Goal: Task Accomplishment & Management: Manage account settings

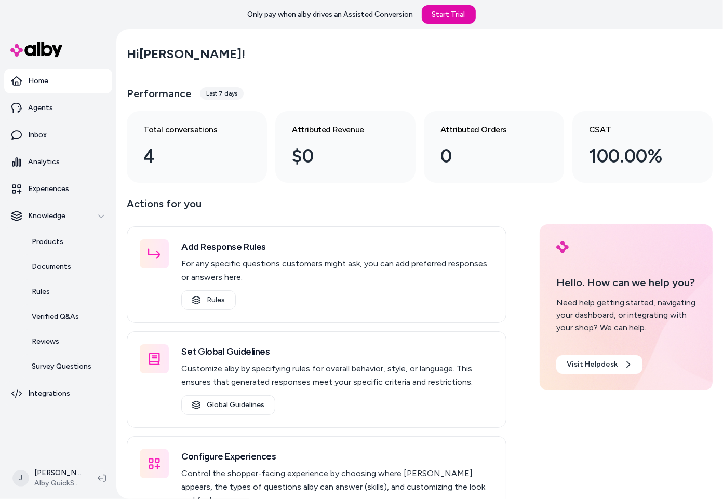
click at [421, 63] on div "Hi [PERSON_NAME] !" at bounding box center [420, 53] width 586 height 29
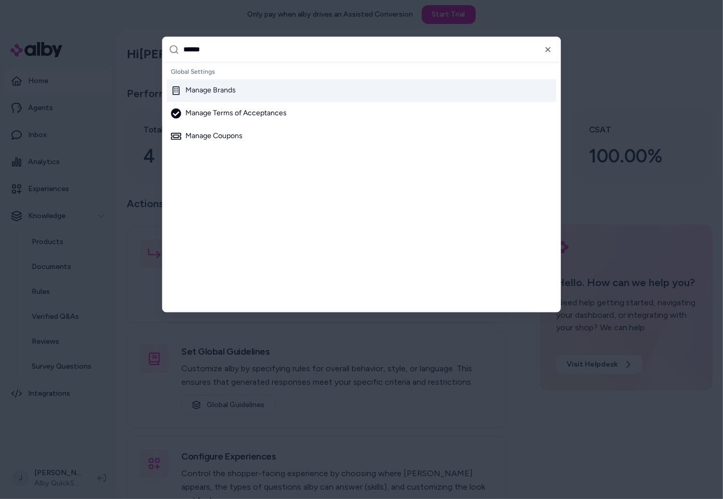
type input "******"
click at [282, 83] on div "Manage Brands" at bounding box center [361, 90] width 389 height 23
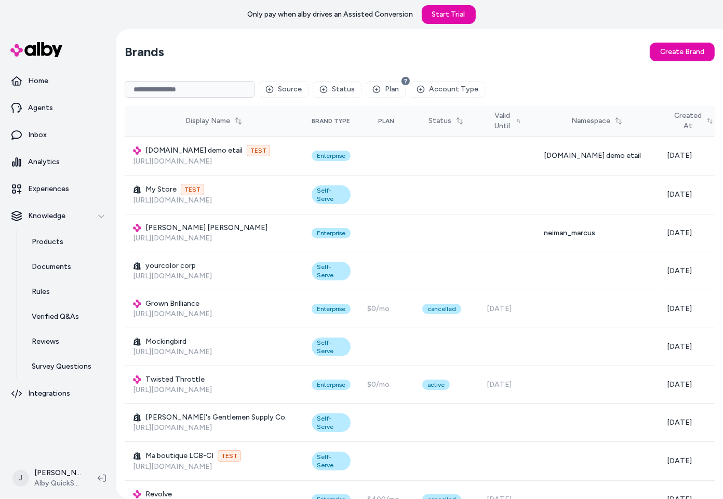
click at [179, 89] on input at bounding box center [190, 89] width 130 height 17
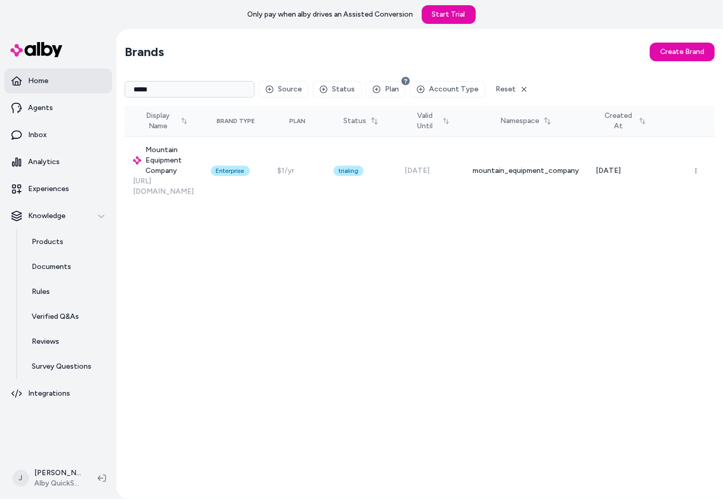
drag, startPoint x: 173, startPoint y: 85, endPoint x: 46, endPoint y: 89, distance: 127.3
click at [46, 89] on section "Home Agents Inbox Analytics Experiences Knowledge Products Documents Rules Veri…" at bounding box center [361, 278] width 723 height 499
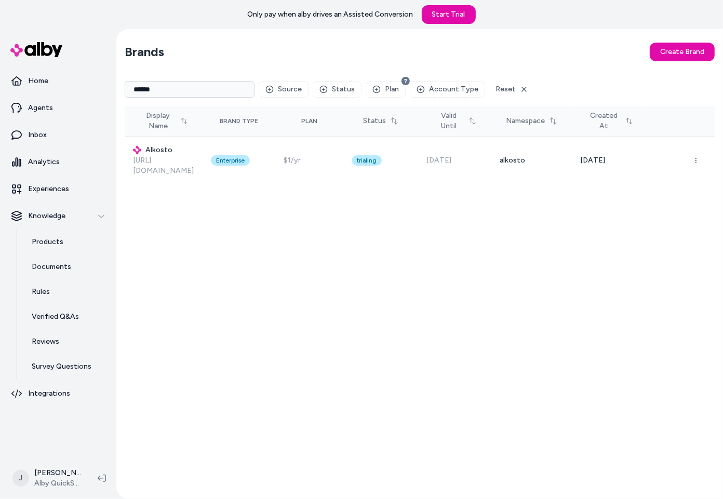
type input "******"
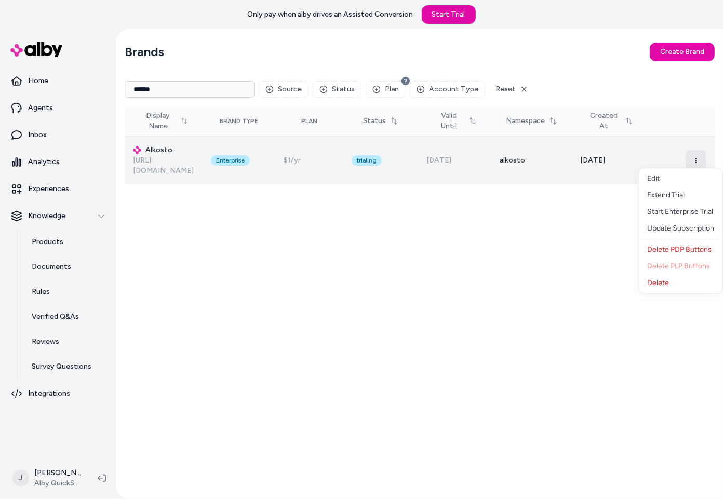
click at [699, 157] on icon "button" at bounding box center [696, 160] width 6 height 6
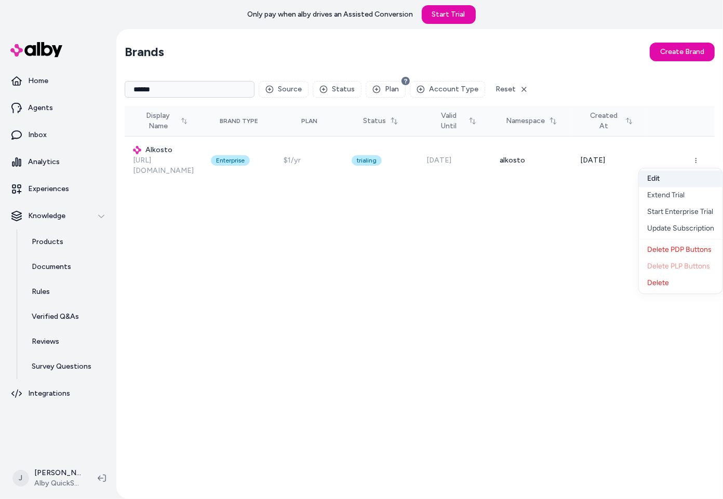
click at [672, 180] on button "Edit" at bounding box center [681, 178] width 84 height 17
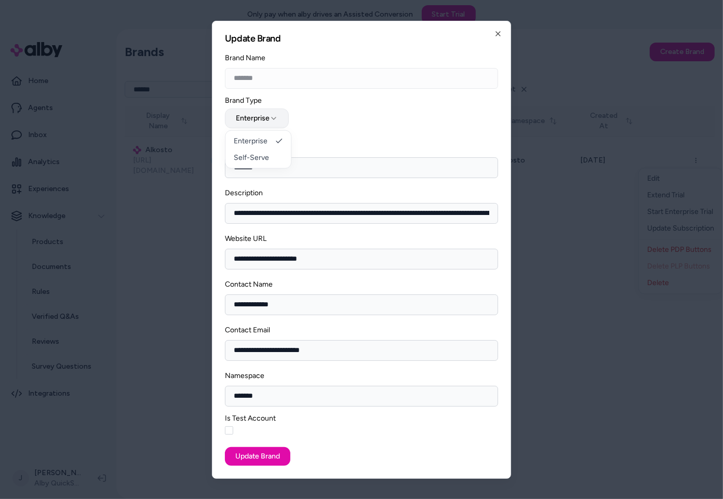
click at [255, 117] on button "Enterprise" at bounding box center [257, 119] width 64 height 20
click at [350, 116] on div "**********" at bounding box center [361, 114] width 273 height 35
click at [497, 33] on icon "button" at bounding box center [498, 34] width 4 height 4
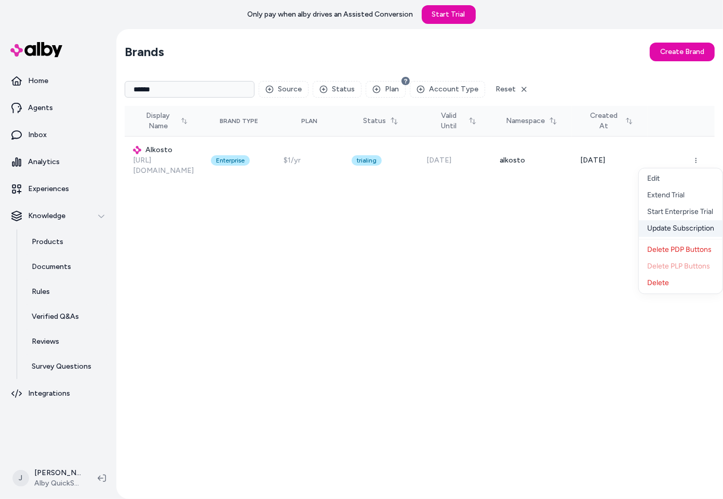
click at [681, 230] on div "Update Subscription" at bounding box center [681, 228] width 84 height 17
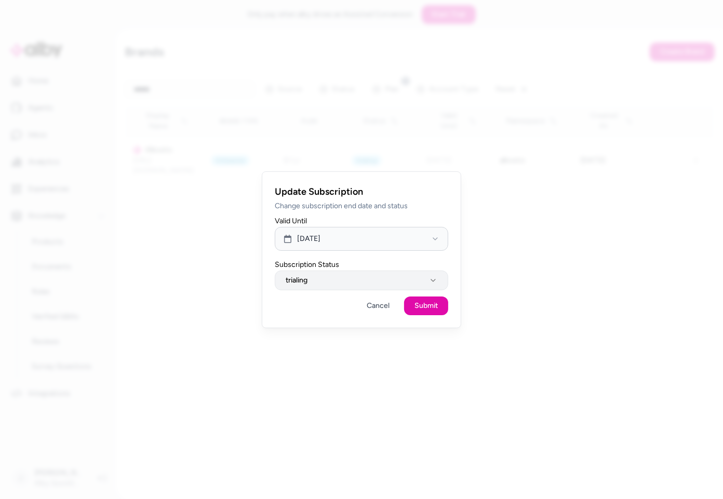
click at [329, 277] on button "trialing" at bounding box center [361, 281] width 173 height 20
click at [351, 230] on button "[DATE]" at bounding box center [361, 239] width 173 height 24
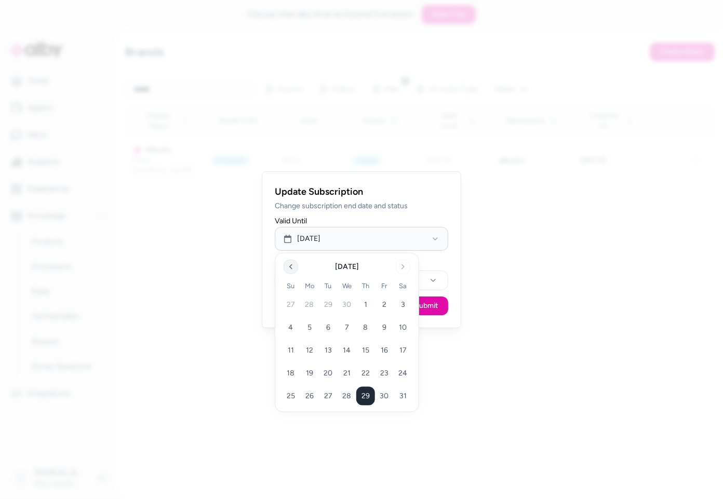
click at [294, 269] on icon "Go to previous month" at bounding box center [291, 267] width 8 height 8
click at [342, 397] on button "30" at bounding box center [347, 396] width 19 height 19
click at [450, 285] on div "Update Subscription Change subscription end date and status Valid Until Apr 30,…" at bounding box center [361, 249] width 199 height 157
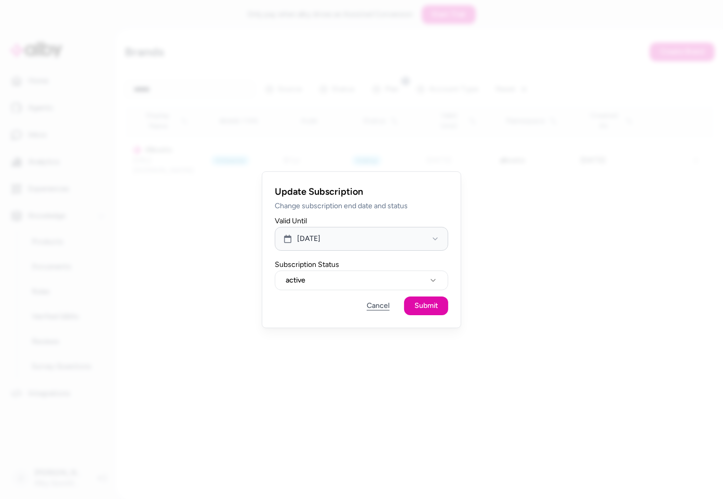
click at [382, 305] on button "Cancel" at bounding box center [378, 305] width 44 height 19
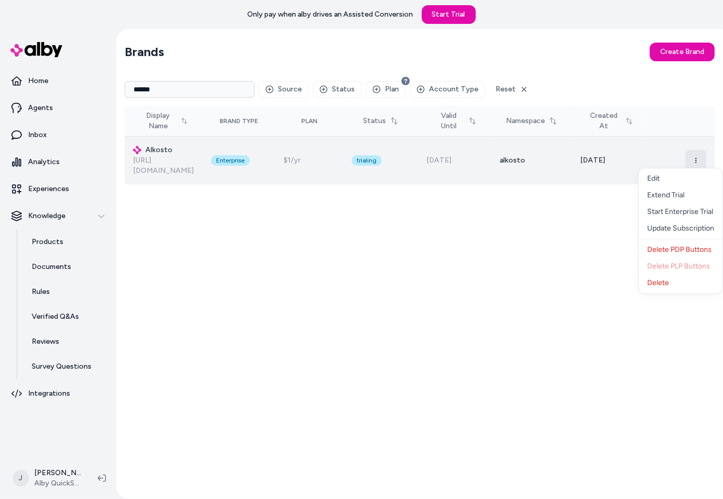
click at [693, 157] on icon "button" at bounding box center [696, 160] width 6 height 6
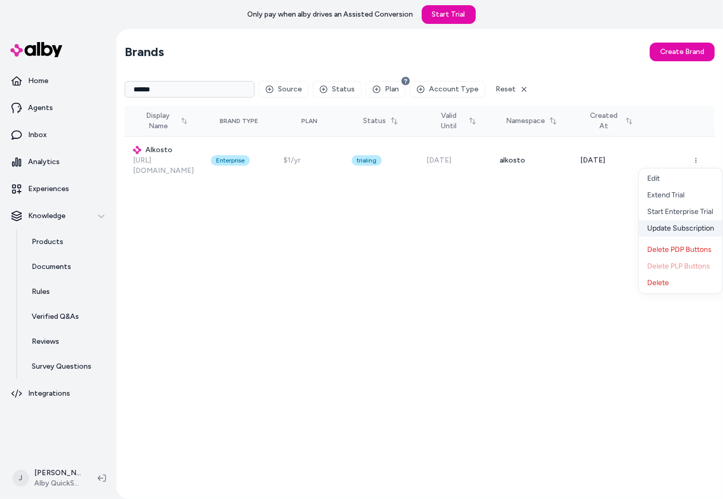
click at [679, 230] on div "Update Subscription" at bounding box center [681, 228] width 84 height 17
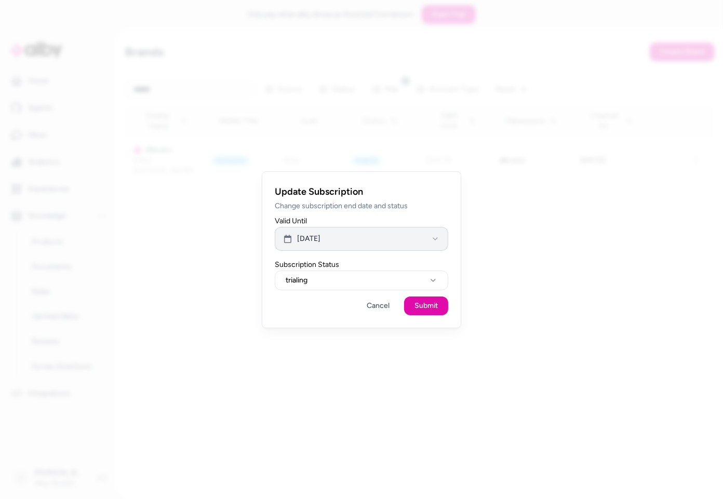
click at [347, 240] on button "May 29, 2025" at bounding box center [361, 239] width 173 height 24
click at [399, 266] on icon "Go to next month" at bounding box center [403, 267] width 8 height 8
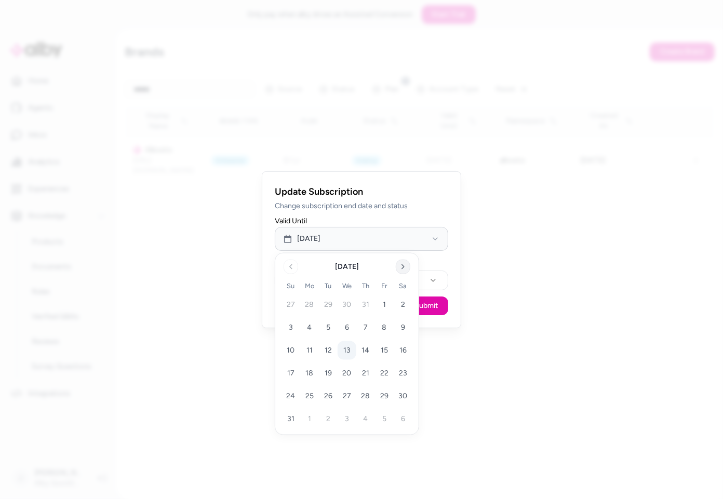
click at [399, 266] on icon "Go to next month" at bounding box center [403, 267] width 8 height 8
click at [398, 265] on button "Go to next month" at bounding box center [403, 267] width 15 height 15
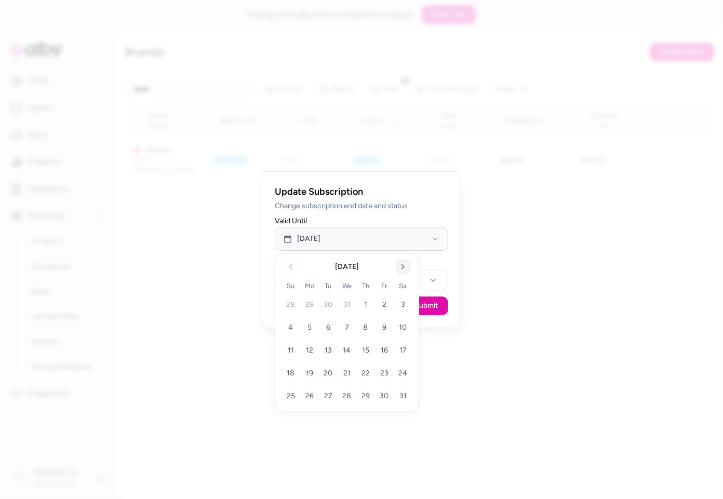
click at [398, 265] on button "Go to next month" at bounding box center [403, 267] width 15 height 15
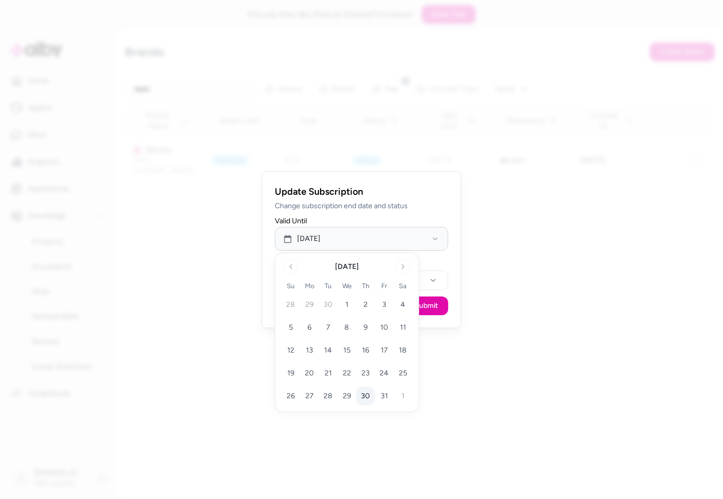
click at [366, 399] on button "30" at bounding box center [365, 396] width 19 height 19
drag, startPoint x: 264, startPoint y: 259, endPoint x: 311, endPoint y: 271, distance: 48.4
click at [264, 259] on div "Update Subscription Change subscription end date and status Valid Until Jul 30,…" at bounding box center [361, 249] width 199 height 157
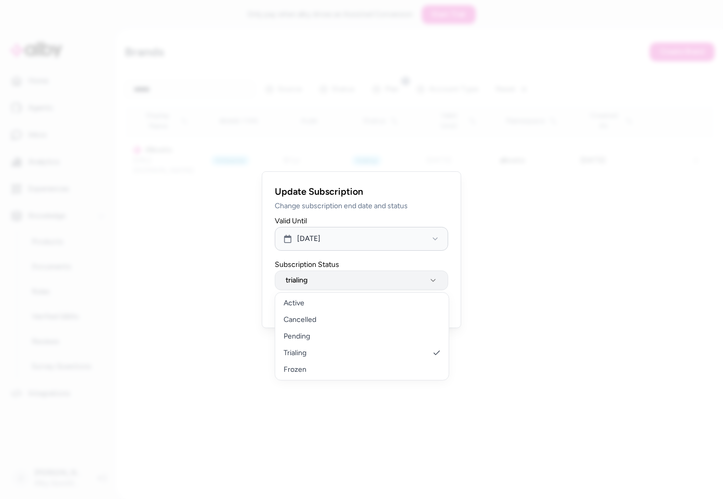
click at [323, 279] on button "trialing" at bounding box center [361, 281] width 173 height 20
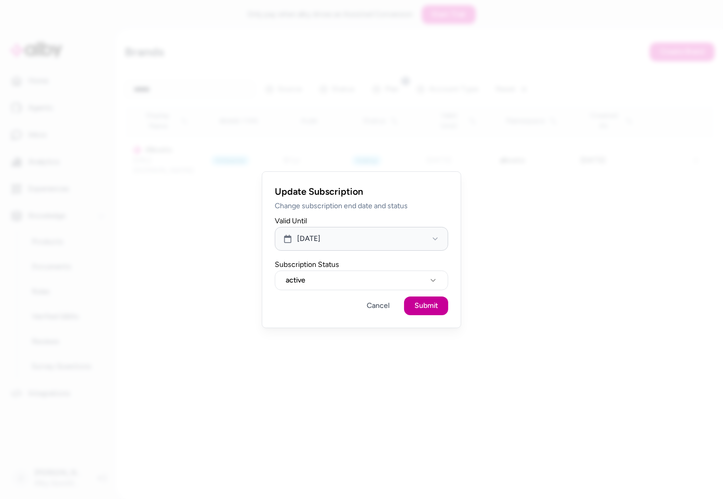
click at [423, 308] on button "Submit" at bounding box center [426, 305] width 44 height 19
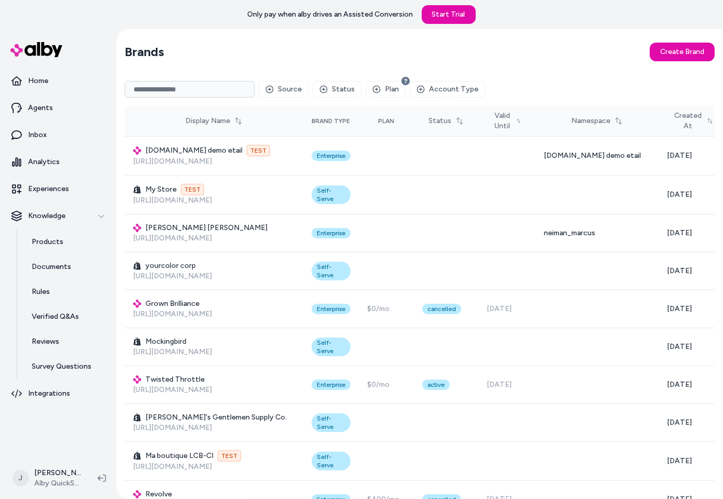
click at [157, 86] on input at bounding box center [190, 89] width 130 height 17
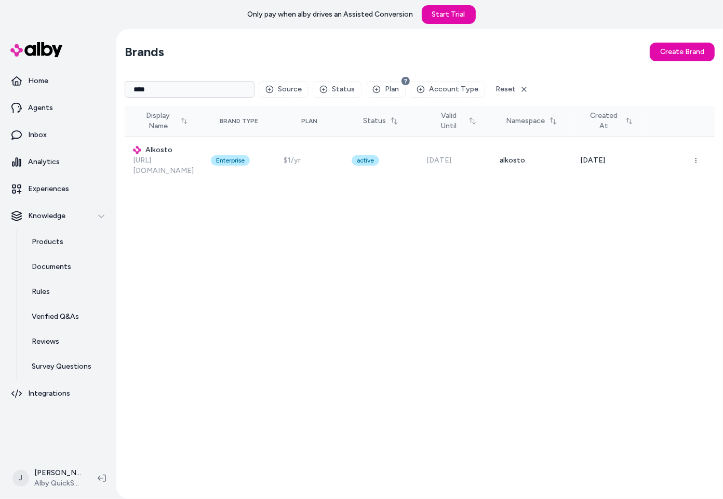
click at [155, 88] on input "****" at bounding box center [190, 89] width 130 height 17
drag, startPoint x: 138, startPoint y: 89, endPoint x: 58, endPoint y: 85, distance: 80.0
click at [58, 85] on section "Home Agents Inbox Analytics Experiences Knowledge Products Documents Rules Veri…" at bounding box center [361, 278] width 723 height 499
type input "*"
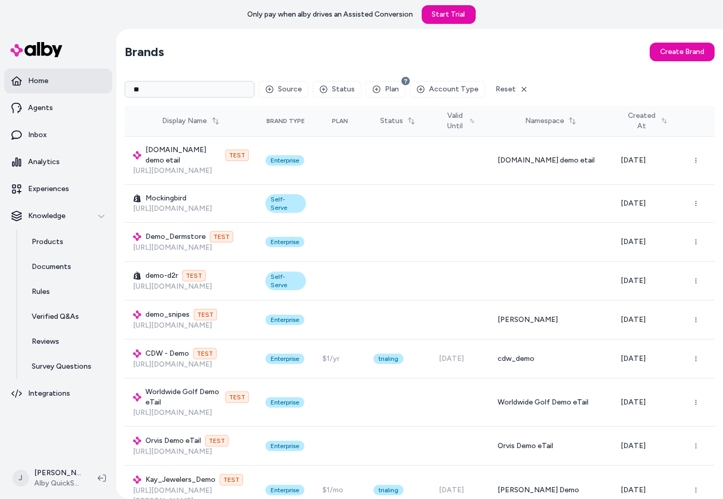
type input "*"
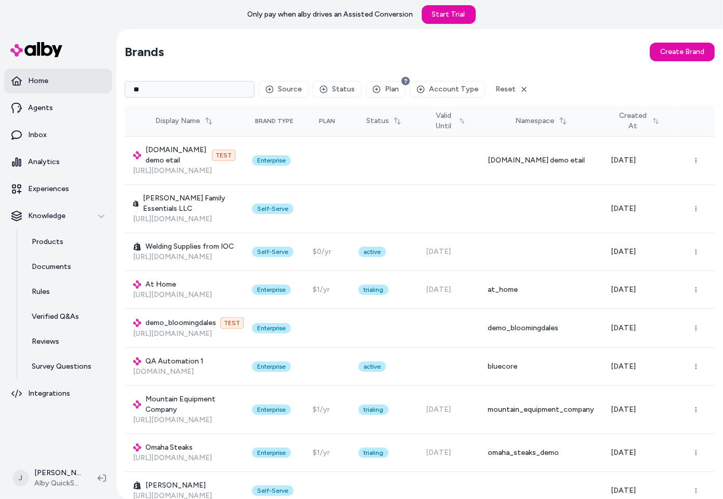
type input "*"
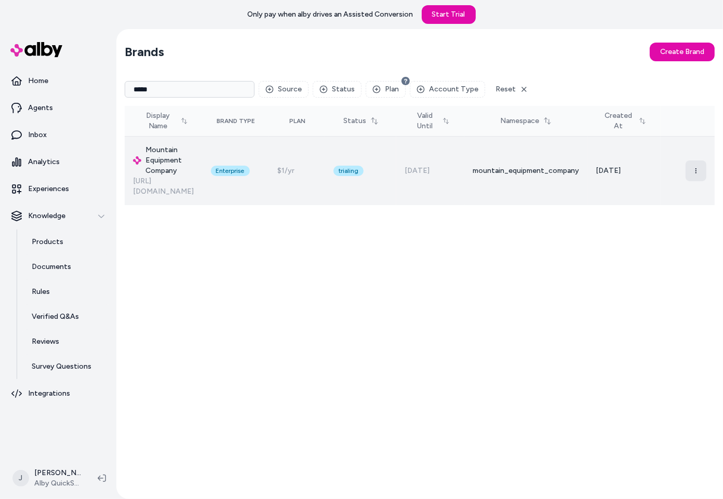
type input "*****"
click at [693, 168] on icon "button" at bounding box center [696, 171] width 6 height 6
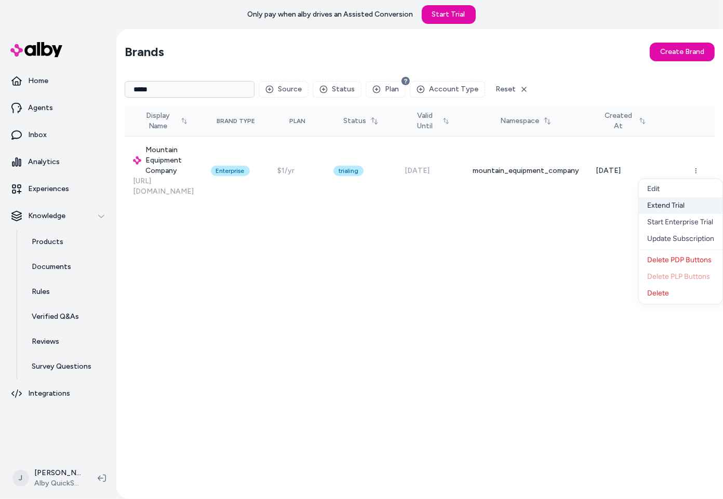
click at [668, 206] on div "Extend Trial" at bounding box center [681, 205] width 84 height 17
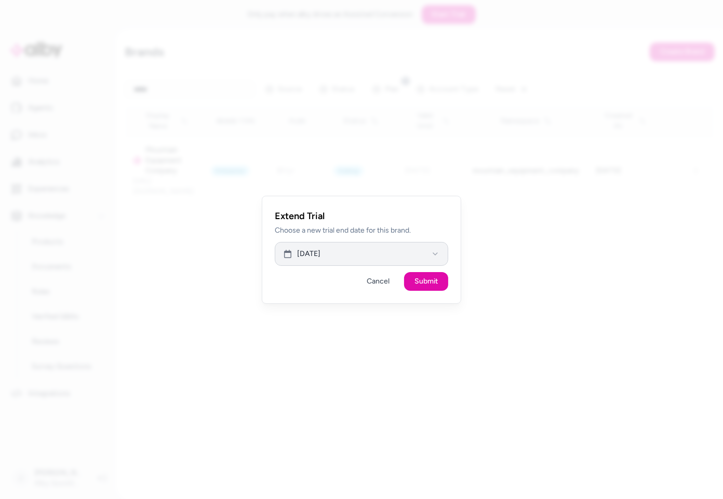
click at [434, 259] on button "Aug 12, 2025" at bounding box center [361, 254] width 173 height 24
click at [386, 366] on button "15" at bounding box center [384, 365] width 19 height 19
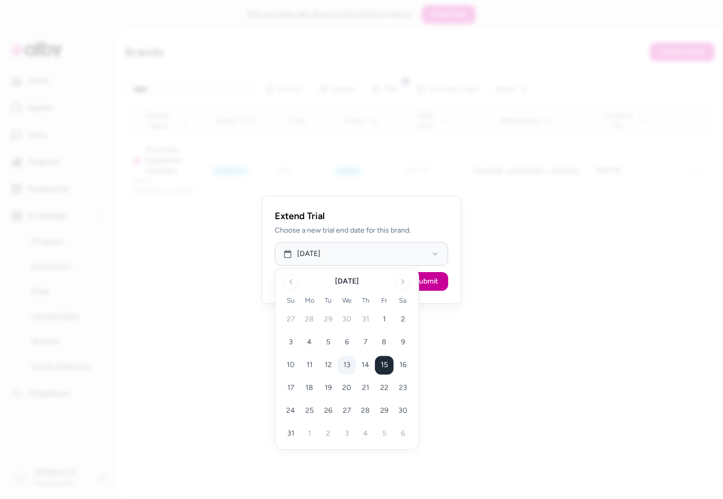
click at [432, 286] on button "Submit" at bounding box center [426, 281] width 44 height 19
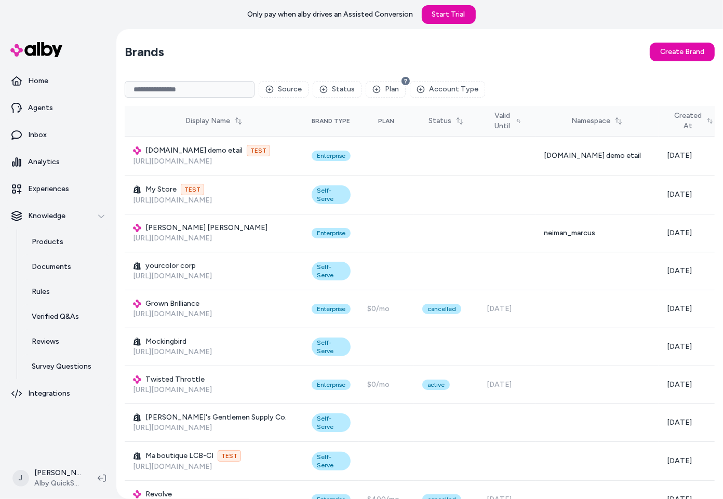
click at [184, 92] on input at bounding box center [190, 89] width 130 height 17
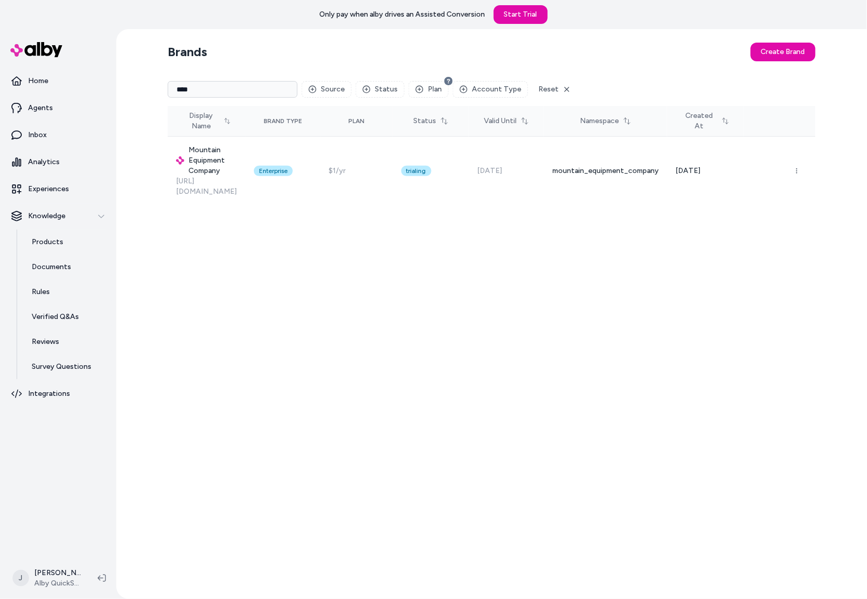
click at [203, 90] on input "****" at bounding box center [233, 89] width 130 height 17
click at [126, 91] on div "Brands Create Brand **** Source Status Plan Account Type Reset Display Name Bra…" at bounding box center [491, 314] width 751 height 570
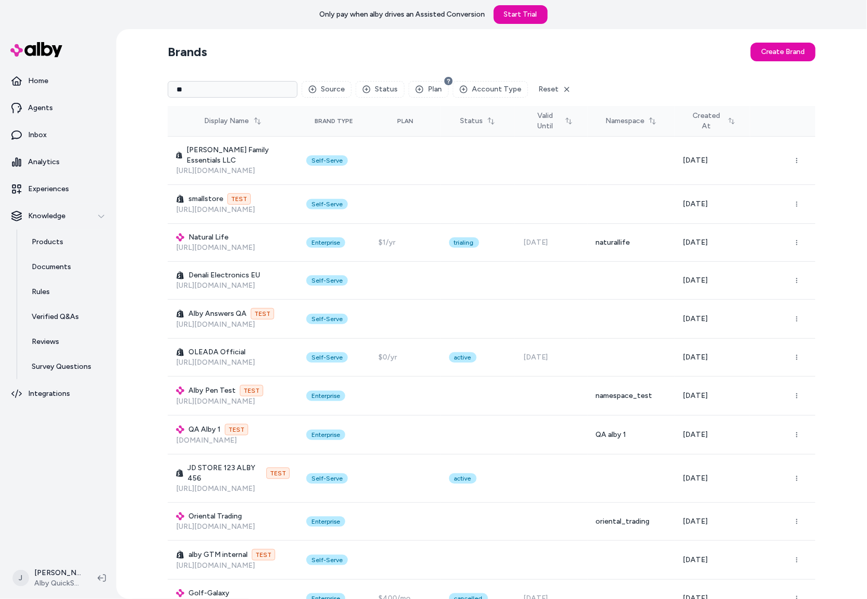
type input "*"
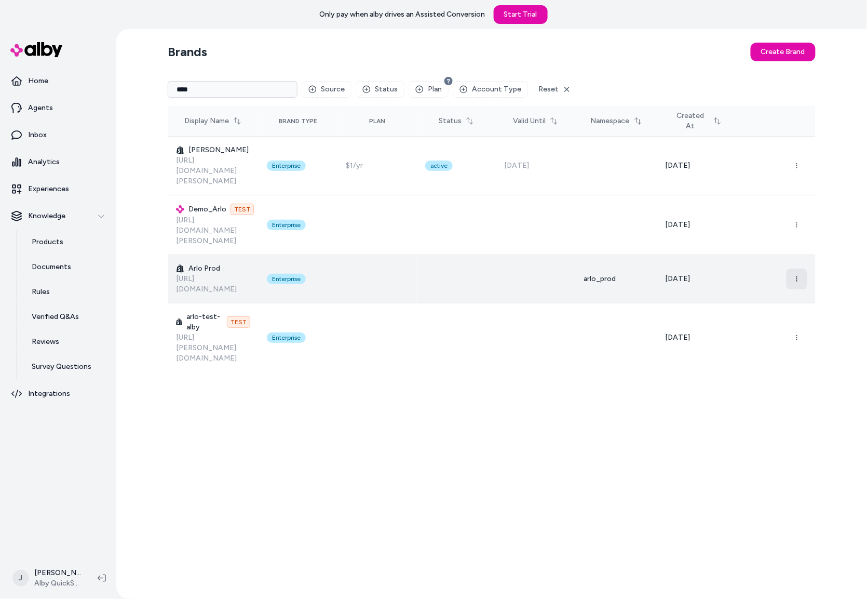
type input "****"
click at [722, 276] on icon "button" at bounding box center [797, 279] width 6 height 6
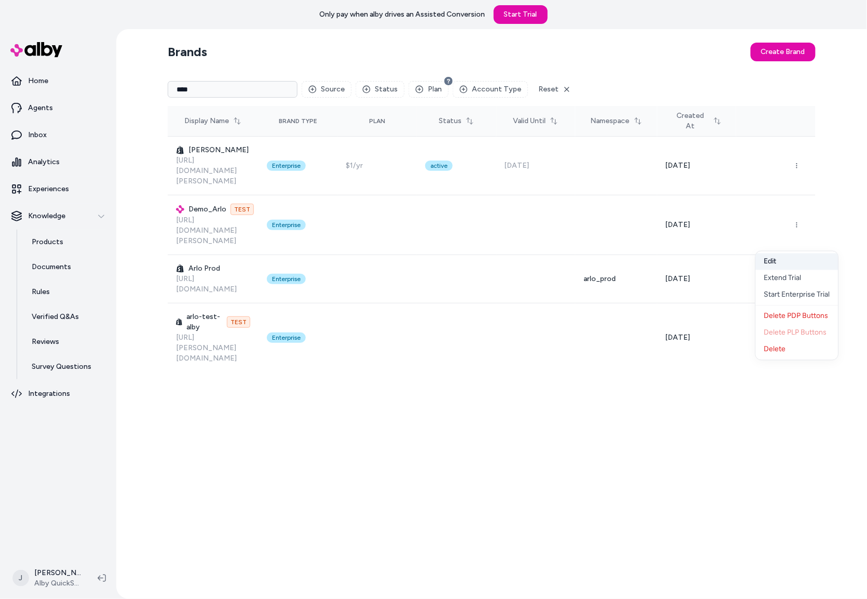
click at [722, 259] on button "Edit" at bounding box center [797, 261] width 83 height 17
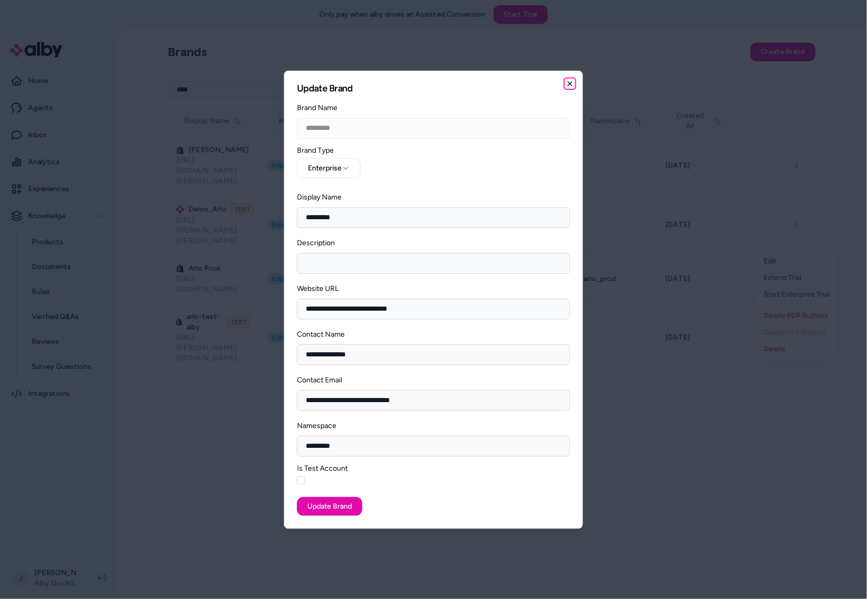
click at [569, 83] on icon "button" at bounding box center [570, 84] width 4 height 4
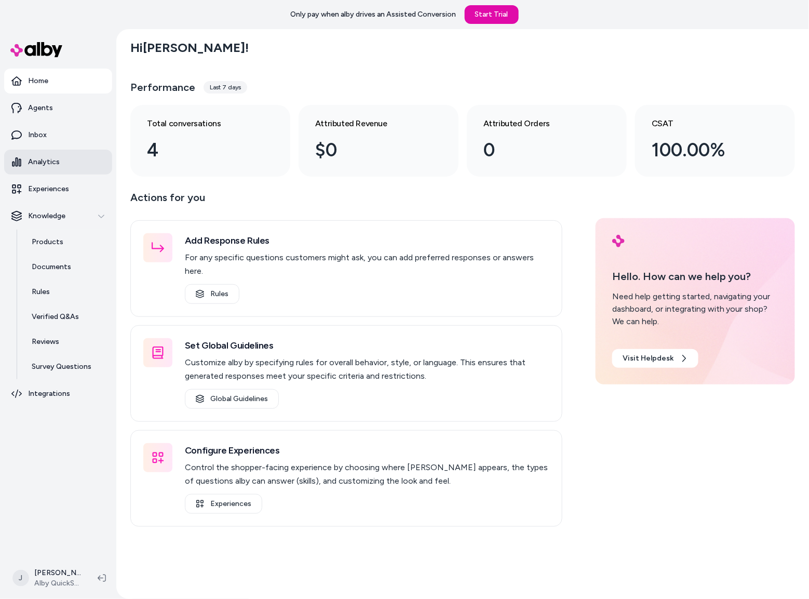
click at [52, 157] on p "Analytics" at bounding box center [44, 162] width 32 height 10
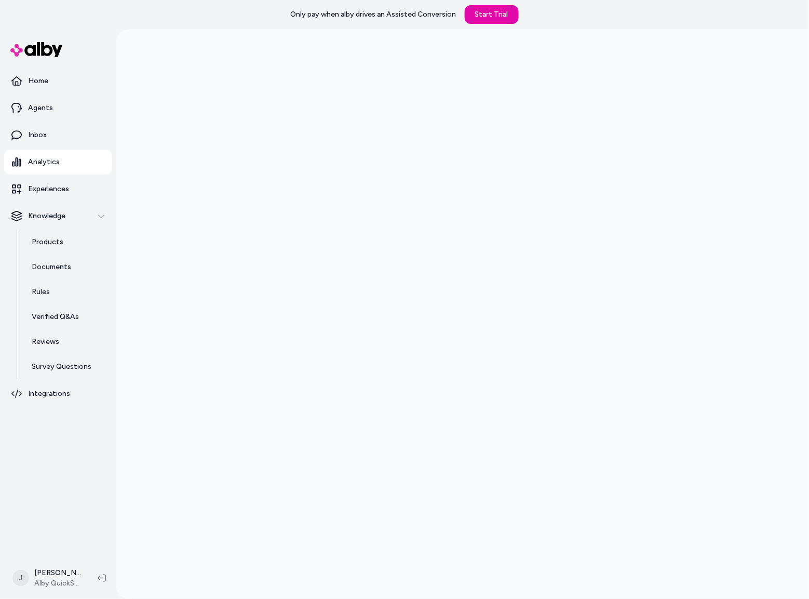
click at [127, 178] on div at bounding box center [462, 328] width 693 height 599
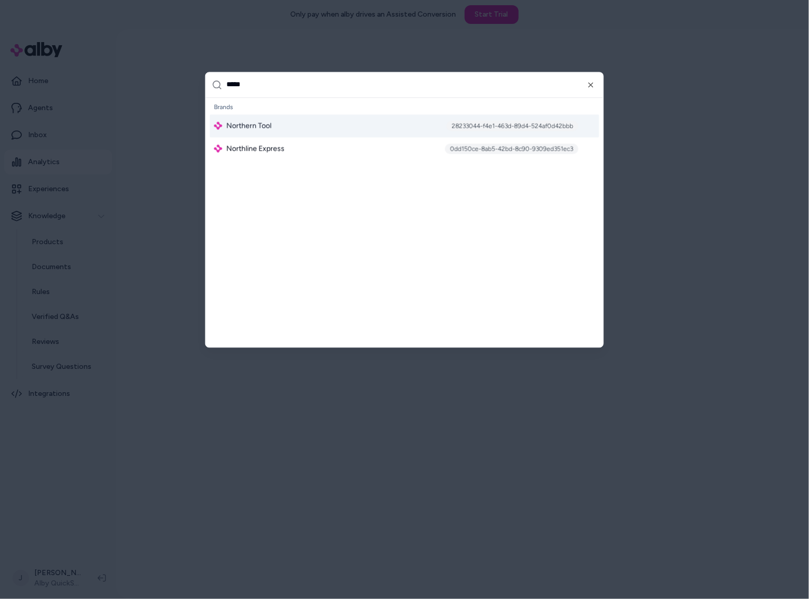
type input "*****"
click at [261, 126] on span "Northern Tool" at bounding box center [248, 125] width 45 height 10
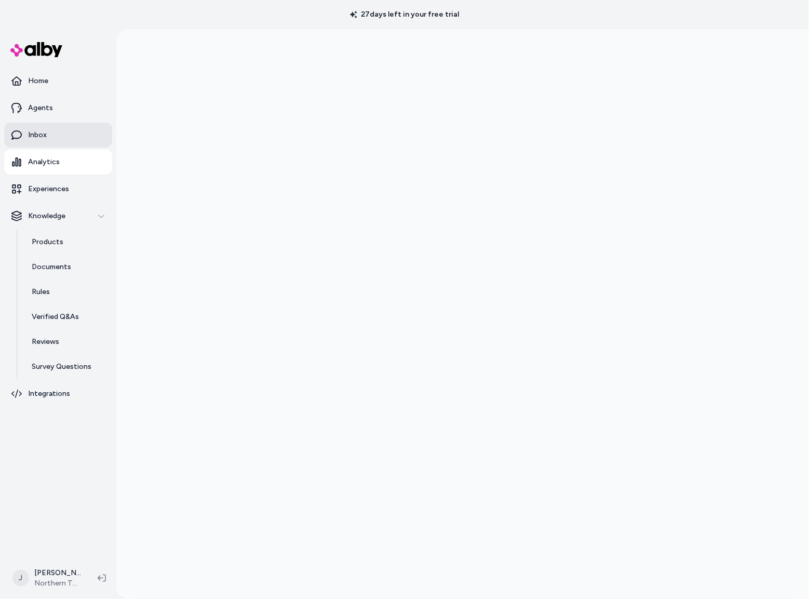
click at [42, 142] on link "Inbox" at bounding box center [58, 135] width 108 height 25
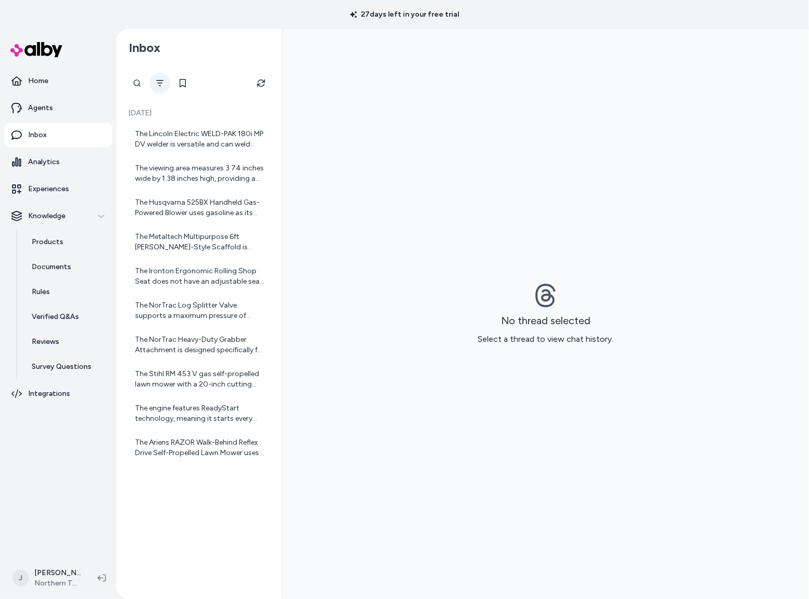
click at [163, 86] on icon "Filter" at bounding box center [160, 83] width 8 height 8
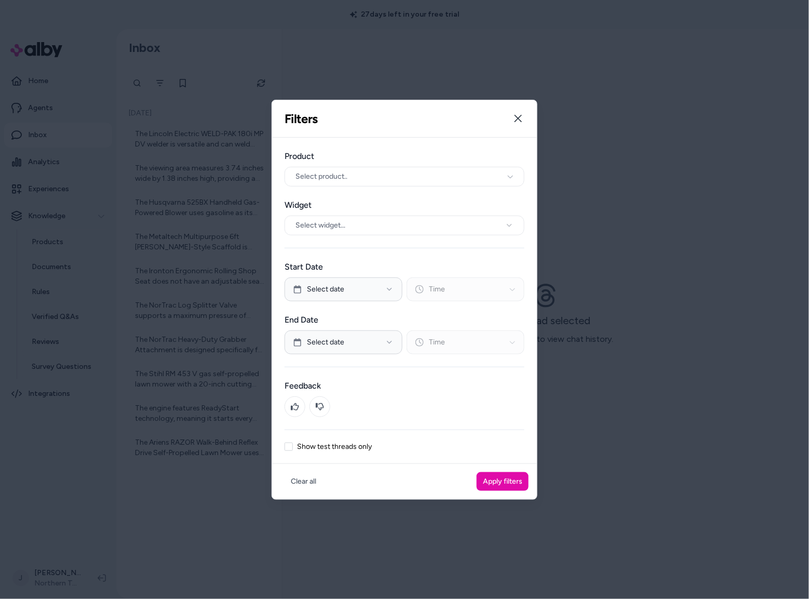
click at [292, 449] on button "Show test threads only" at bounding box center [289, 446] width 8 height 8
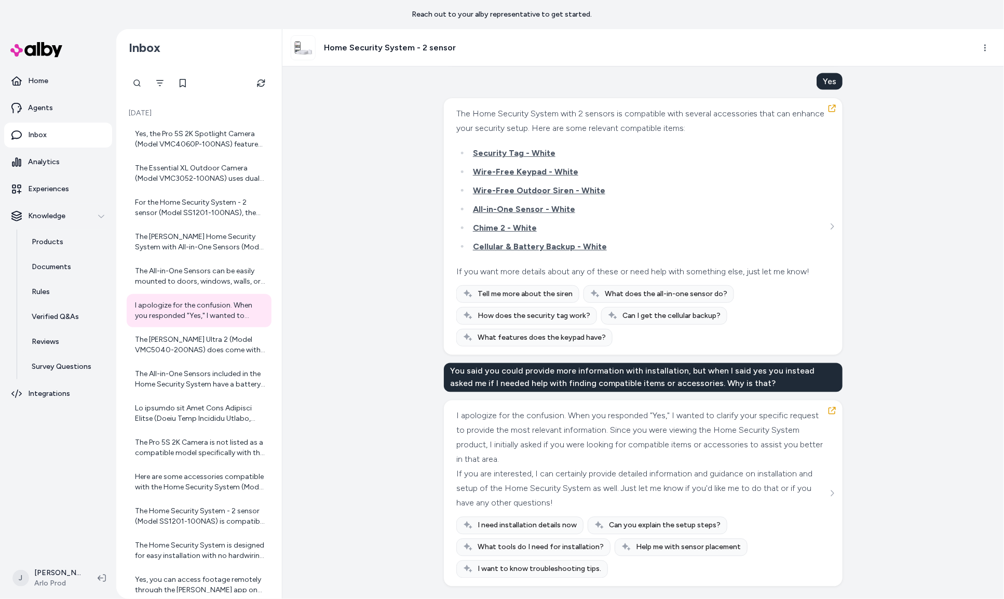
scroll to position [636, 0]
click at [41, 108] on p "Agents" at bounding box center [40, 108] width 25 height 10
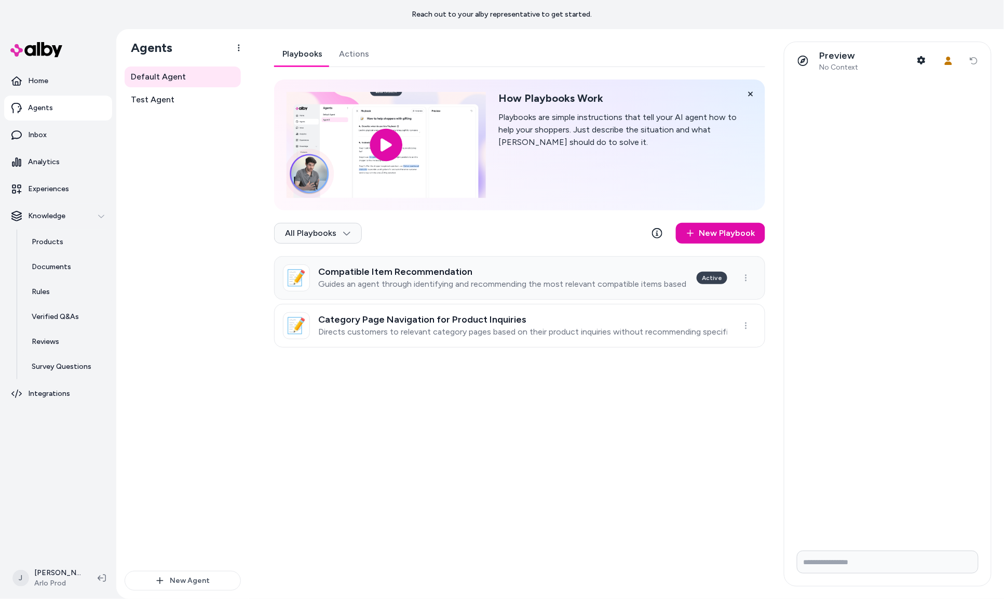
click at [531, 277] on div "Compatible Item Recommendation Guides an agent through identifying and recommen…" at bounding box center [503, 277] width 370 height 23
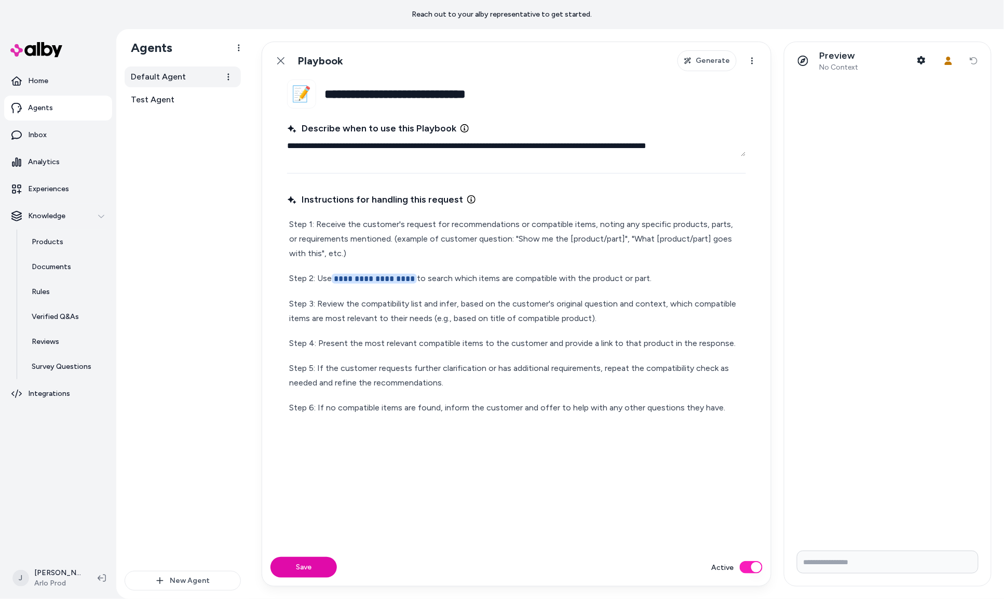
click at [164, 79] on span "Default Agent" at bounding box center [158, 77] width 55 height 12
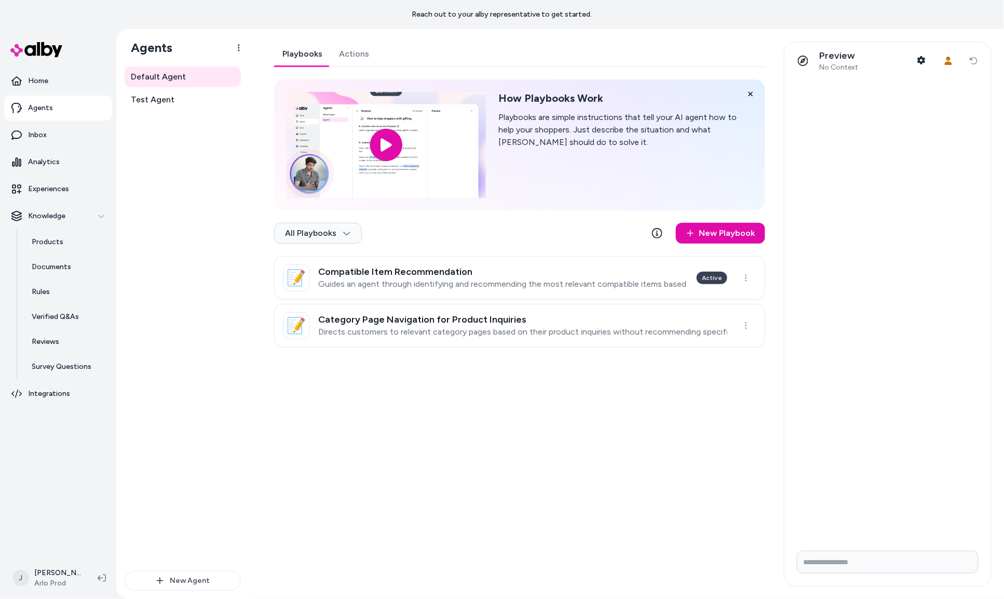
click at [503, 329] on p "Directs customers to relevant category pages based on their product inquiries w…" at bounding box center [522, 332] width 409 height 10
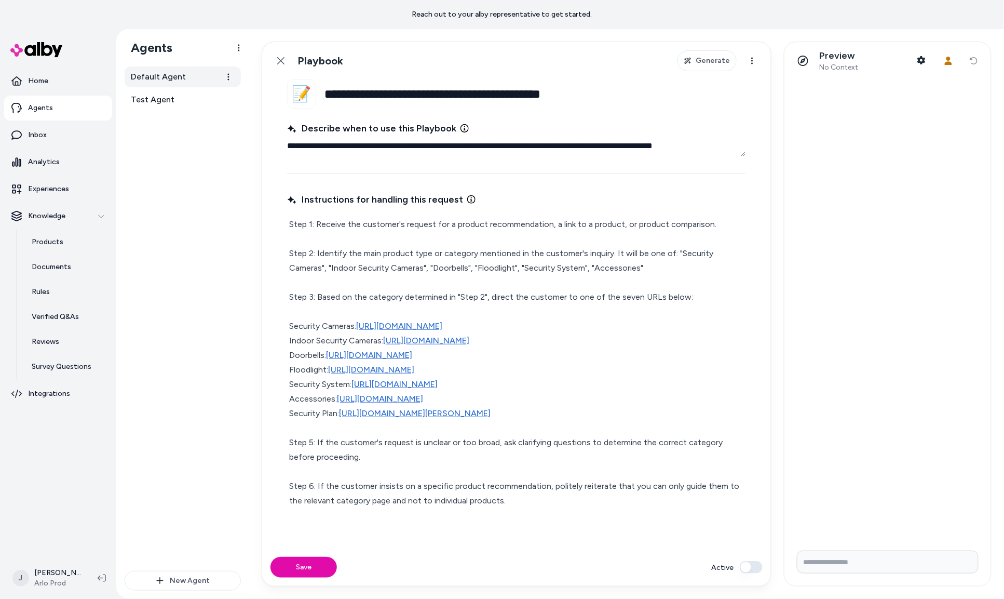
click at [157, 69] on link "Default Agent" at bounding box center [183, 76] width 116 height 21
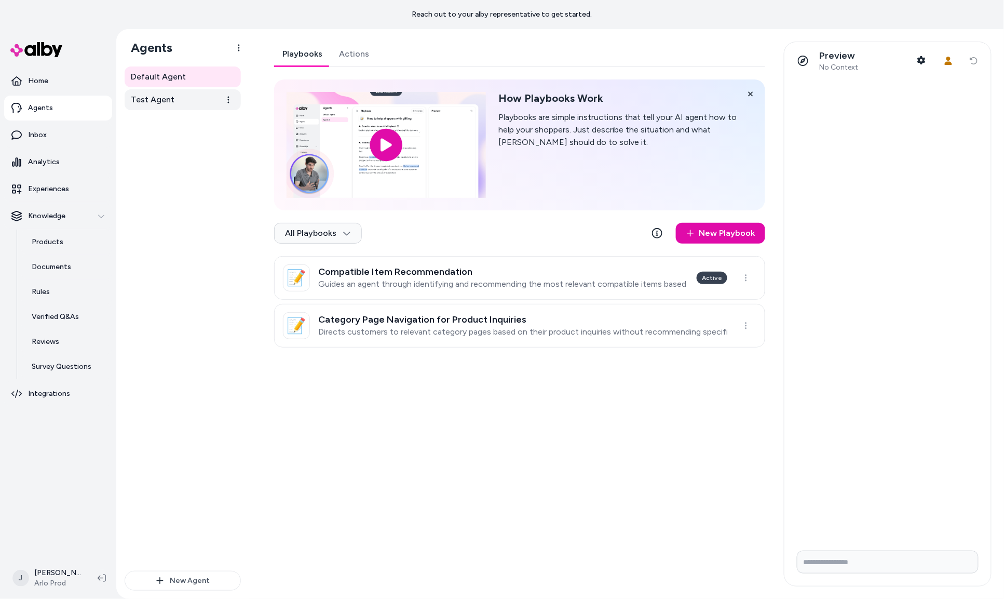
click at [160, 102] on span "Test Agent" at bounding box center [153, 99] width 44 height 12
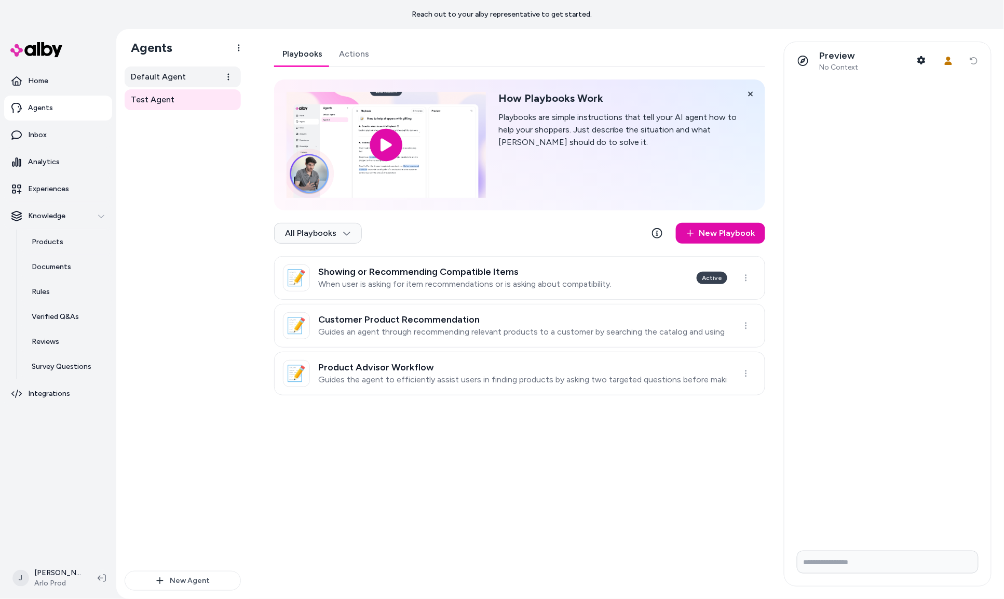
click at [184, 83] on link "Default Agent" at bounding box center [183, 76] width 116 height 21
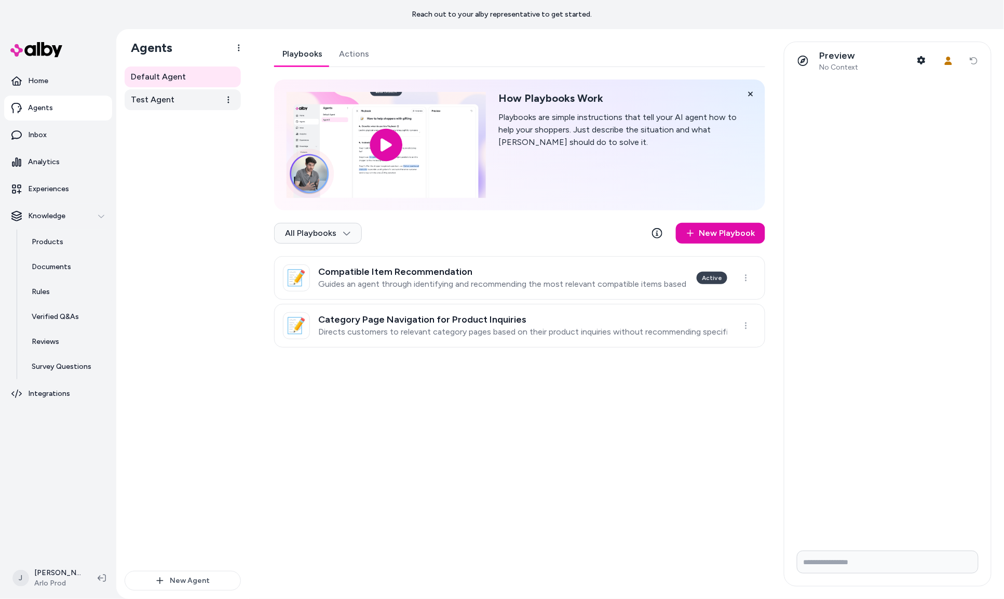
click at [181, 106] on link "Test Agent" at bounding box center [183, 99] width 116 height 21
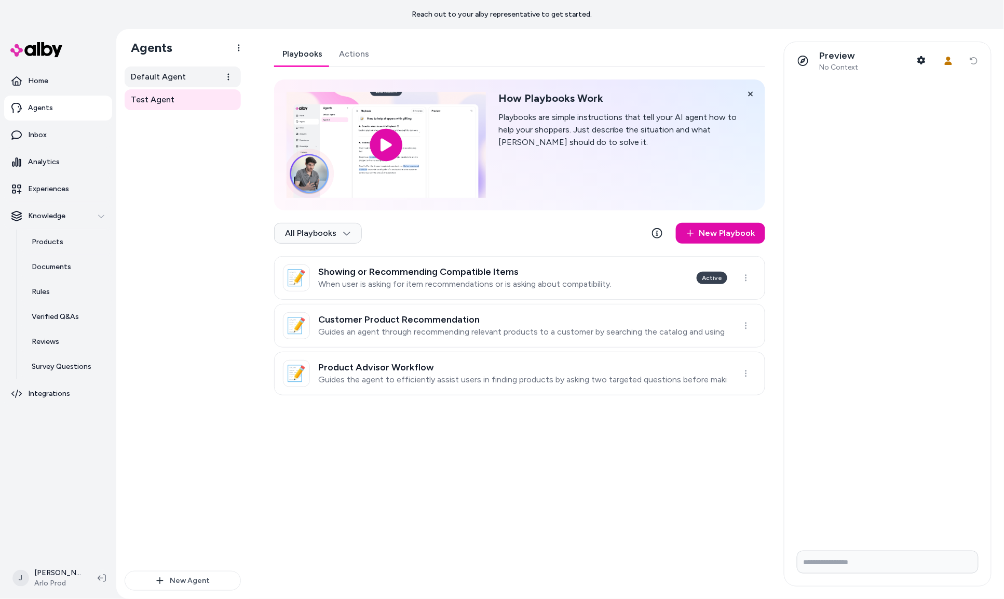
click at [170, 78] on span "Default Agent" at bounding box center [158, 77] width 55 height 12
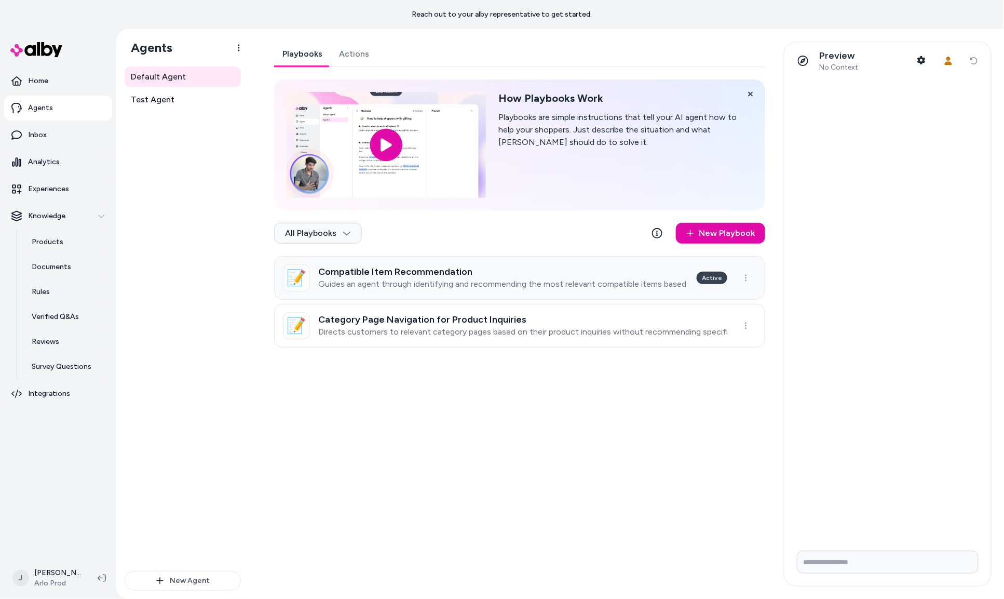
click at [522, 272] on h3 "Compatible Item Recommendation" at bounding box center [503, 271] width 370 height 10
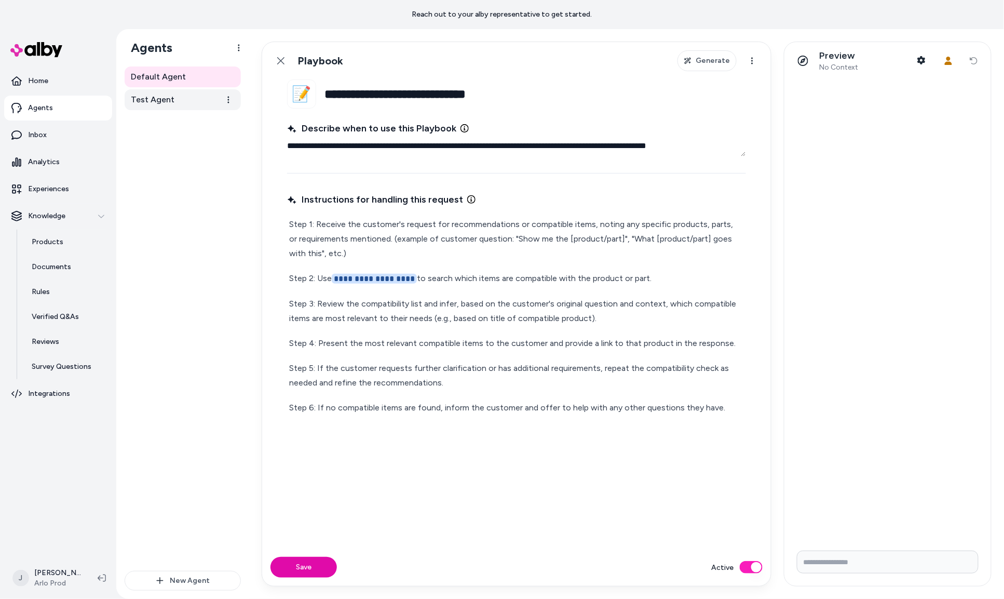
click at [170, 101] on span "Test Agent" at bounding box center [153, 99] width 44 height 12
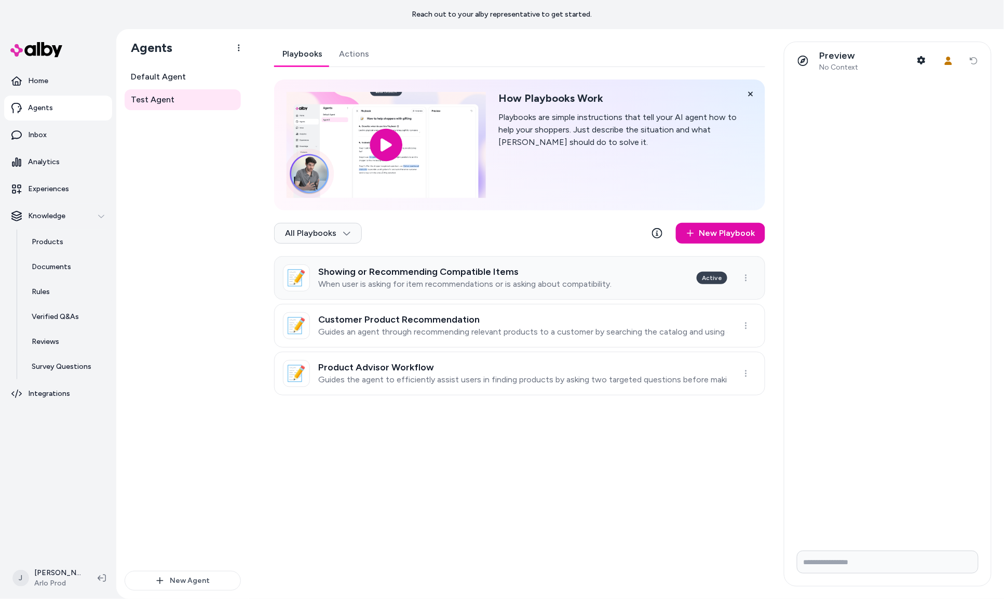
click at [443, 274] on h3 "Showing or Recommending Compatible Items" at bounding box center [464, 271] width 293 height 10
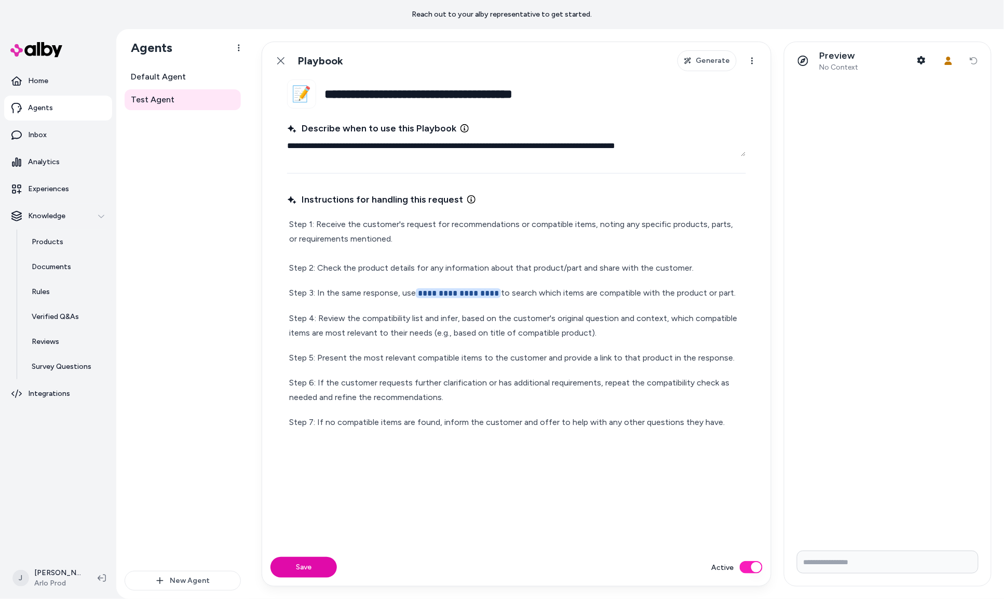
click at [197, 274] on div "Default Agent Test Agent" at bounding box center [183, 318] width 116 height 504
type textarea "*"
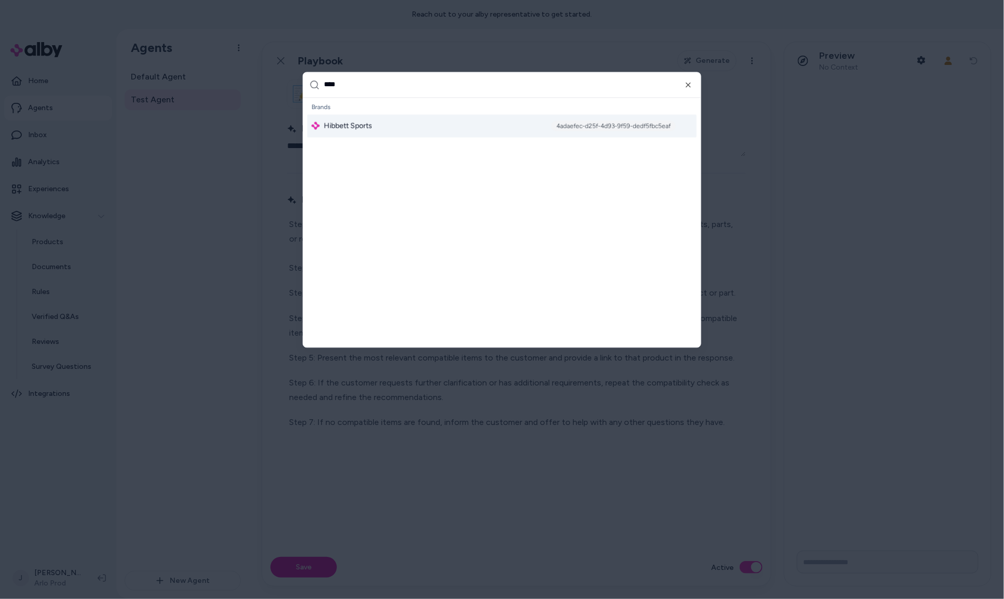
type input "****"
click at [453, 121] on div "Hibbett Sports 4adaefec-d25f-4d93-9f59-dedf5fbc5eaf" at bounding box center [501, 125] width 389 height 23
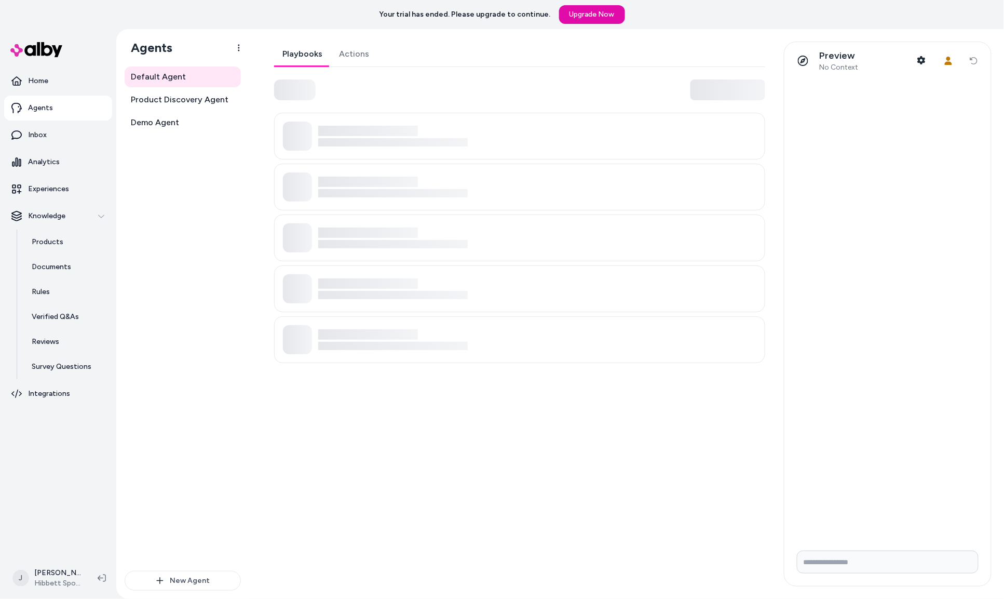
click at [175, 320] on div "Default Agent Product Discovery Agent Demo Agent" at bounding box center [183, 318] width 116 height 504
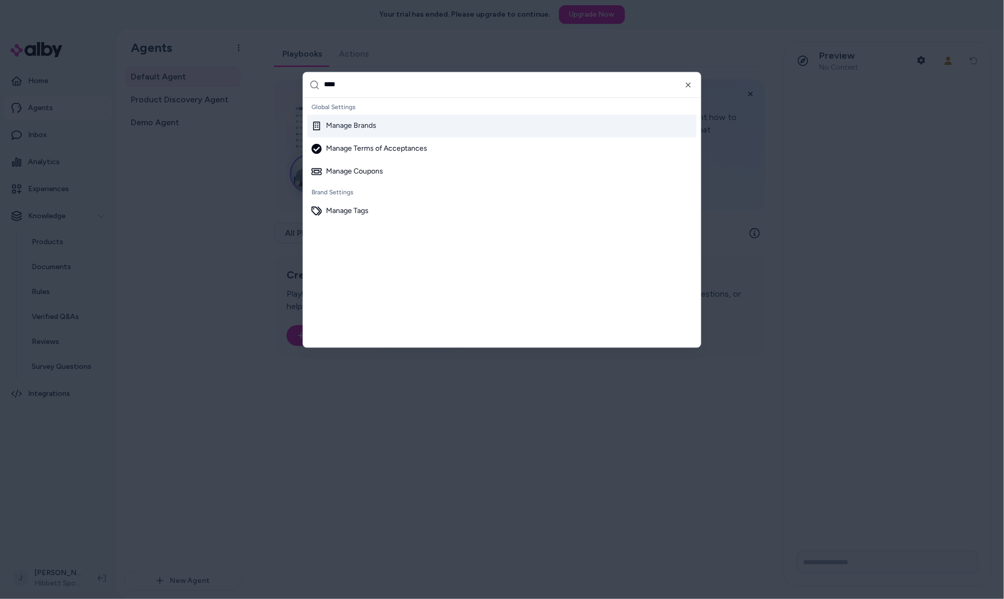
type input "****"
click at [376, 119] on div "Manage Brands" at bounding box center [501, 125] width 389 height 23
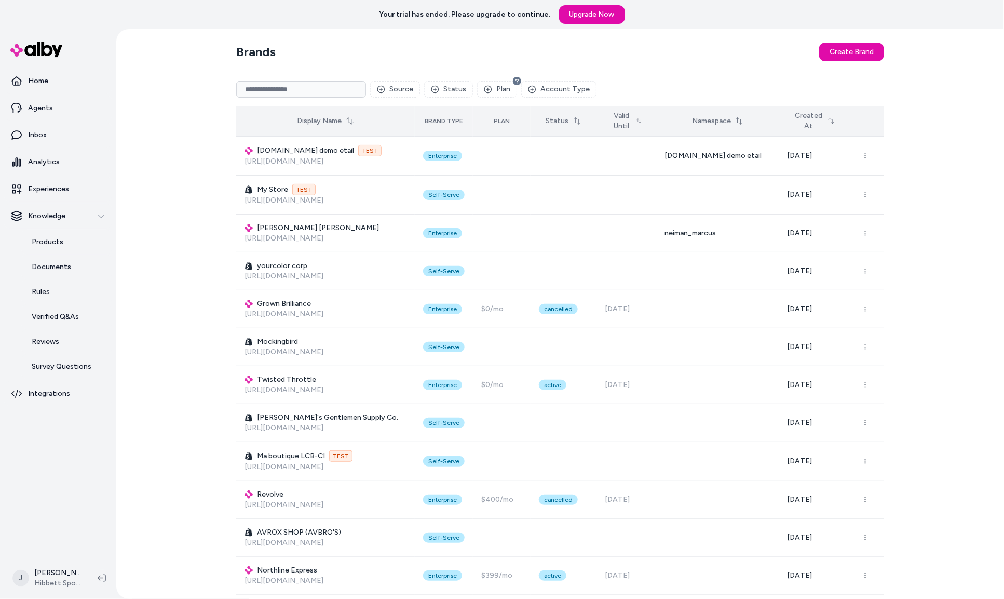
drag, startPoint x: 155, startPoint y: 186, endPoint x: 305, endPoint y: 107, distance: 169.8
click at [155, 186] on div "Brands Create Brand Source Status Plan Account Type Display Name Brand Type Pla…" at bounding box center [560, 314] width 888 height 570
click at [305, 85] on input at bounding box center [301, 89] width 130 height 17
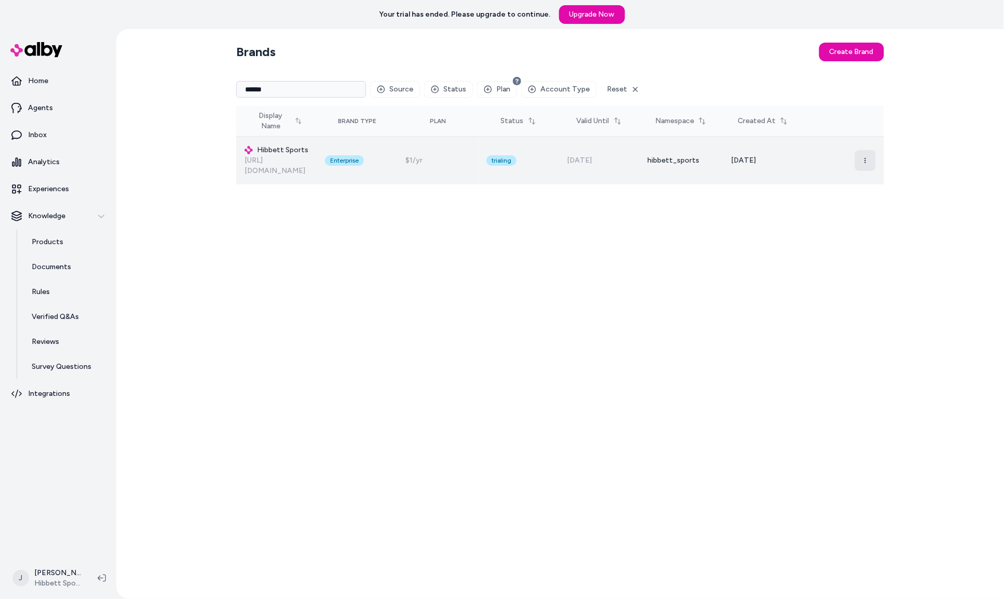
type input "******"
click at [869, 157] on icon "button" at bounding box center [865, 160] width 6 height 6
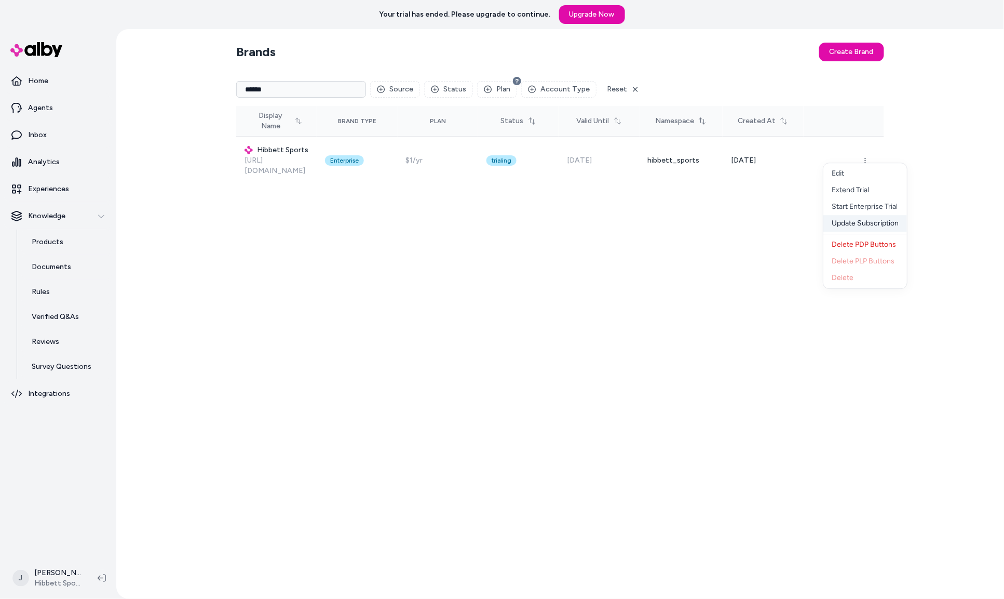
click at [864, 220] on div "Update Subscription" at bounding box center [866, 223] width 84 height 17
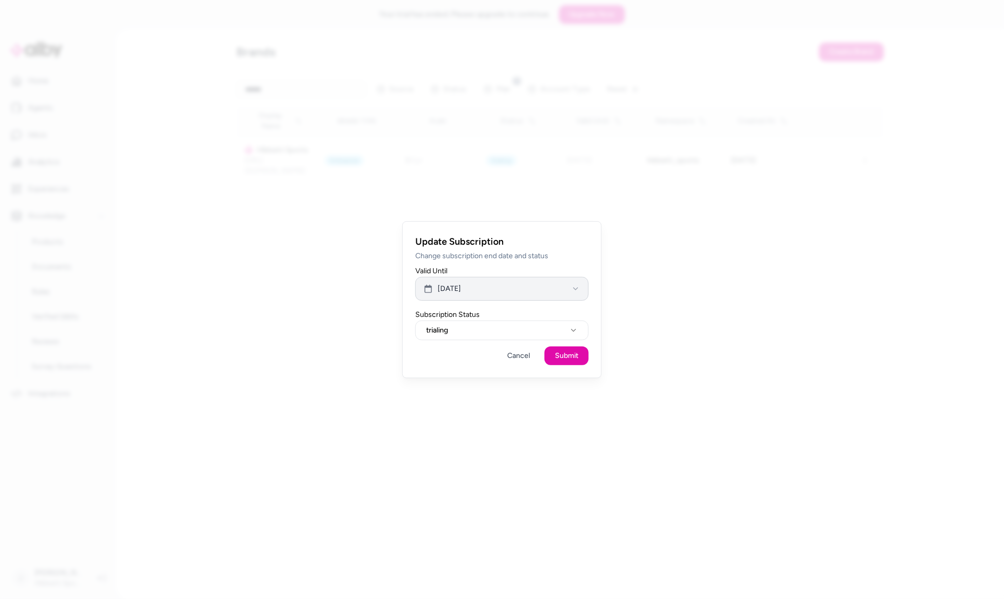
click at [481, 287] on button "May 31, 2025" at bounding box center [501, 289] width 173 height 24
click at [544, 319] on icon "Go to next month" at bounding box center [544, 317] width 8 height 8
click at [544, 319] on icon "Go to next month" at bounding box center [544, 317] width 2 height 4
click at [544, 318] on icon "Go to next month" at bounding box center [544, 317] width 2 height 4
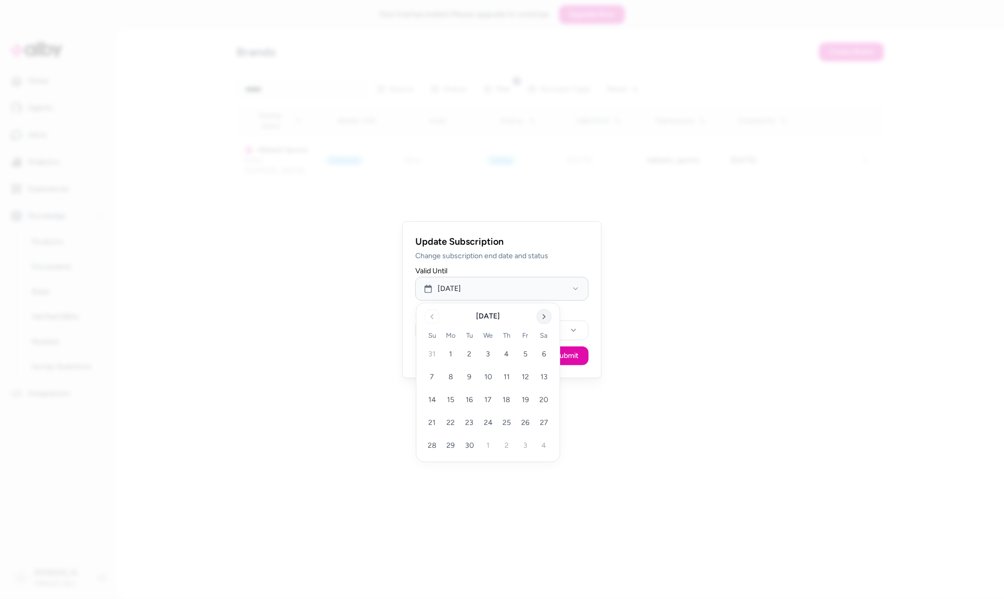
click at [544, 318] on icon "Go to next month" at bounding box center [544, 317] width 2 height 4
click at [545, 318] on icon "Go to next month" at bounding box center [544, 317] width 8 height 8
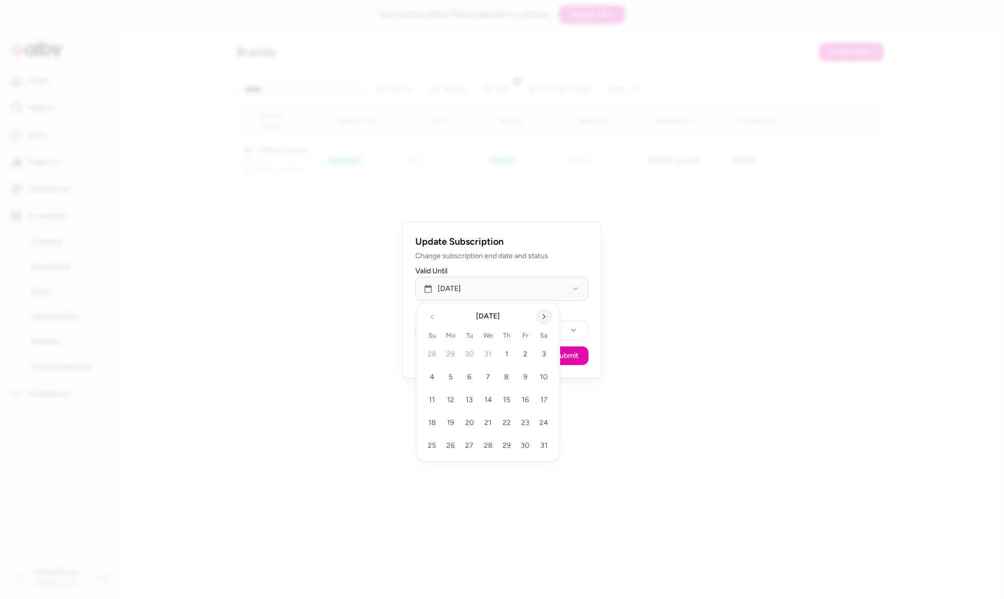
click at [545, 318] on icon "Go to next month" at bounding box center [544, 317] width 8 height 8
click at [527, 397] on button "17" at bounding box center [525, 400] width 19 height 19
click at [575, 309] on div "Subscription Status trialing" at bounding box center [501, 325] width 173 height 37
click at [516, 326] on button "trialing" at bounding box center [501, 330] width 173 height 20
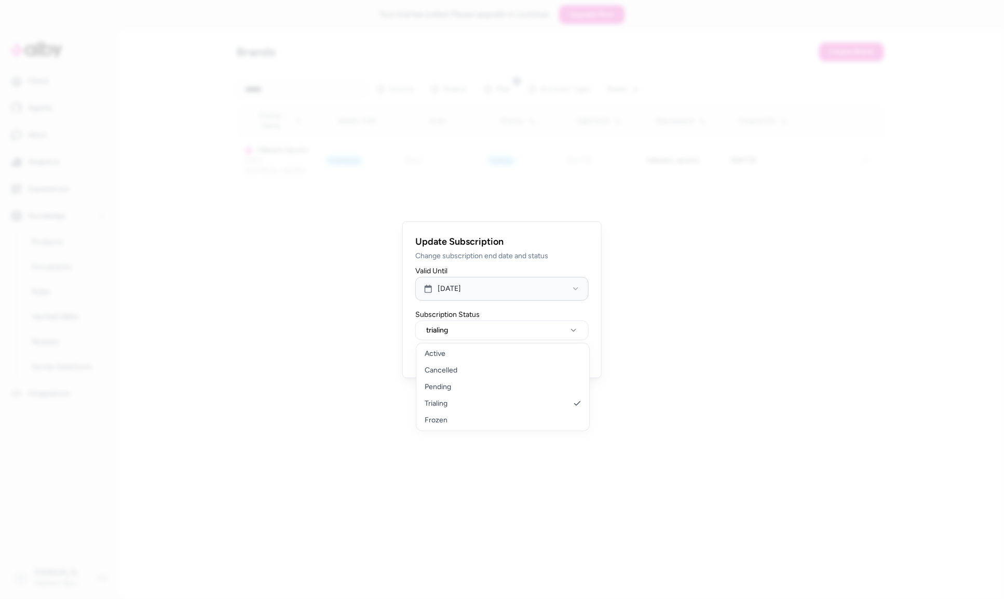
drag, startPoint x: 462, startPoint y: 355, endPoint x: 467, endPoint y: 356, distance: 5.8
click at [572, 359] on button "Submit" at bounding box center [567, 355] width 44 height 19
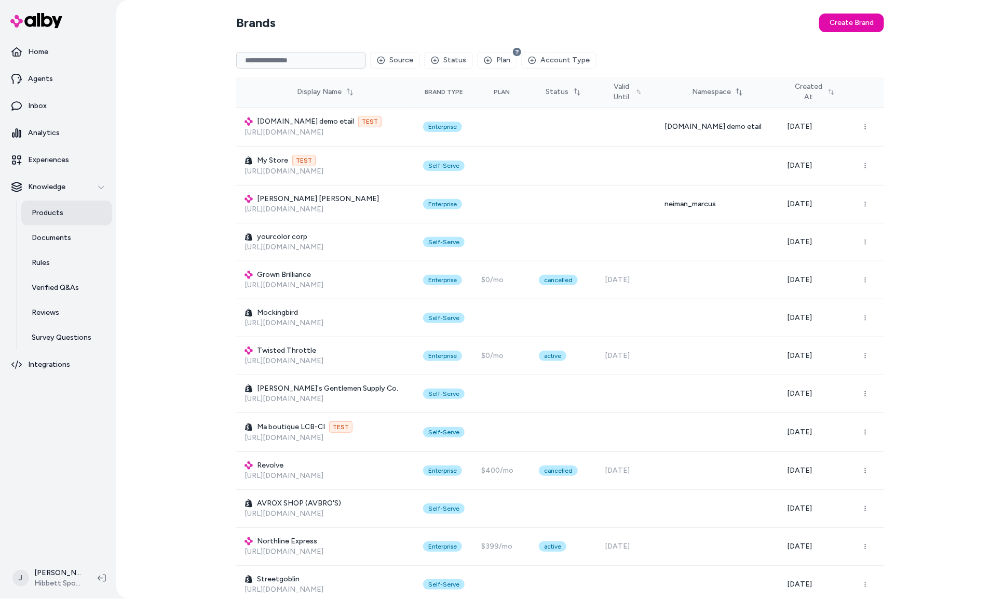
click at [41, 207] on link "Products" at bounding box center [66, 212] width 91 height 25
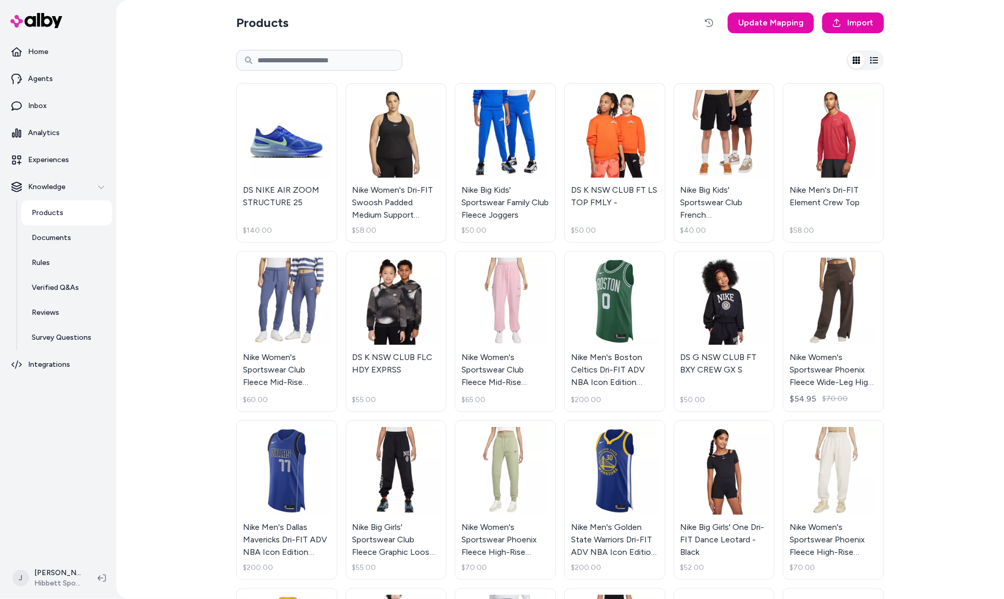
click at [298, 60] on input at bounding box center [319, 60] width 166 height 21
paste input "**********"
type input "**********"
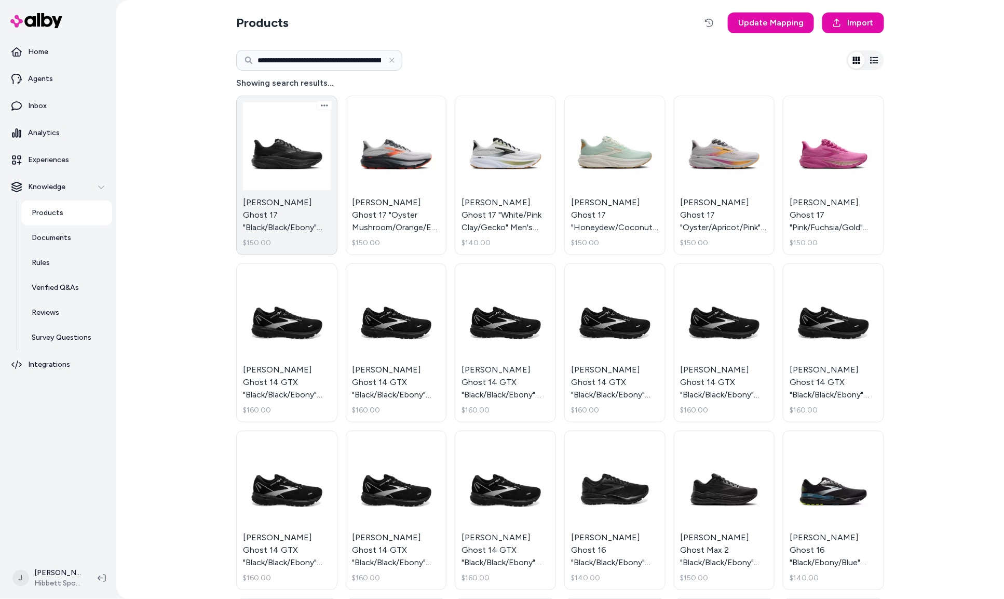
click at [280, 151] on link "Brooks Ghost 17 "Black/Black/Ebony" Men's Running Shoe $150.00" at bounding box center [286, 175] width 101 height 159
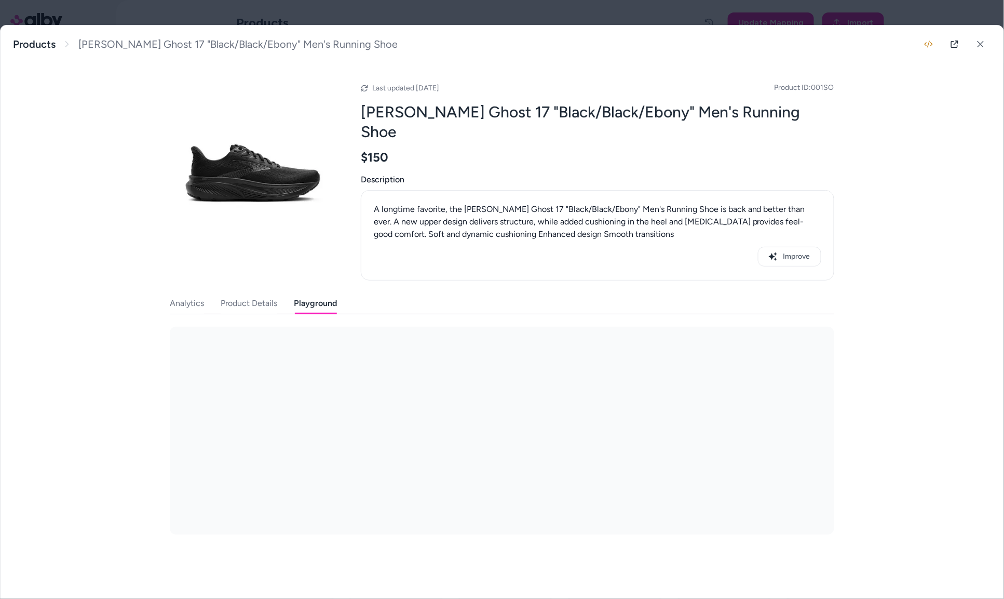
click at [325, 293] on button "Playground" at bounding box center [315, 303] width 43 height 21
drag, startPoint x: 989, startPoint y: 45, endPoint x: 969, endPoint y: 43, distance: 19.3
click at [988, 45] on button at bounding box center [980, 44] width 21 height 21
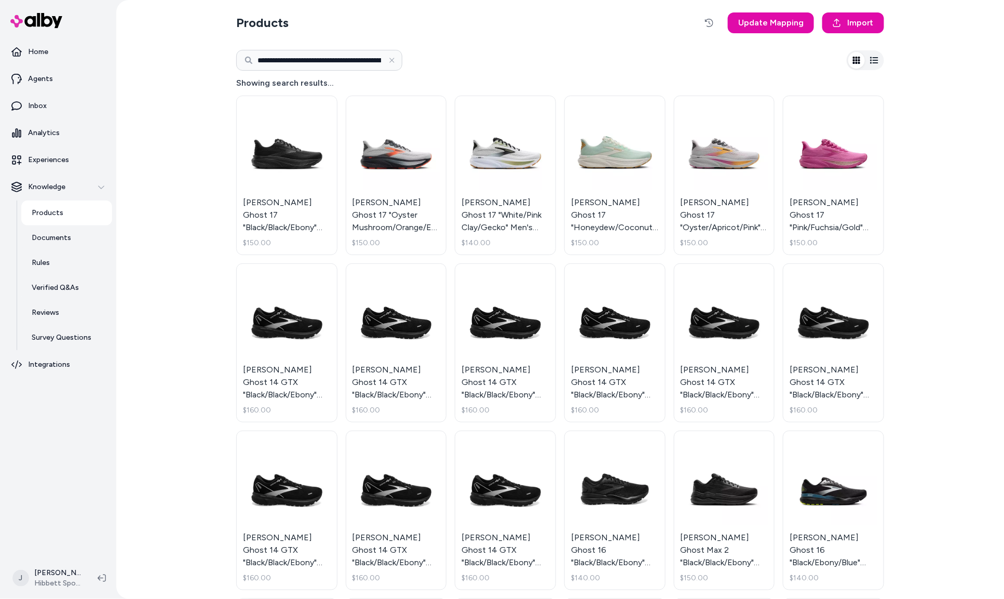
click at [314, 58] on input "**********" at bounding box center [319, 60] width 166 height 21
type input "*****"
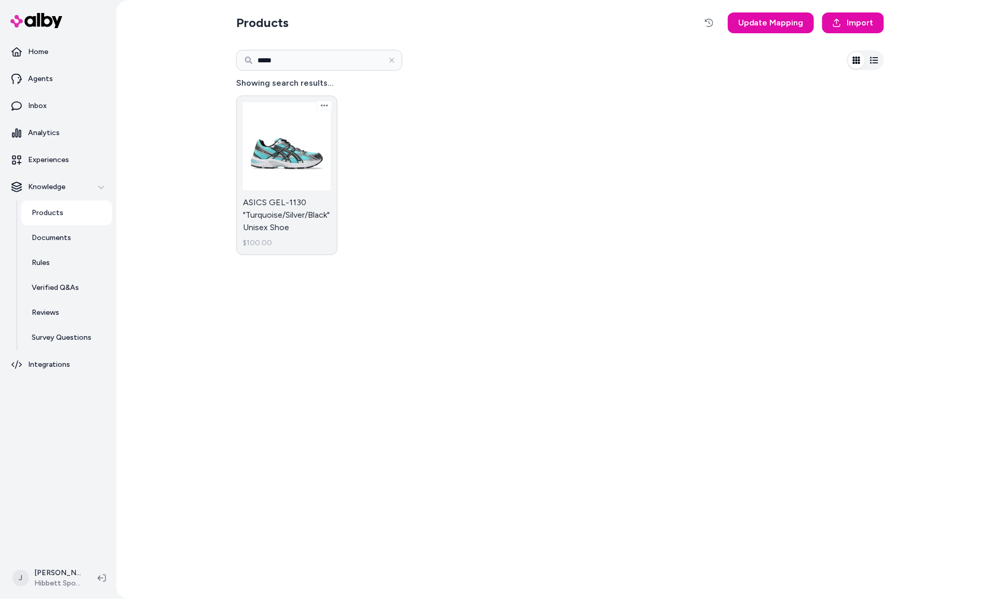
click at [277, 176] on link "ASICS GEL-1130 "Turquoise/Silver/Black" Unisex Shoe $100.00" at bounding box center [286, 175] width 101 height 159
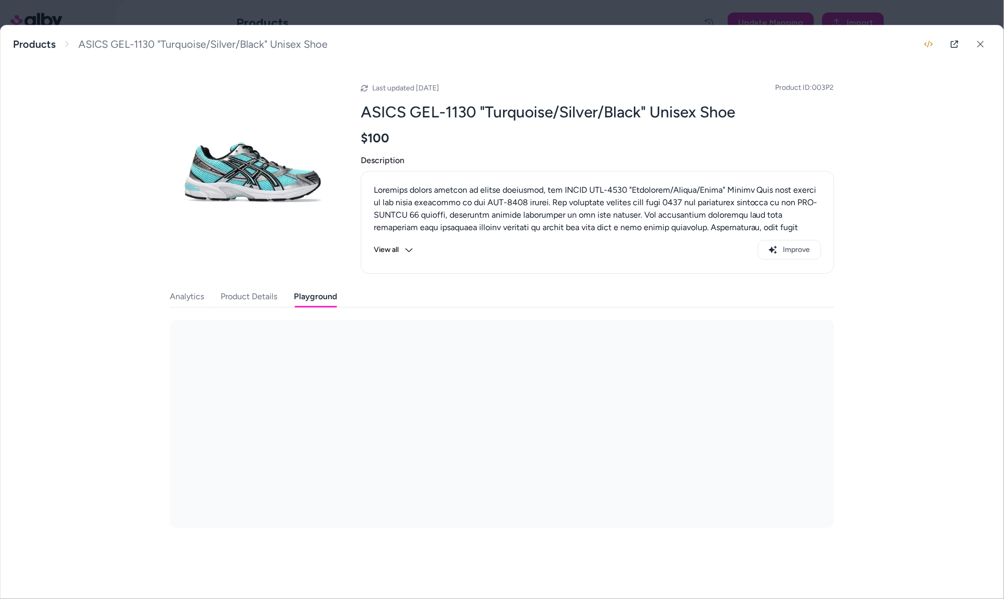
click at [308, 300] on button "Playground" at bounding box center [315, 296] width 43 height 21
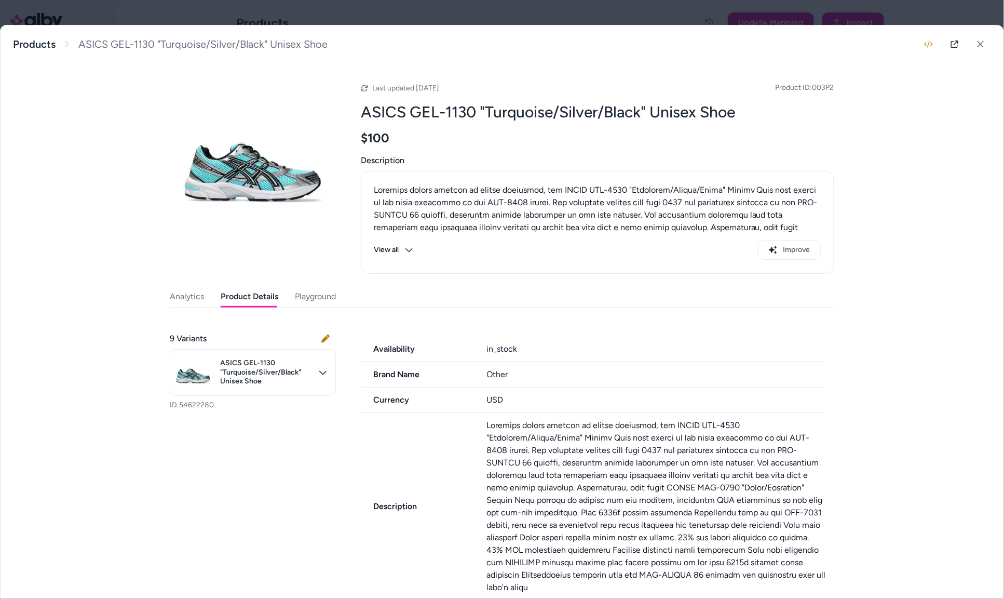
click at [245, 298] on button "Product Details" at bounding box center [250, 296] width 58 height 21
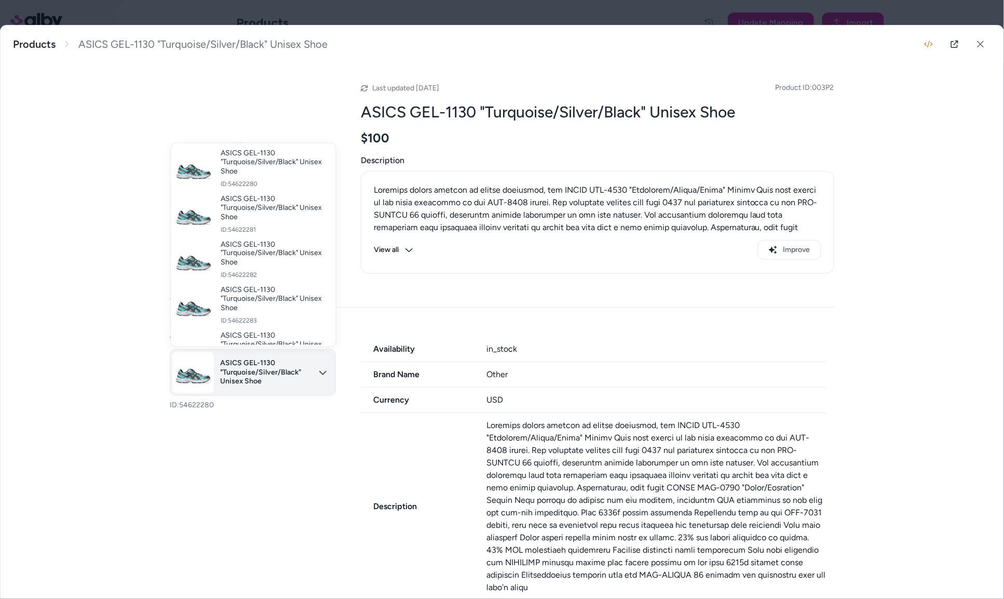
click at [250, 365] on body "Home Agents Inbox Analytics Experiences Knowledge Products Documents Rules Veri…" at bounding box center [502, 299] width 1004 height 599
drag, startPoint x: 241, startPoint y: 469, endPoint x: 10, endPoint y: 433, distance: 233.9
click at [239, 469] on div at bounding box center [502, 299] width 1004 height 599
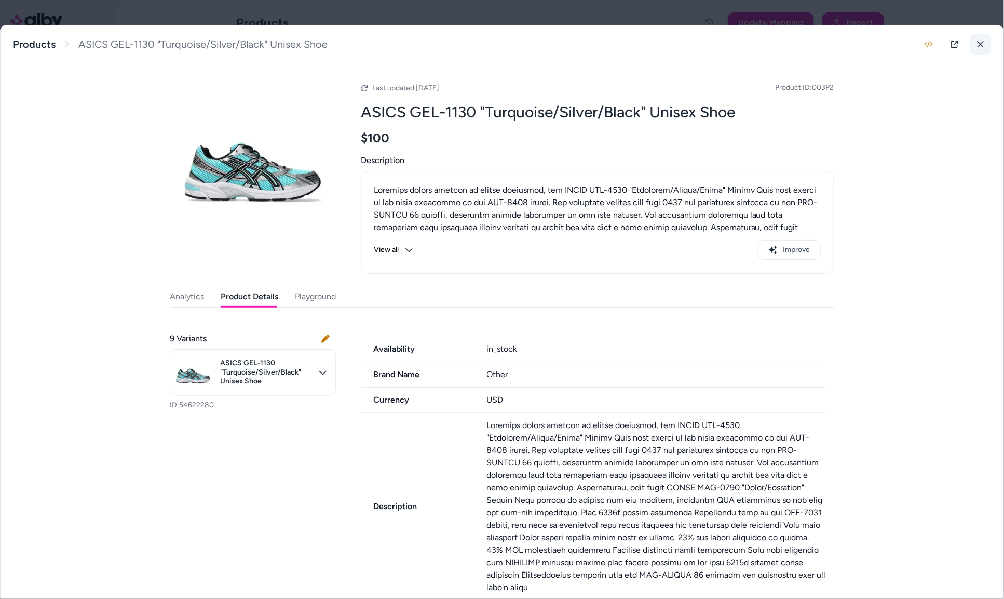
click at [987, 46] on button at bounding box center [980, 44] width 21 height 21
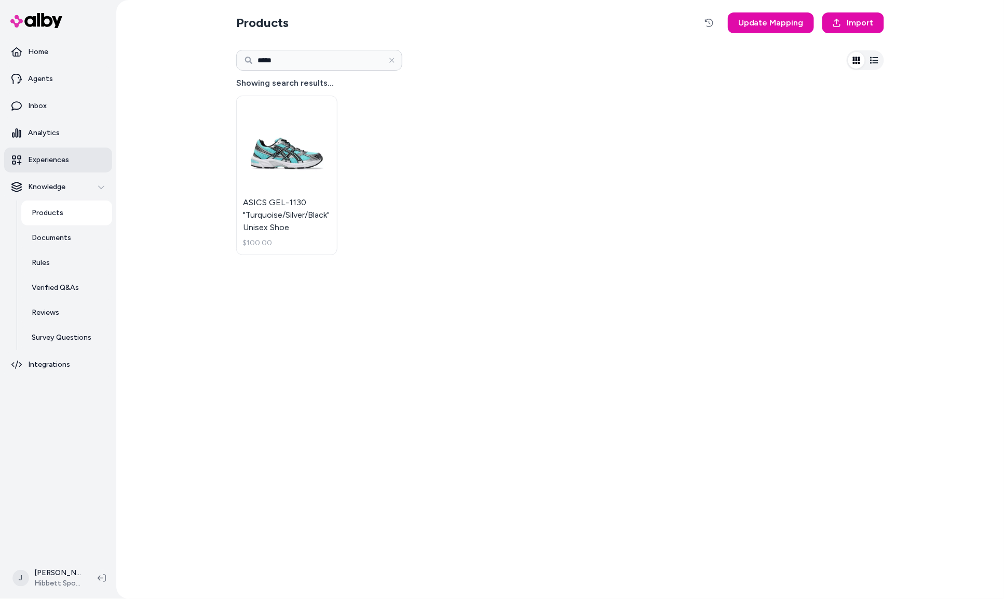
click at [50, 163] on p "Experiences" at bounding box center [48, 160] width 41 height 10
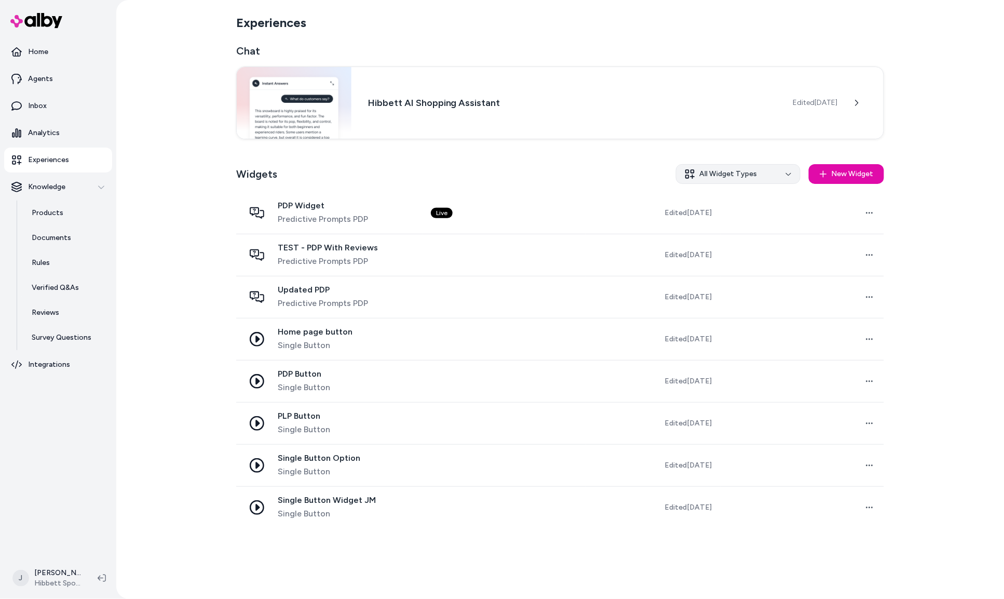
click at [763, 175] on html "Home Agents Inbox Analytics Experiences Knowledge Products Documents Rules Veri…" at bounding box center [502, 299] width 1004 height 599
click at [718, 272] on div "Single Button" at bounding box center [735, 271] width 115 height 19
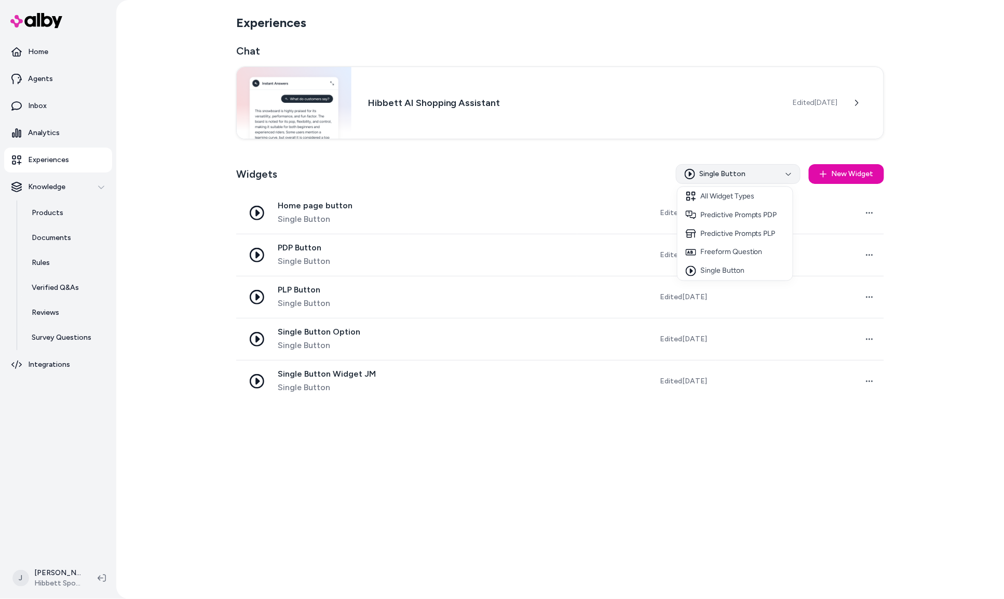
click at [726, 171] on html "Home Agents Inbox Analytics Experiences Knowledge Products Documents Rules Veri…" at bounding box center [502, 299] width 1004 height 599
click at [725, 258] on div "Freeform Question" at bounding box center [735, 252] width 115 height 19
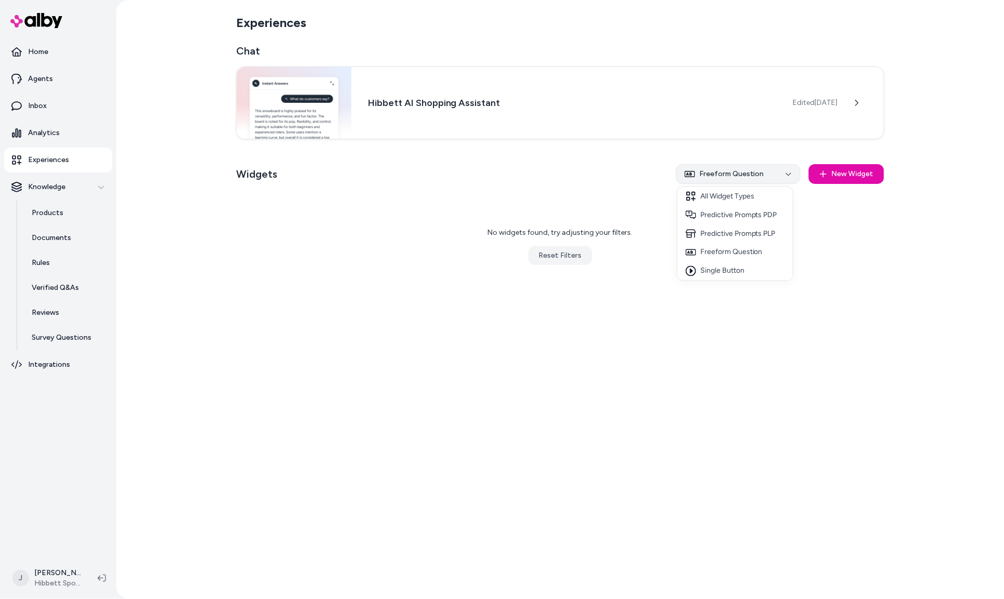
click at [732, 171] on html "Home Agents Inbox Analytics Experiences Knowledge Products Documents Rules Veri…" at bounding box center [502, 299] width 1004 height 599
click at [727, 268] on div "Single Button" at bounding box center [735, 271] width 115 height 19
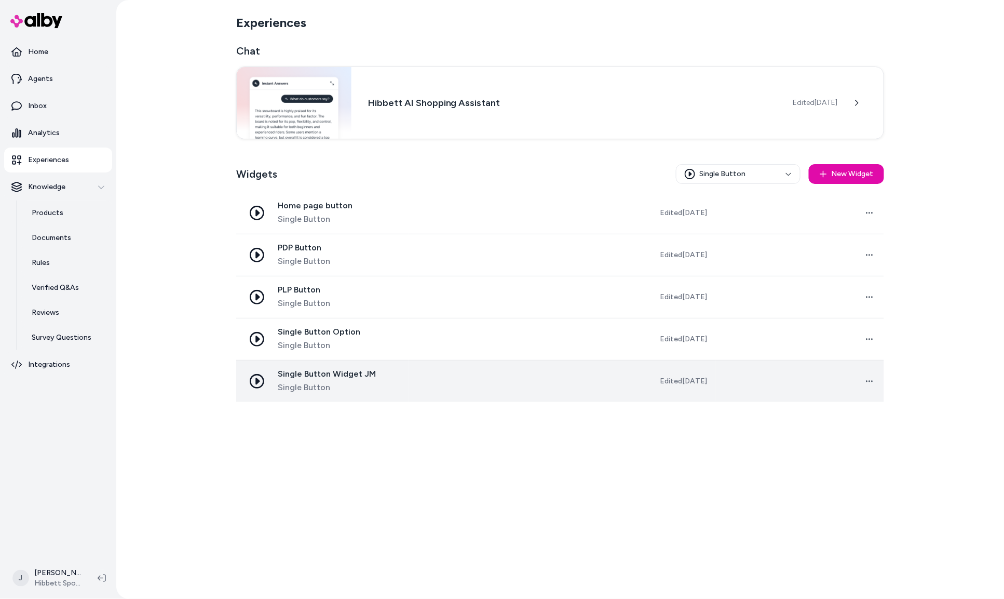
click at [495, 377] on td at bounding box center [493, 381] width 169 height 42
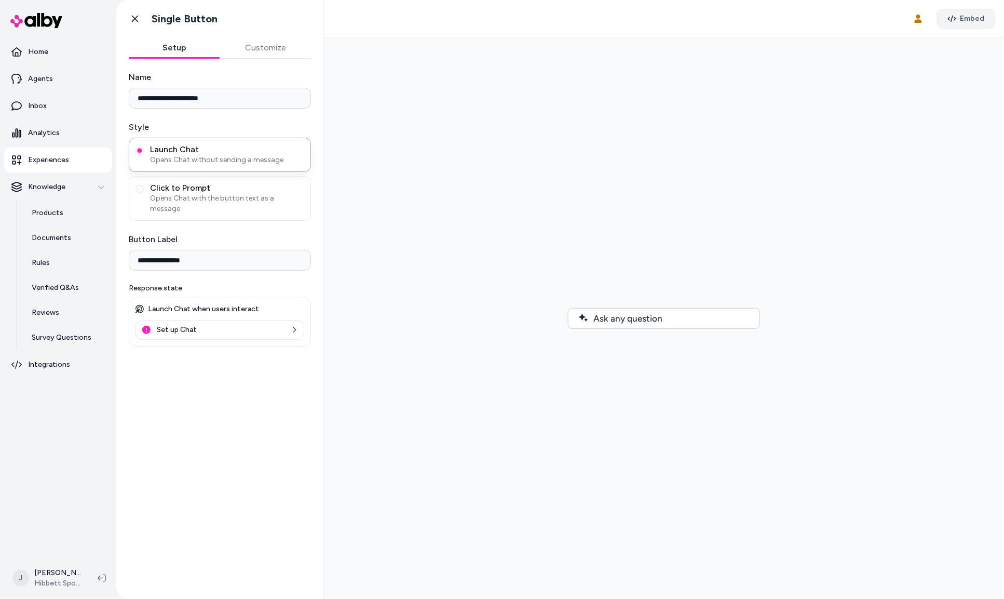
click at [989, 18] on button "Embed" at bounding box center [966, 19] width 59 height 20
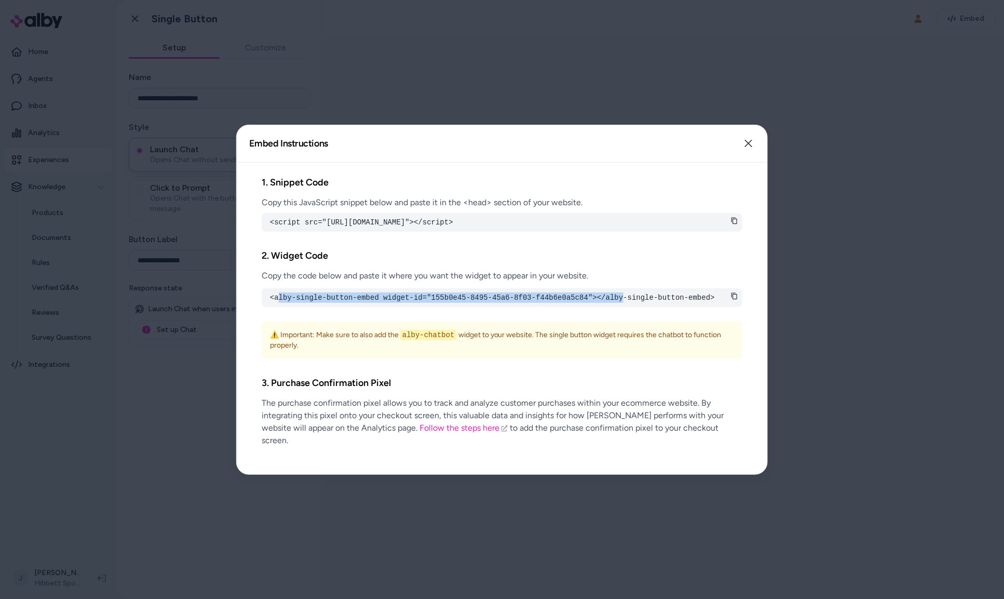
drag, startPoint x: 328, startPoint y: 309, endPoint x: 624, endPoint y: 311, distance: 296.0
click at [624, 303] on pre "<alby-single-button-embed widget-id="155b0e45-8495-45a6-8f03-f44b6e0a5c84"></al…" at bounding box center [502, 297] width 464 height 10
drag, startPoint x: 599, startPoint y: 304, endPoint x: 632, endPoint y: 303, distance: 33.8
click at [600, 303] on pre "<alby-single-button-embed widget-id="155b0e45-8495-45a6-8f03-f44b6e0a5c84"></al…" at bounding box center [502, 297] width 464 height 10
drag, startPoint x: 689, startPoint y: 312, endPoint x: 293, endPoint y: 306, distance: 395.2
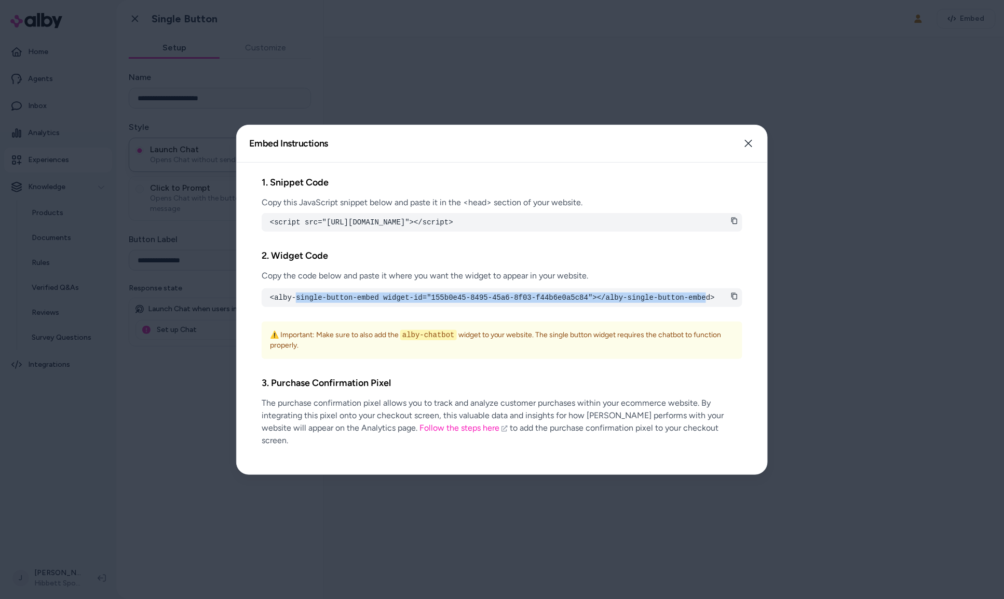
click at [294, 303] on pre "<alby-single-button-embed widget-id="155b0e45-8495-45a6-8f03-f44b6e0a5c84"></al…" at bounding box center [502, 297] width 464 height 10
click at [282, 303] on pre "<alby-single-button-embed widget-id="155b0e45-8495-45a6-8f03-f44b6e0a5c84"></al…" at bounding box center [502, 297] width 464 height 10
click at [469, 105] on div at bounding box center [502, 299] width 1004 height 599
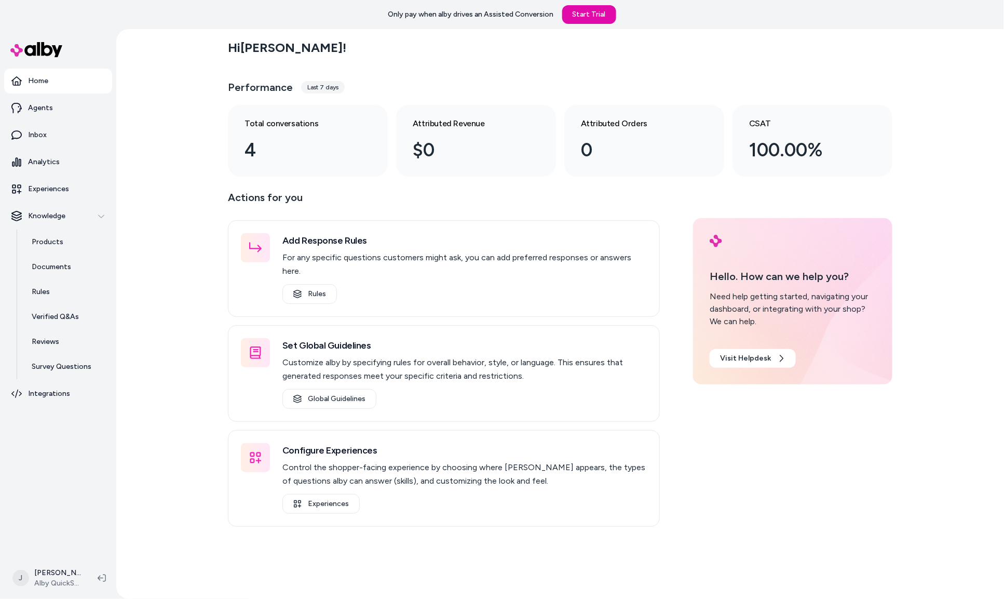
click at [170, 119] on div "Hi [PERSON_NAME] ! Performance Last 7 days Total conversations 4 Attributed Rev…" at bounding box center [560, 314] width 888 height 570
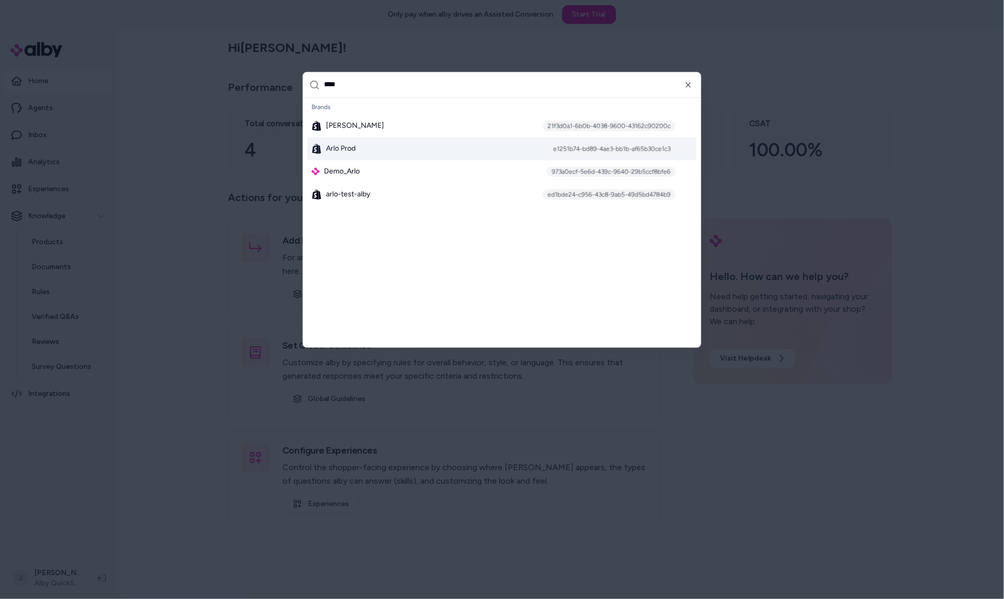
type input "****"
click at [435, 145] on div "[PERSON_NAME] Prod e1251b74-bd89-4ae3-bb1b-af65b30ce1c3" at bounding box center [501, 148] width 389 height 23
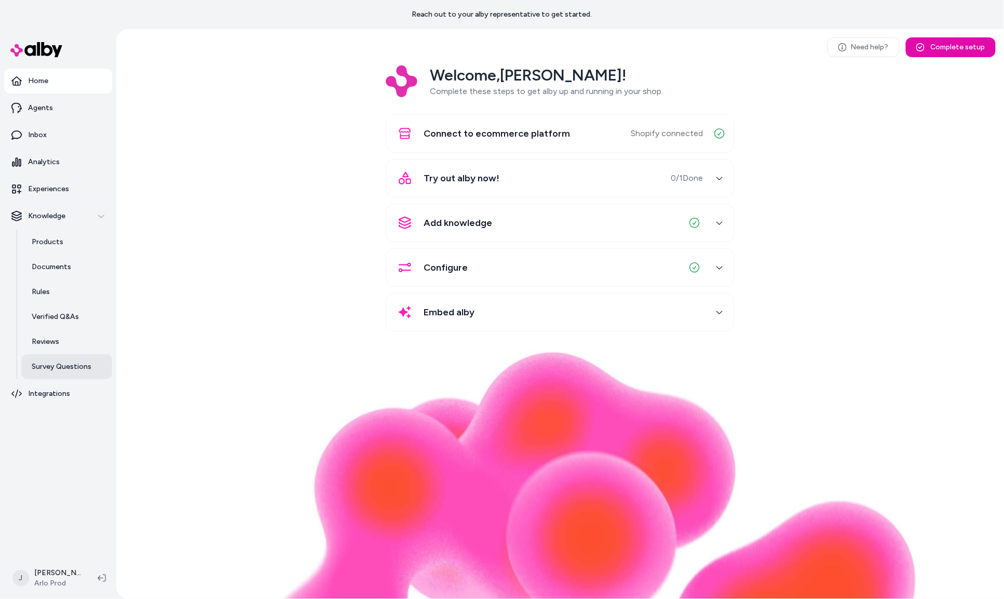
click at [77, 363] on p "Survey Questions" at bounding box center [62, 366] width 60 height 10
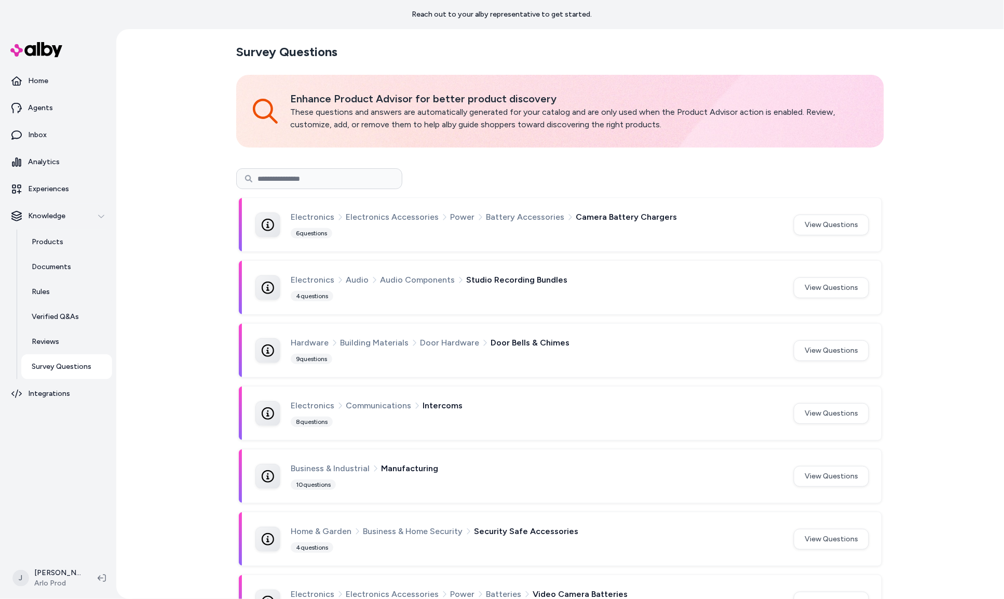
click at [338, 177] on input at bounding box center [319, 178] width 166 height 21
type input "*"
type input "******"
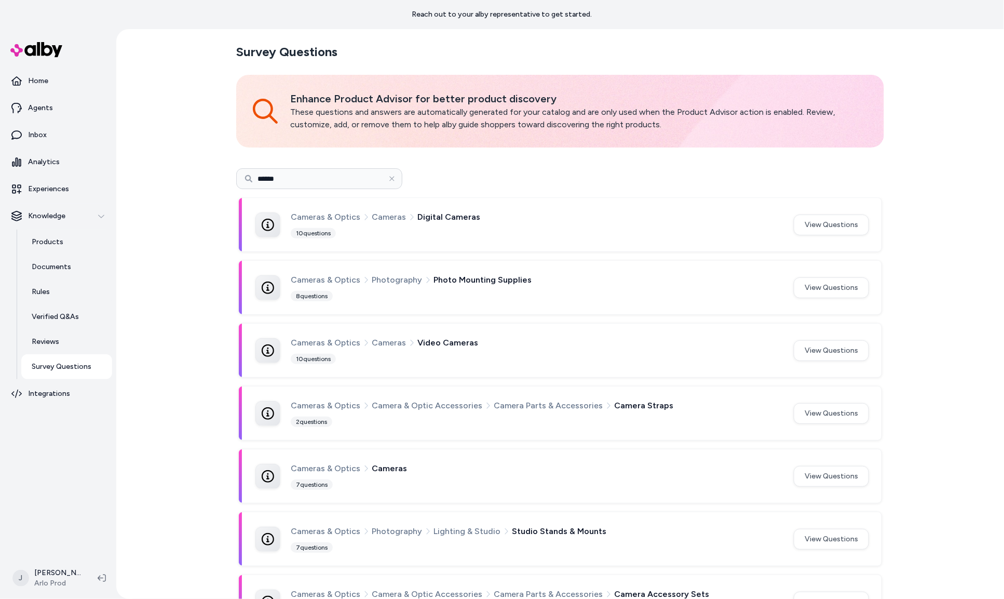
drag, startPoint x: 460, startPoint y: 354, endPoint x: 396, endPoint y: 357, distance: 63.9
click at [454, 355] on div "Cameras & Optics Cameras Video Cameras 10 questions" at bounding box center [536, 350] width 491 height 29
click at [812, 345] on button "View Questions" at bounding box center [831, 350] width 75 height 21
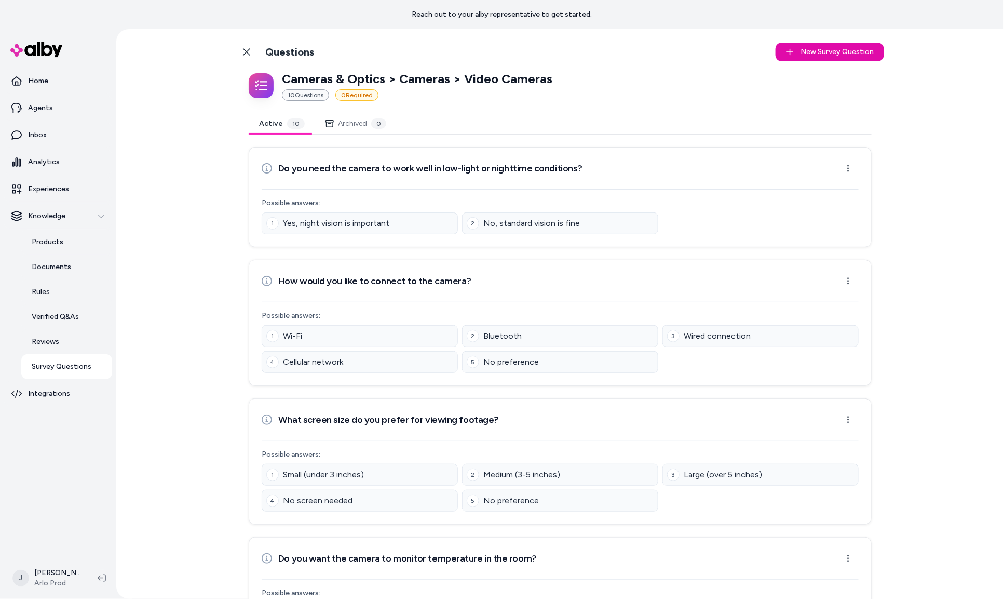
click at [144, 426] on div "Back to Categories Questions New Survey Question New Cameras & Optics > Cameras…" at bounding box center [560, 314] width 888 height 570
click at [245, 47] on link "Back to Categories" at bounding box center [246, 52] width 21 height 21
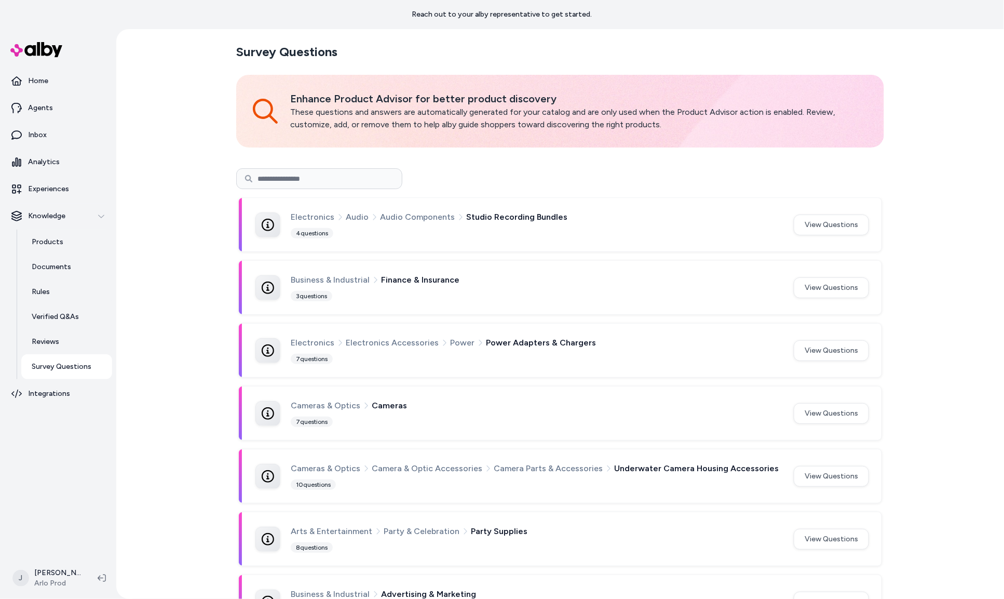
click at [348, 184] on input at bounding box center [319, 178] width 166 height 21
type input "**********"
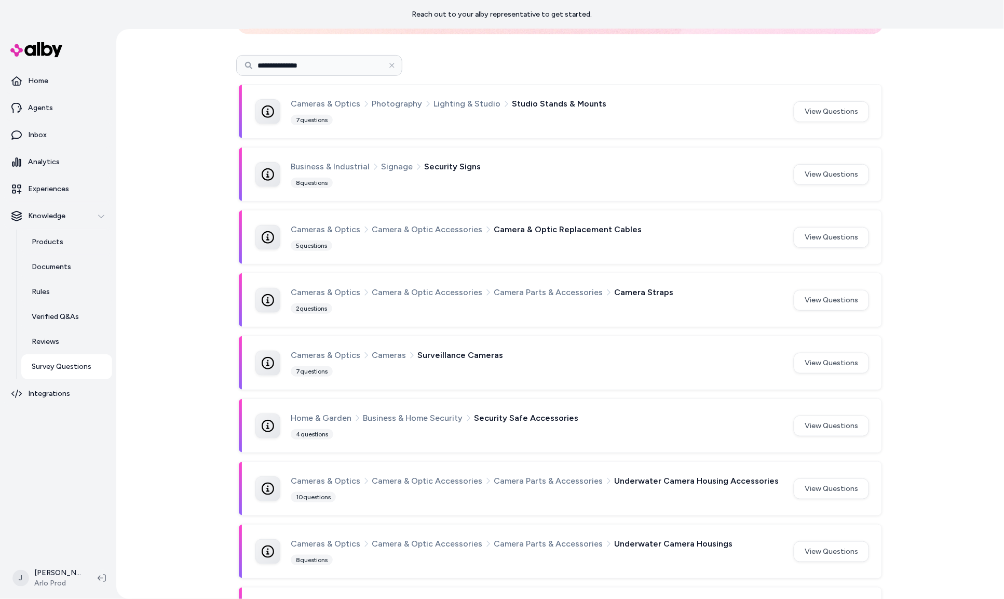
scroll to position [131, 0]
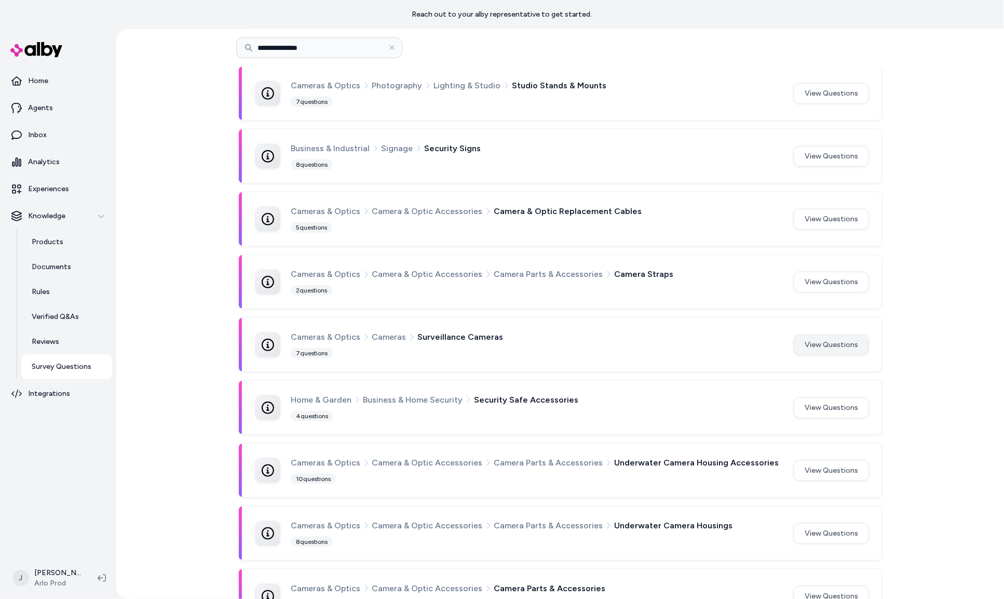
click at [817, 343] on button "View Questions" at bounding box center [831, 344] width 75 height 21
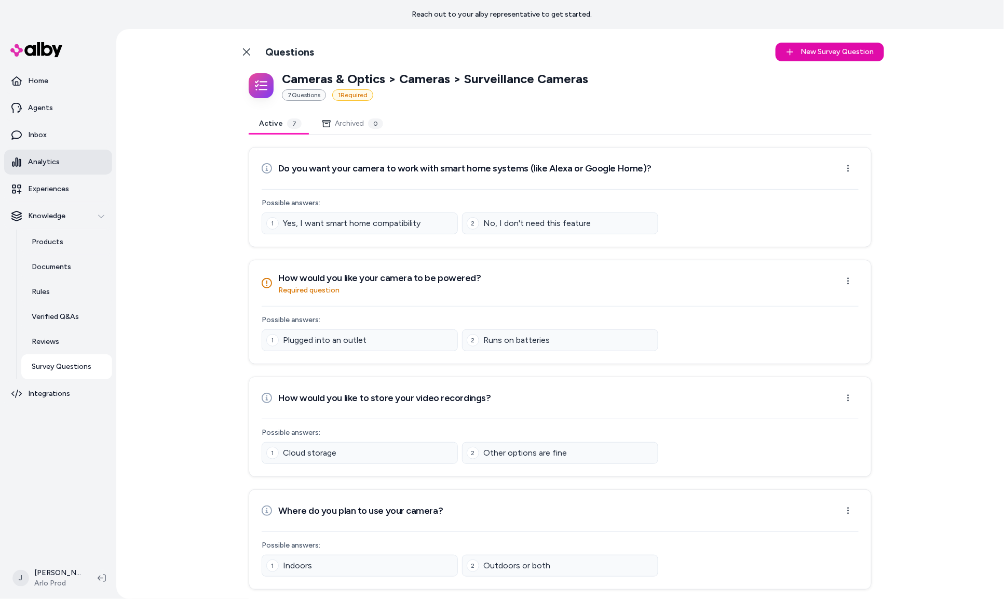
click at [46, 159] on p "Analytics" at bounding box center [44, 162] width 32 height 10
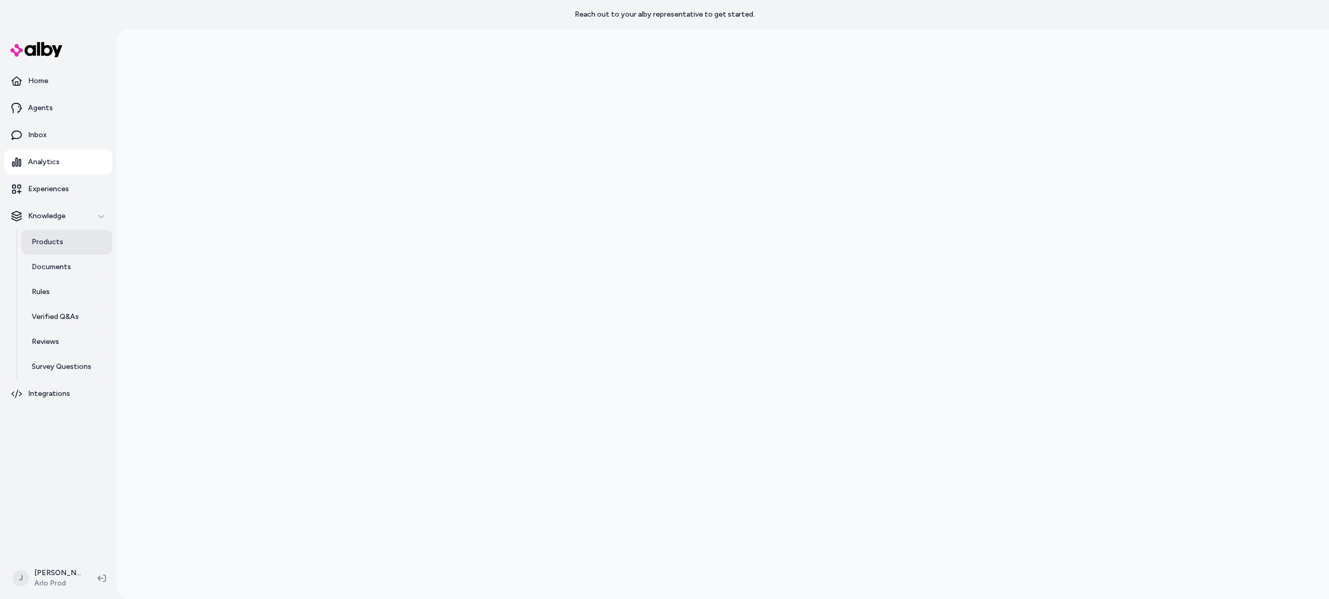
click at [45, 247] on link "Products" at bounding box center [66, 242] width 91 height 25
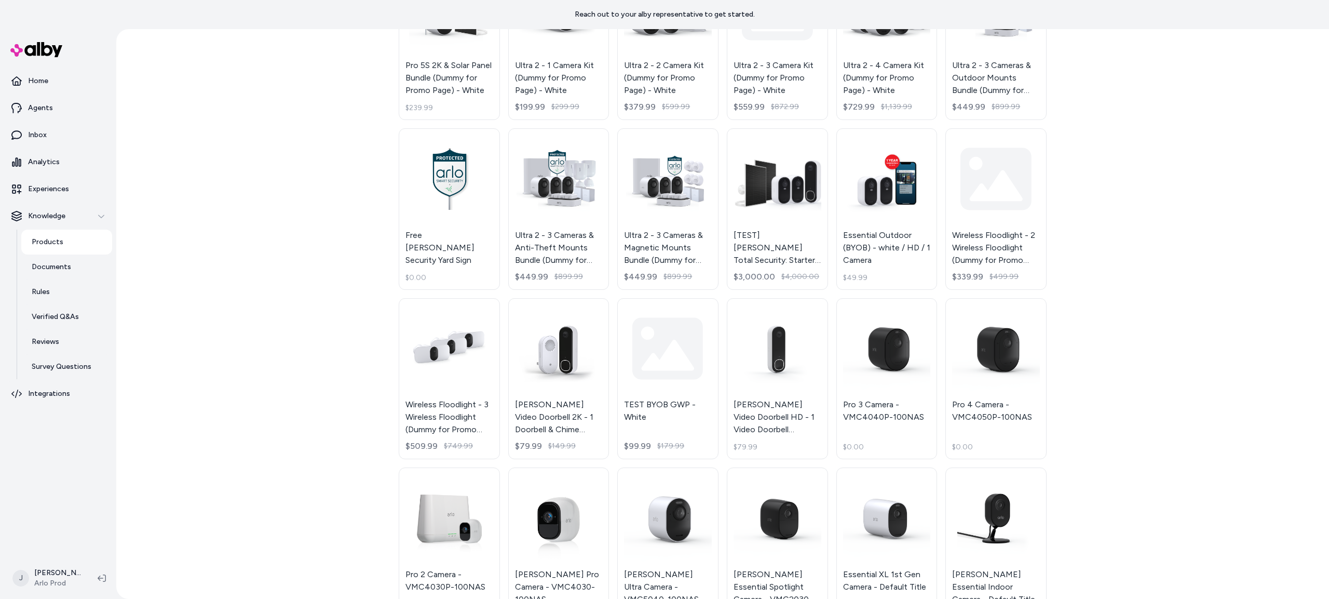
scroll to position [1205, 0]
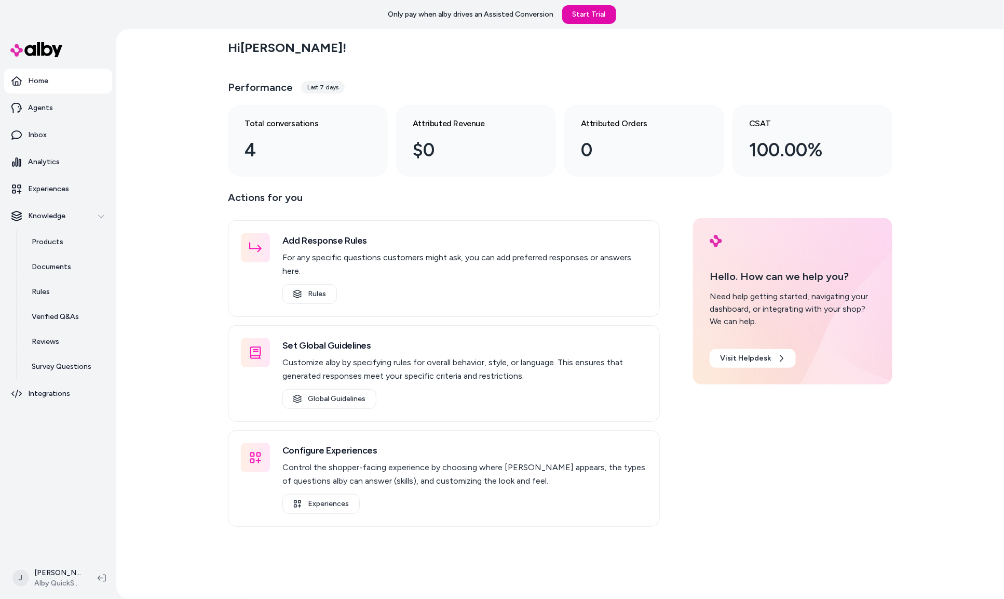
click at [141, 206] on div "Hi [PERSON_NAME] ! Performance Last 7 days Total conversations 4 Attributed Rev…" at bounding box center [560, 314] width 888 height 570
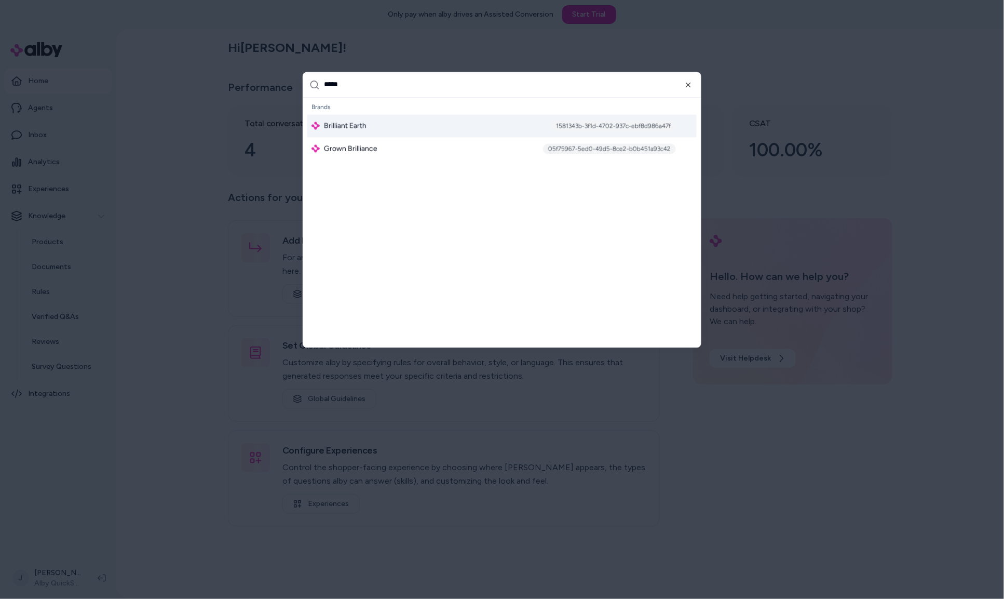
type input "*****"
click at [327, 129] on span "Brilliant Earth" at bounding box center [345, 125] width 43 height 10
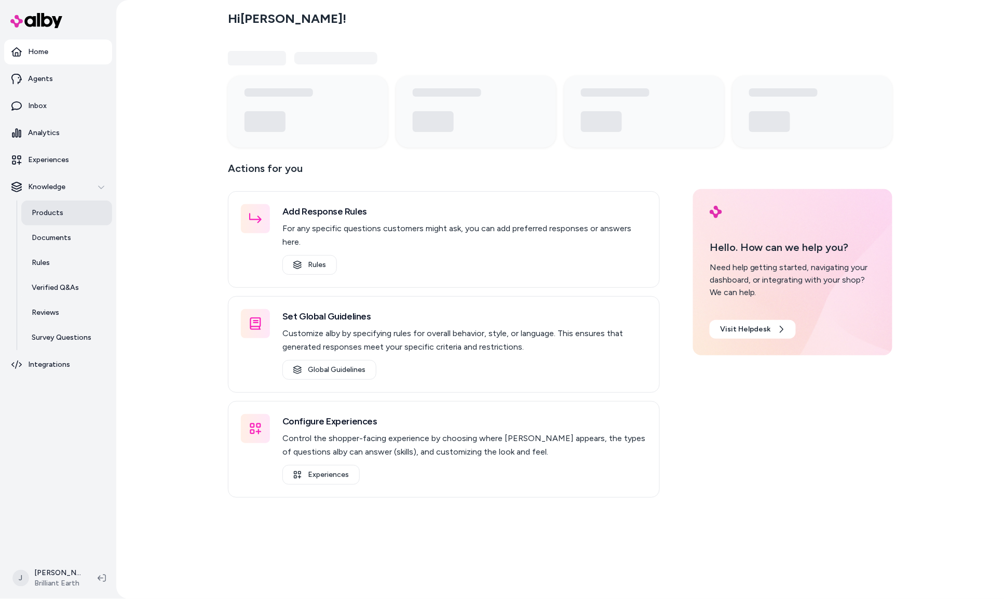
click at [50, 213] on p "Products" at bounding box center [48, 213] width 32 height 10
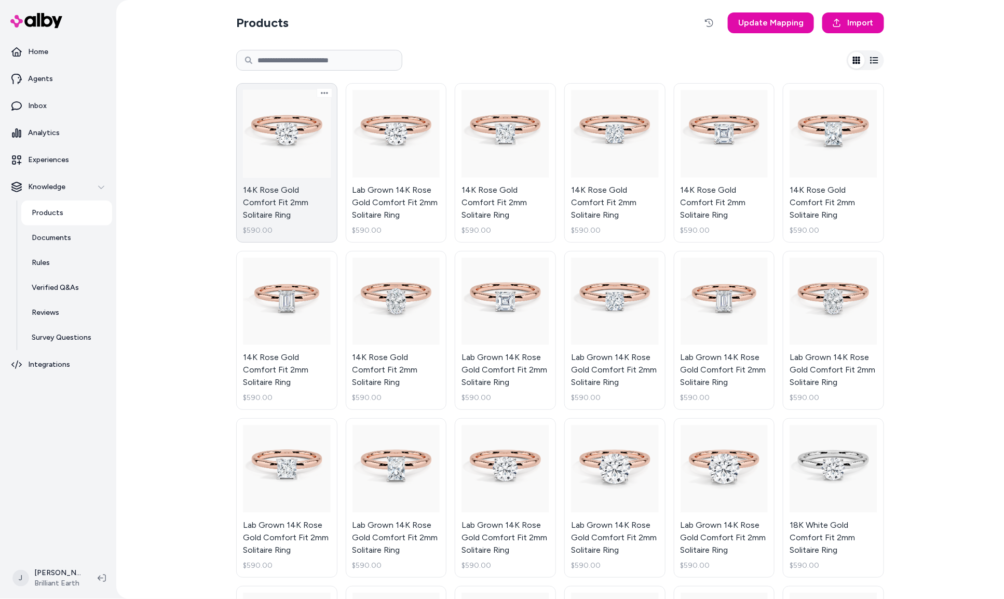
click at [303, 188] on link "14K Rose Gold Comfort Fit 2mm Solitaire Ring $590.00" at bounding box center [286, 162] width 101 height 159
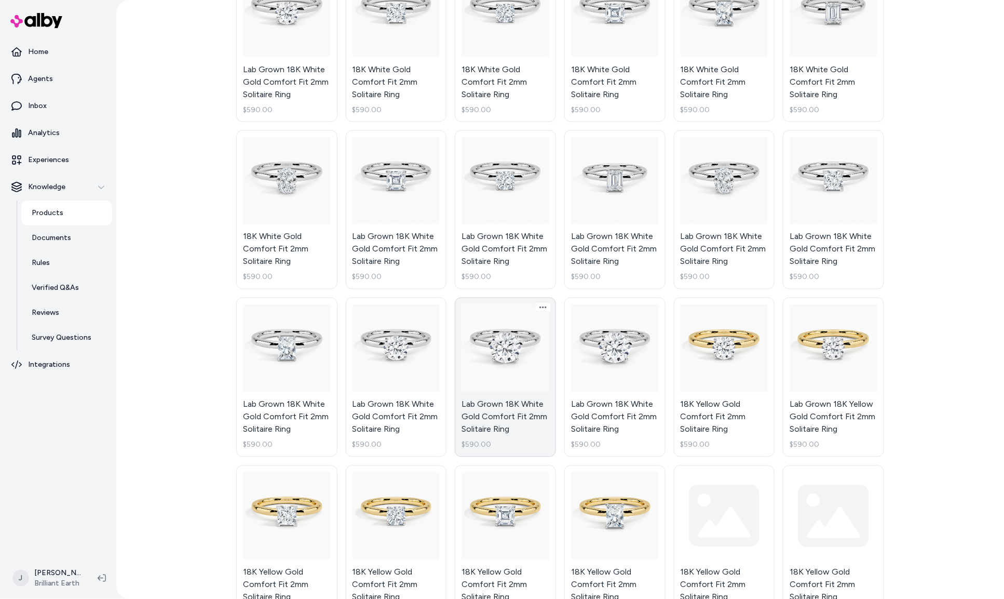
click at [489, 375] on link "Lab Grown 18K White Gold Comfort Fit 2mm Solitaire Ring $590.00" at bounding box center [505, 377] width 101 height 159
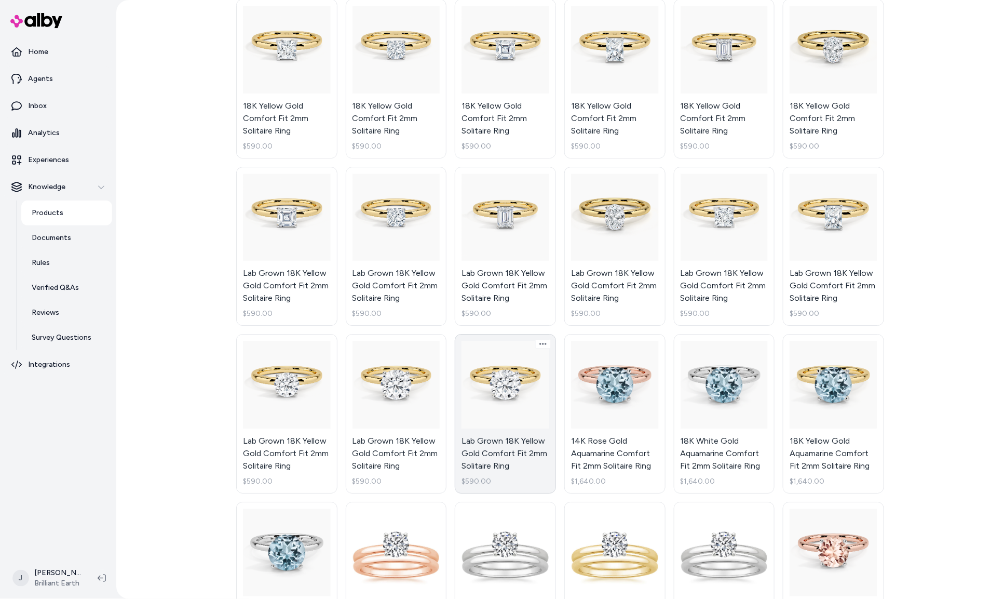
scroll to position [1166, 0]
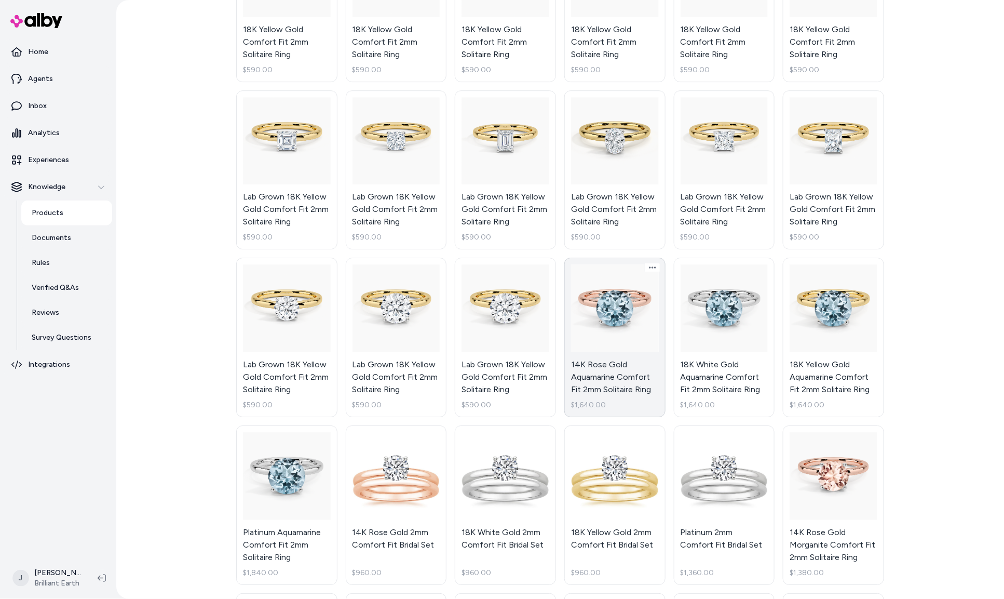
click at [582, 355] on link "14K Rose Gold Aquamarine Comfort Fit 2mm Solitaire Ring $1,640.00" at bounding box center [614, 337] width 101 height 159
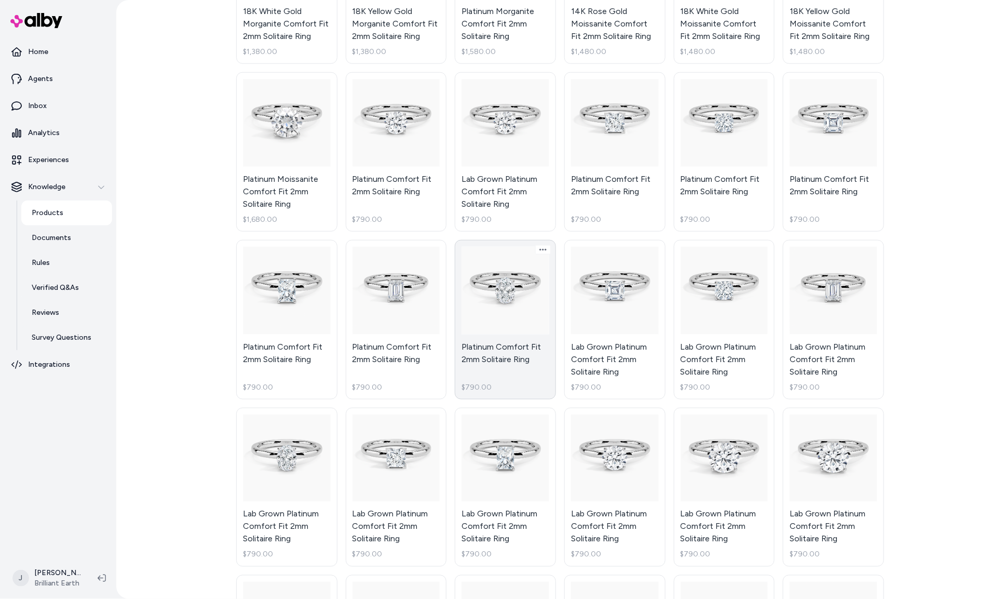
click at [509, 342] on link "Platinum Comfort Fit 2mm Solitaire Ring $790.00" at bounding box center [505, 319] width 101 height 159
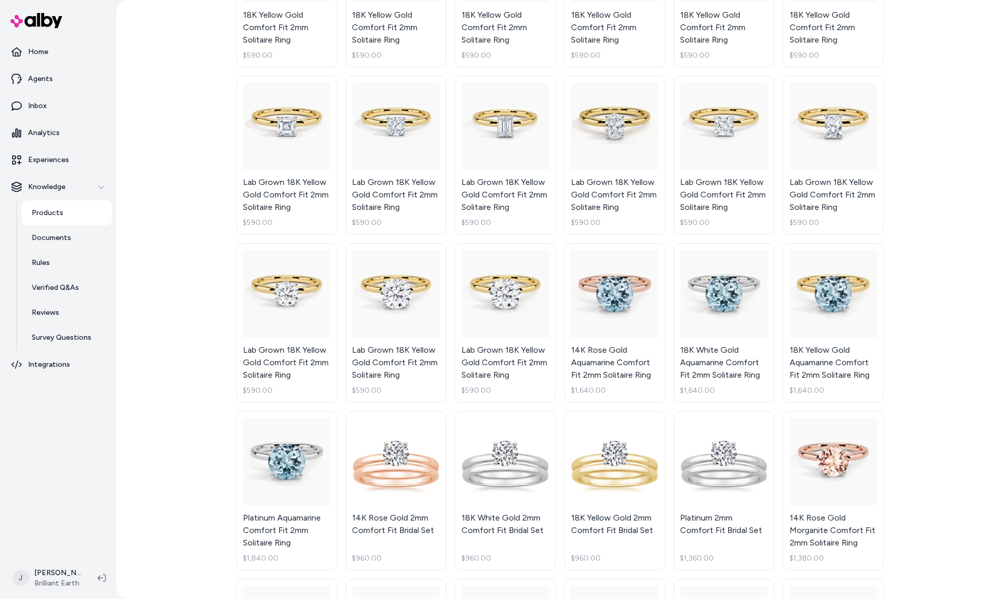
scroll to position [0, 0]
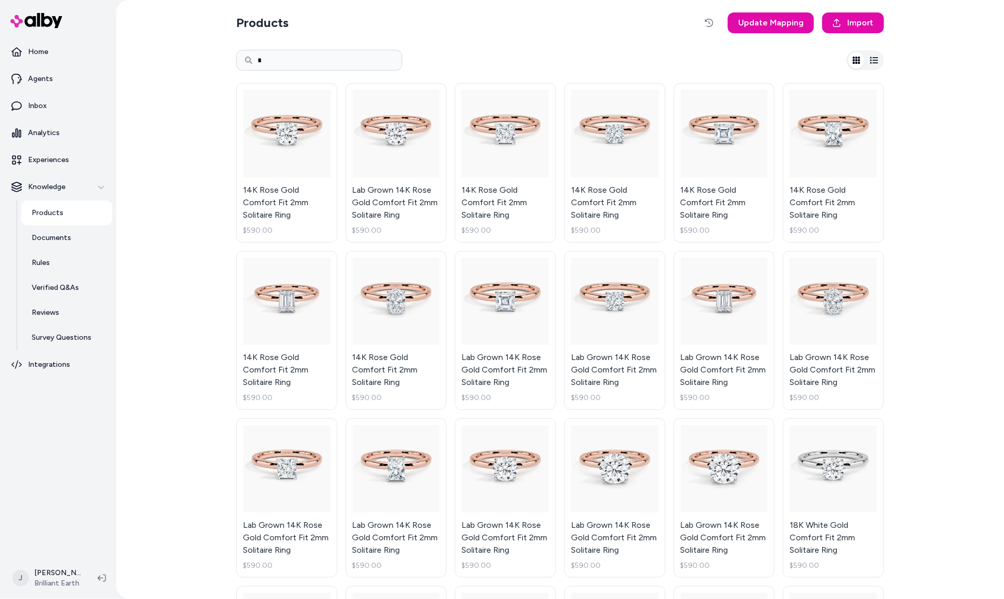
click at [309, 55] on input "*" at bounding box center [319, 60] width 166 height 21
type input "*********"
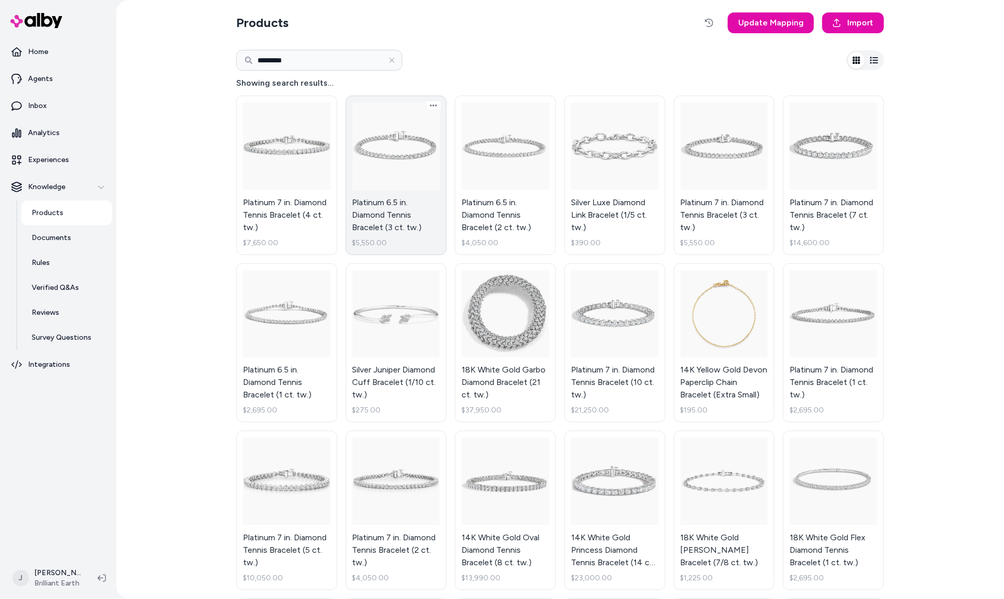
click at [397, 167] on link "Platinum 6.5 in. Diamond Tennis Bracelet (3 ct. tw.) $5,550.00" at bounding box center [396, 175] width 101 height 159
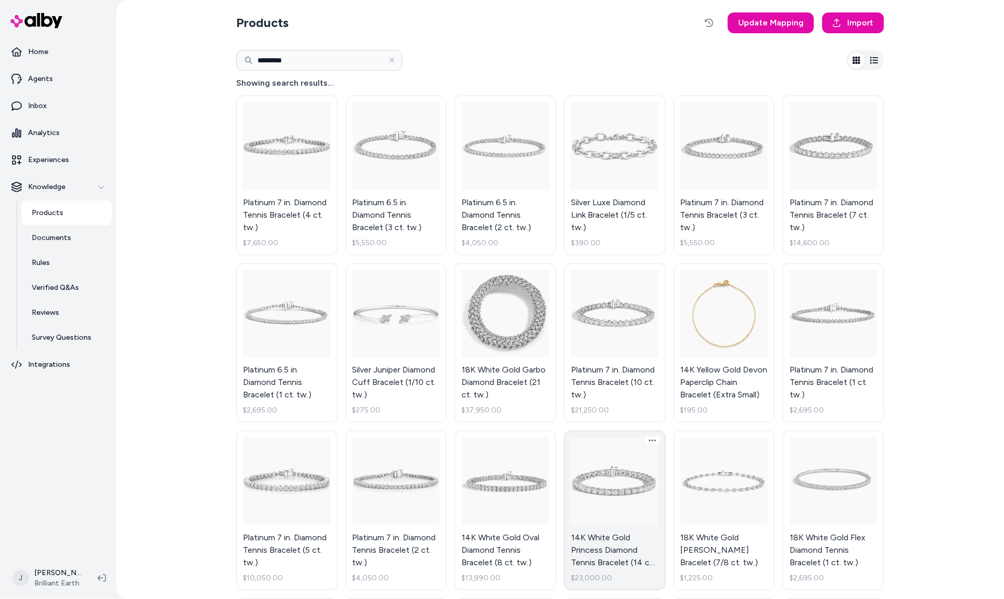
click at [613, 472] on link "14K White Gold Princess Diamond Tennis Bracelet (14 ct. tw.) $23,000.00" at bounding box center [614, 509] width 101 height 159
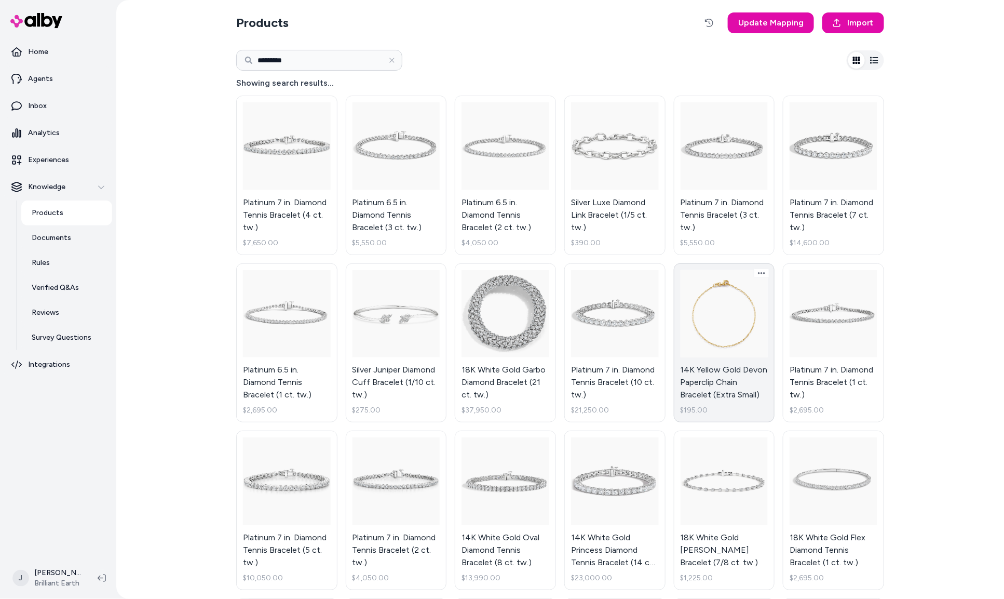
click at [713, 339] on link "14K Yellow Gold Devon Paperclip Chain Bracelet (Extra Small) $195.00" at bounding box center [724, 342] width 101 height 159
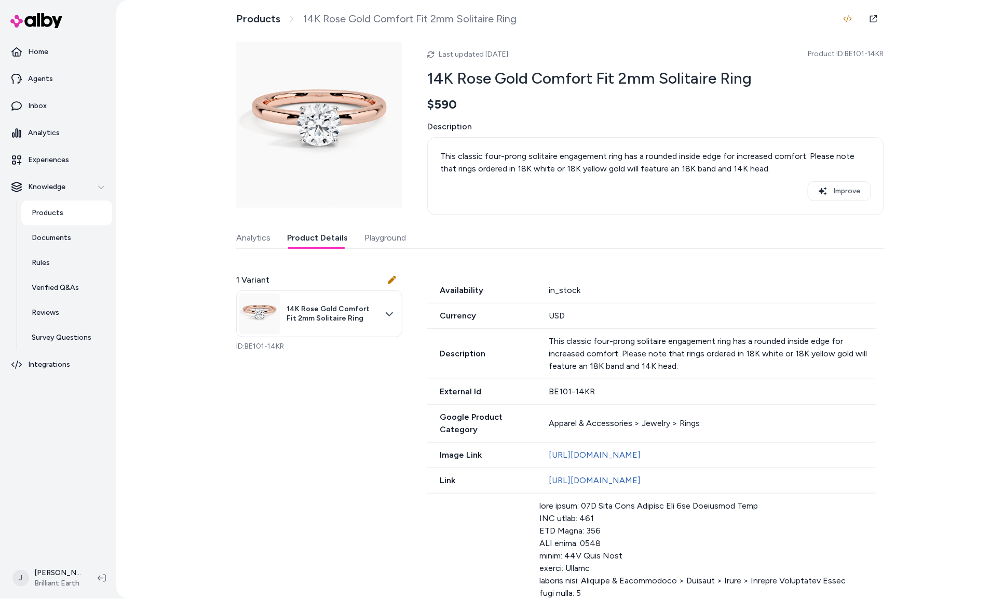
click at [326, 239] on button "Product Details" at bounding box center [317, 237] width 61 height 21
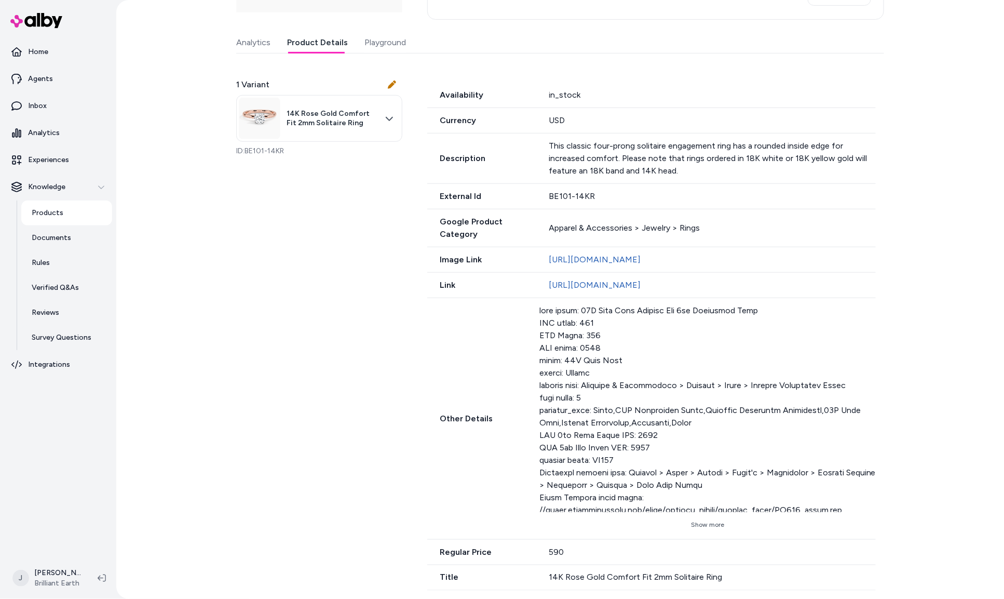
drag, startPoint x: 711, startPoint y: 527, endPoint x: 699, endPoint y: 523, distance: 12.2
click at [711, 528] on button "Show more" at bounding box center [708, 524] width 336 height 17
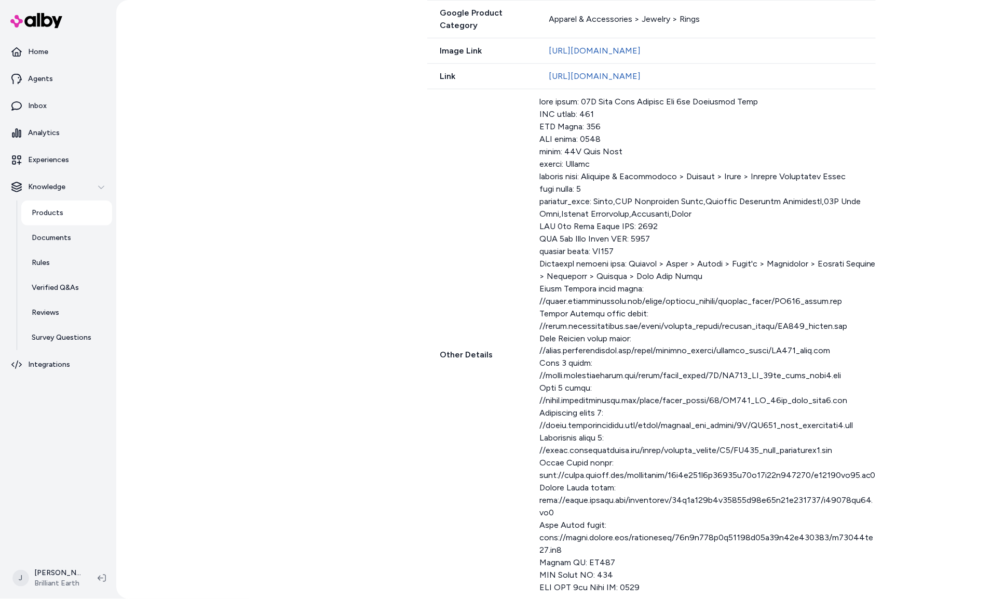
scroll to position [525, 0]
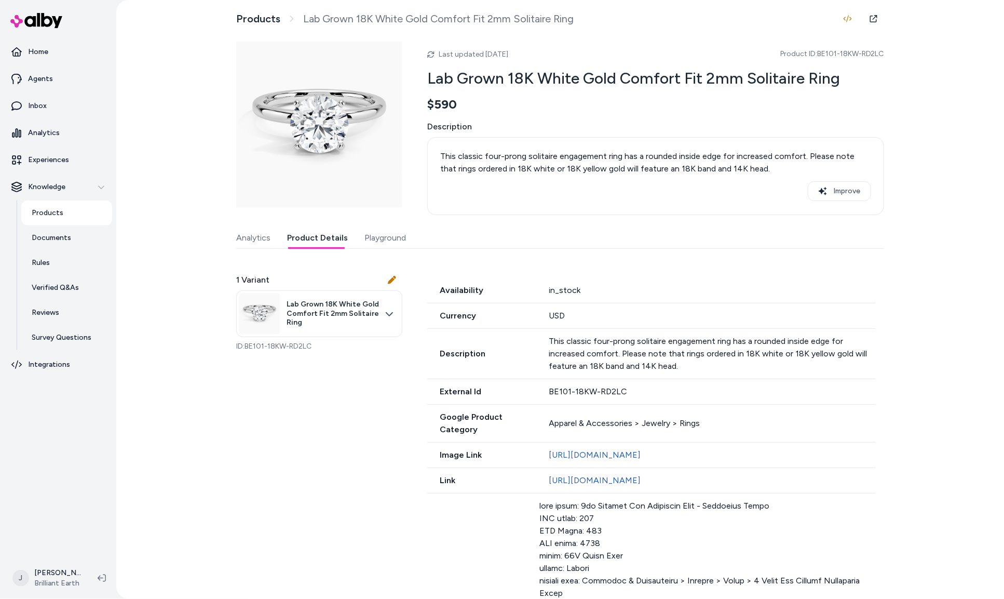
click at [321, 241] on button "Product Details" at bounding box center [317, 237] width 61 height 21
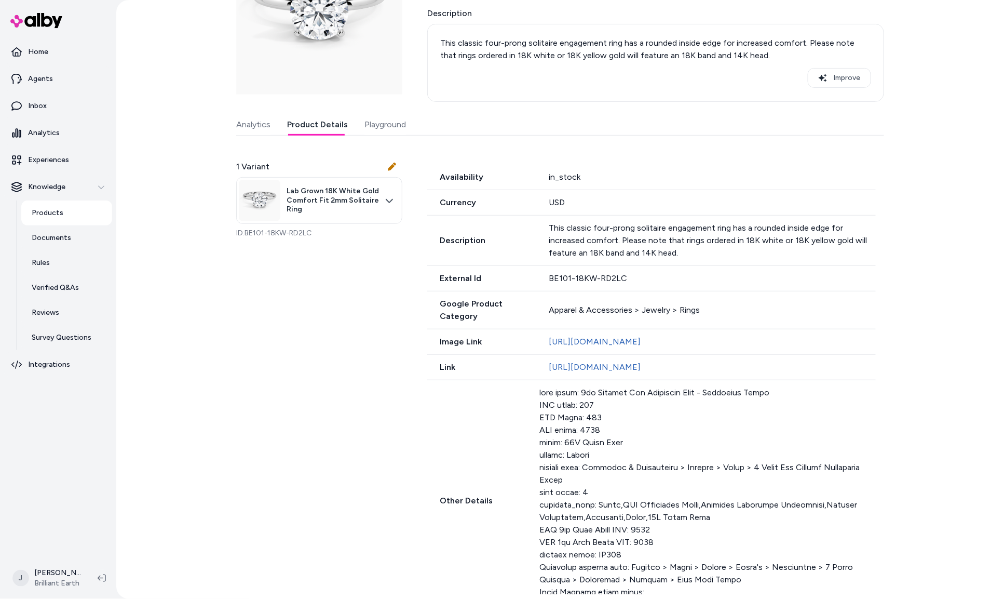
scroll to position [222, 0]
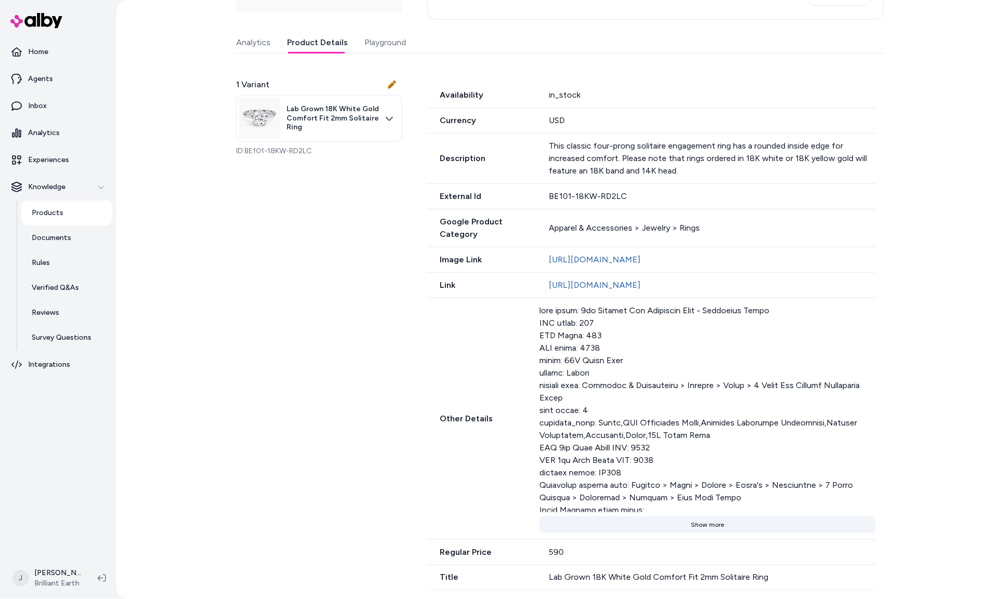
click at [708, 525] on button "Show more" at bounding box center [708, 524] width 336 height 17
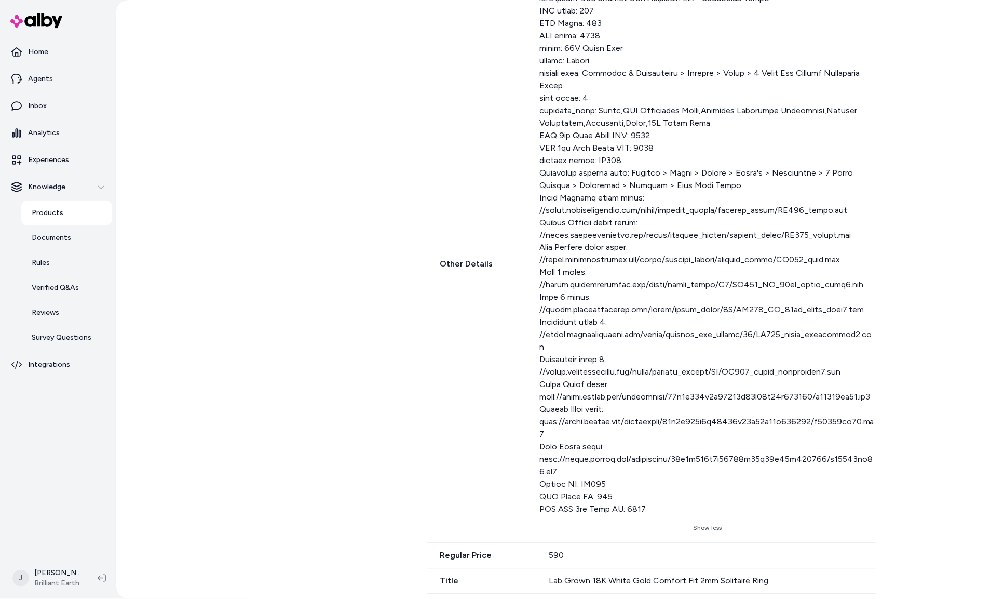
scroll to position [524, 0]
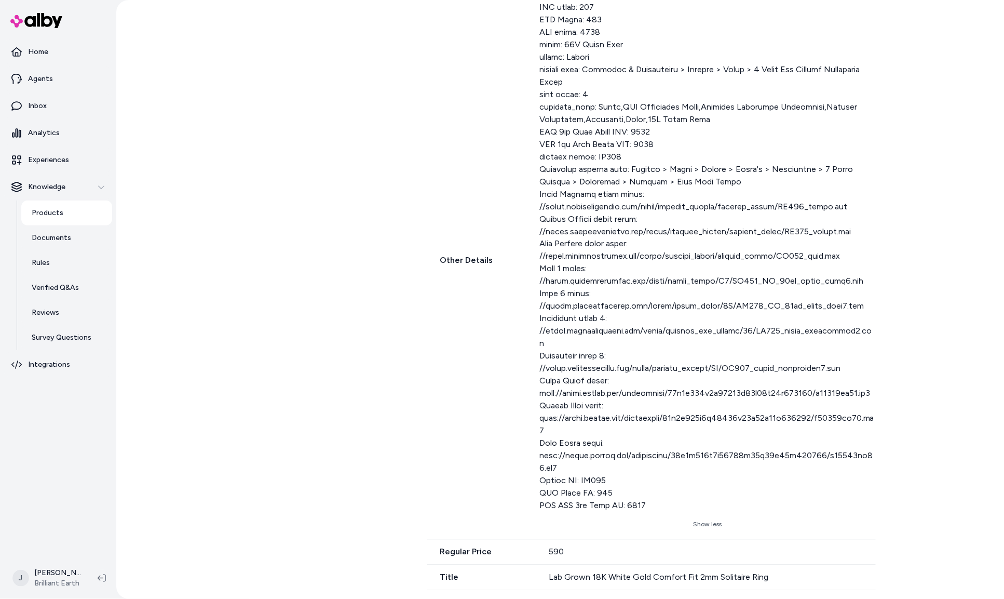
drag, startPoint x: 708, startPoint y: 331, endPoint x: 702, endPoint y: 343, distance: 12.8
click at [707, 333] on div at bounding box center [708, 250] width 336 height 523
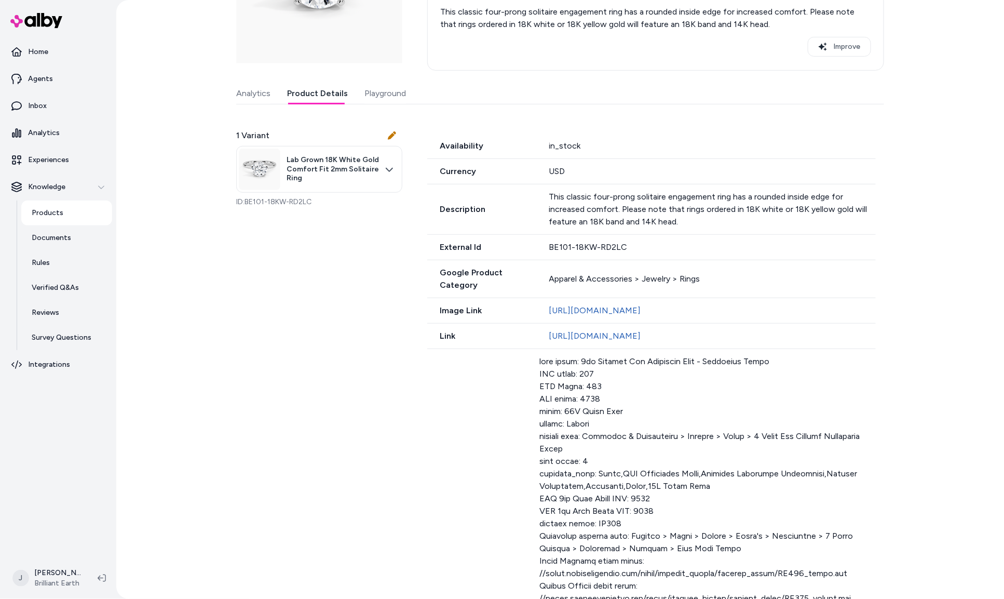
scroll to position [0, 0]
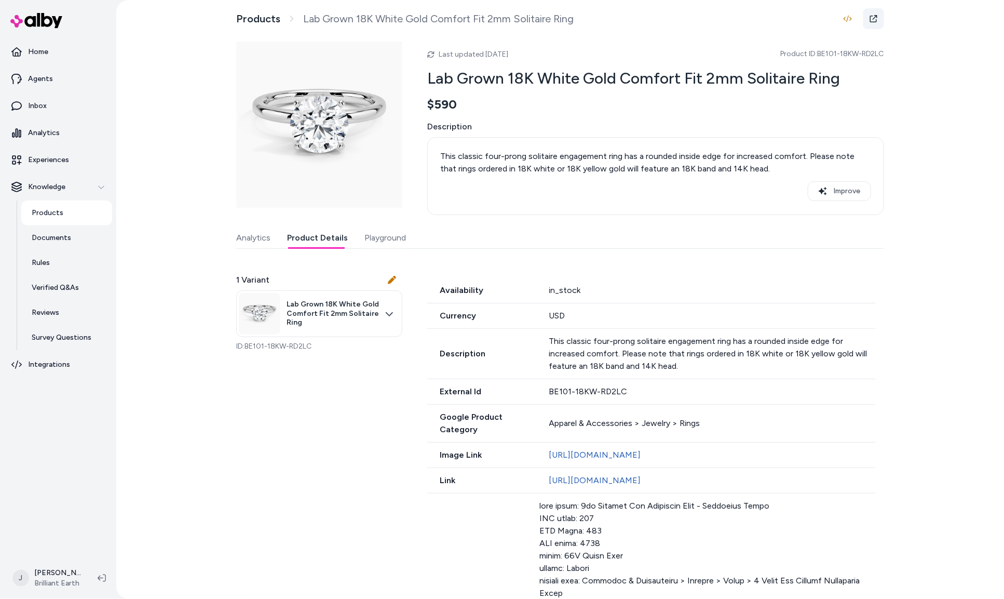
click at [879, 16] on link at bounding box center [874, 18] width 21 height 21
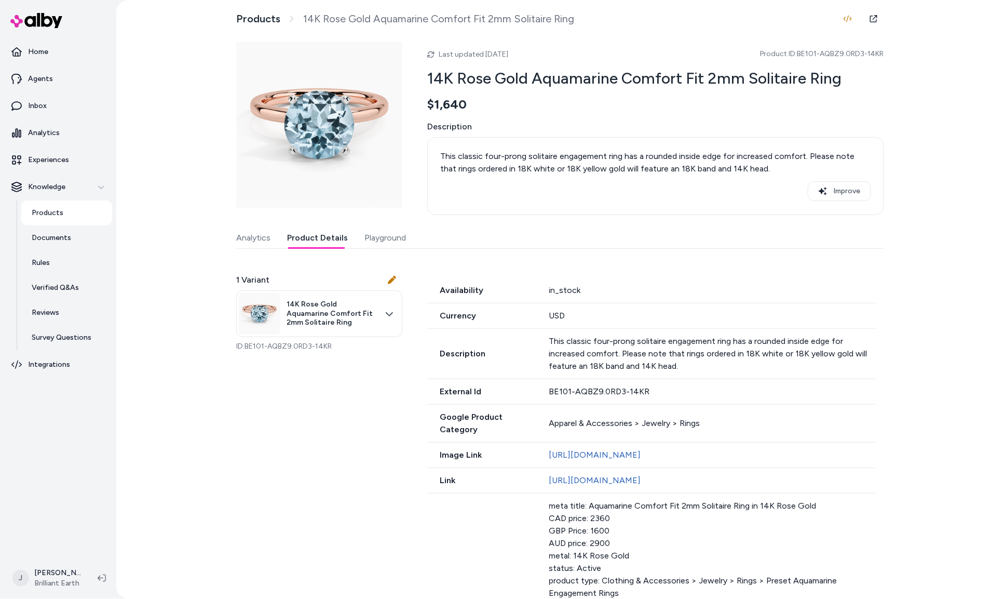
click at [327, 245] on button "Product Details" at bounding box center [317, 237] width 61 height 21
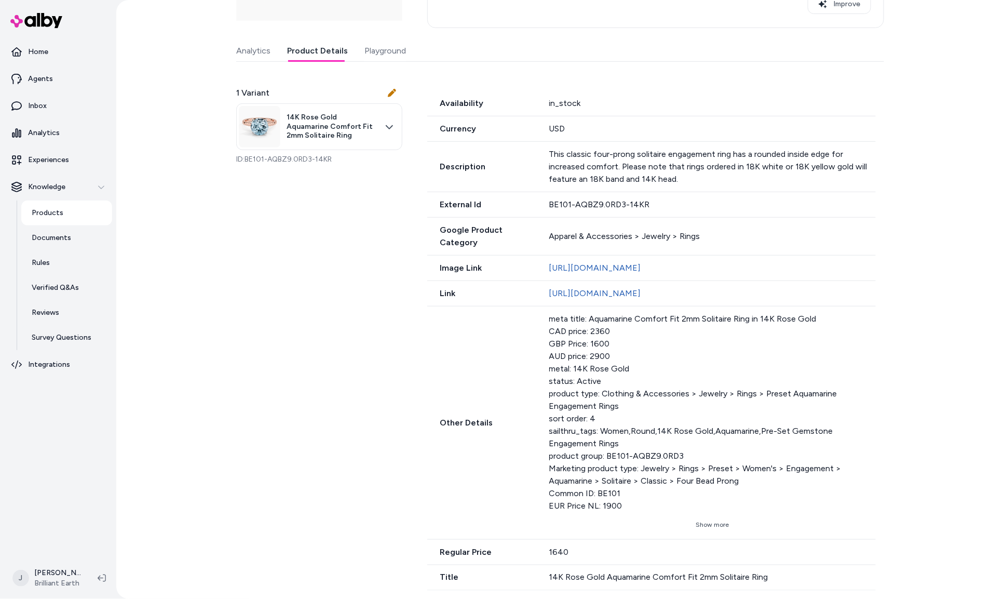
scroll to position [211, 0]
click at [707, 527] on button "Show more" at bounding box center [712, 524] width 327 height 17
click at [702, 519] on button "Show less" at bounding box center [712, 524] width 327 height 17
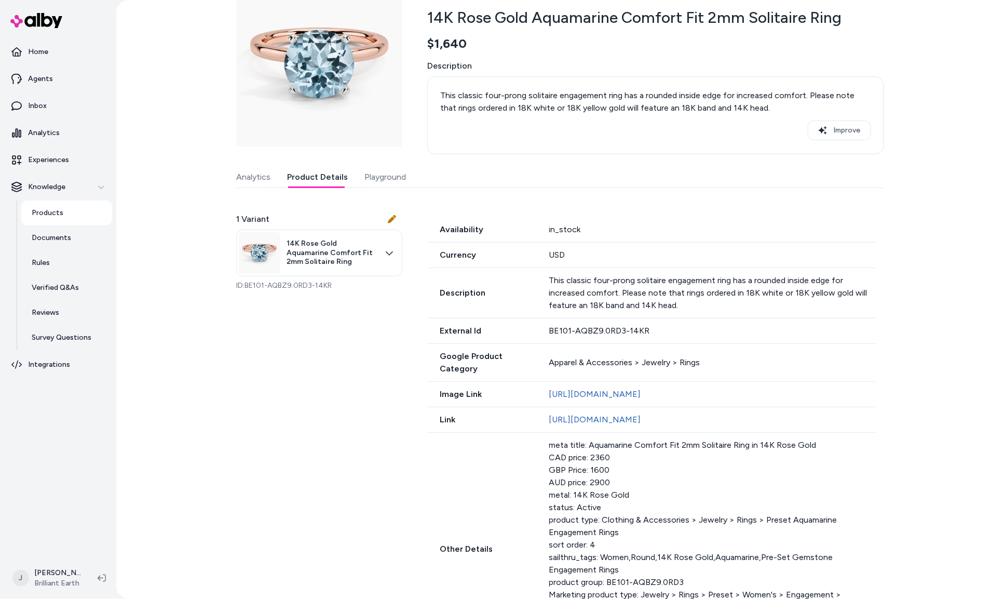
scroll to position [0, 0]
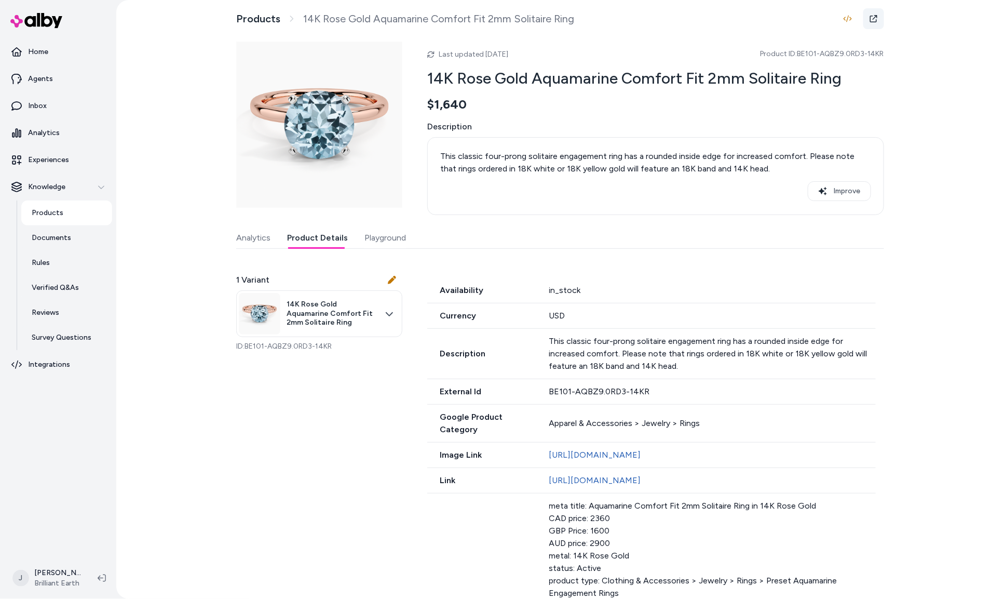
click at [878, 20] on icon at bounding box center [874, 19] width 8 height 8
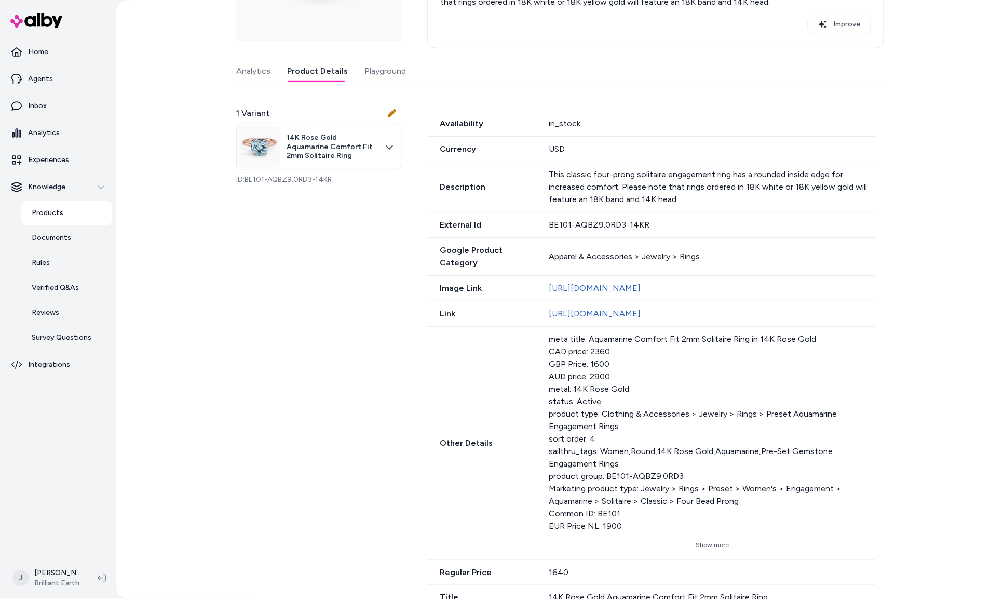
scroll to position [214, 0]
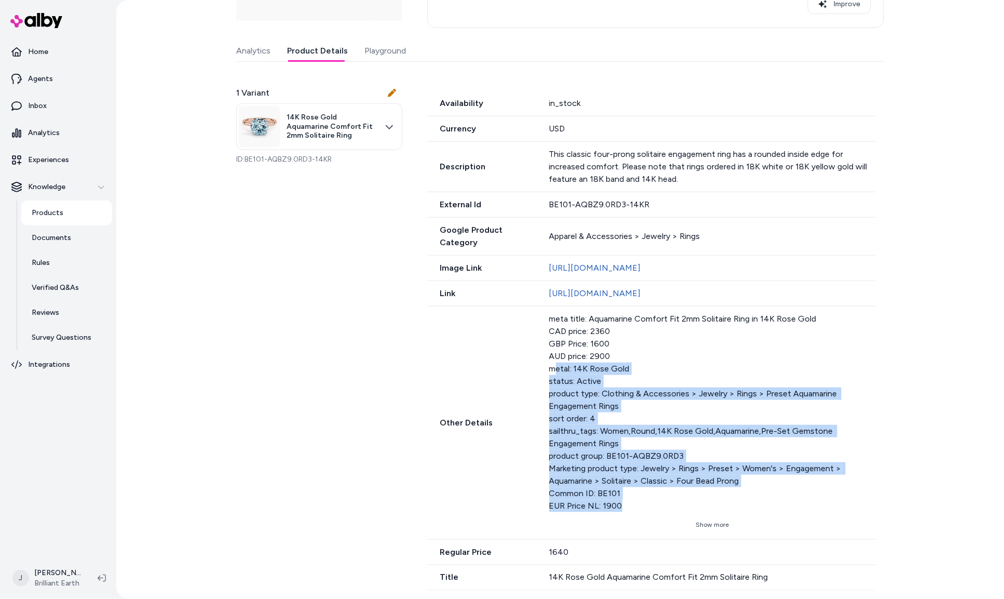
drag, startPoint x: 638, startPoint y: 504, endPoint x: 557, endPoint y: 364, distance: 161.7
click at [557, 364] on div "meta title: Aquamarine Comfort Fit 2mm Solitaire Ring in 14K Rose Gold CAD pric…" at bounding box center [712, 412] width 327 height 199
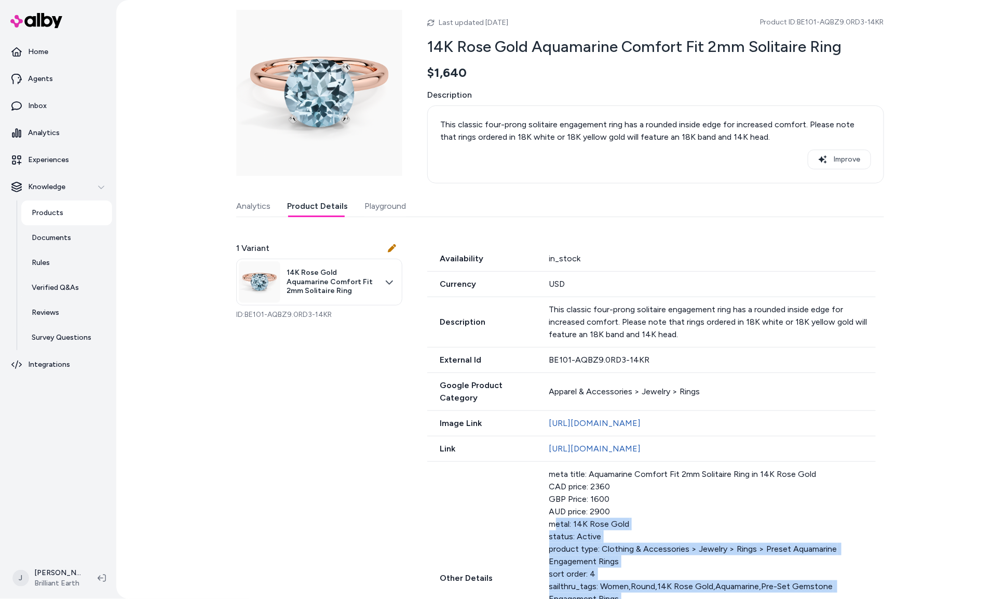
scroll to position [0, 0]
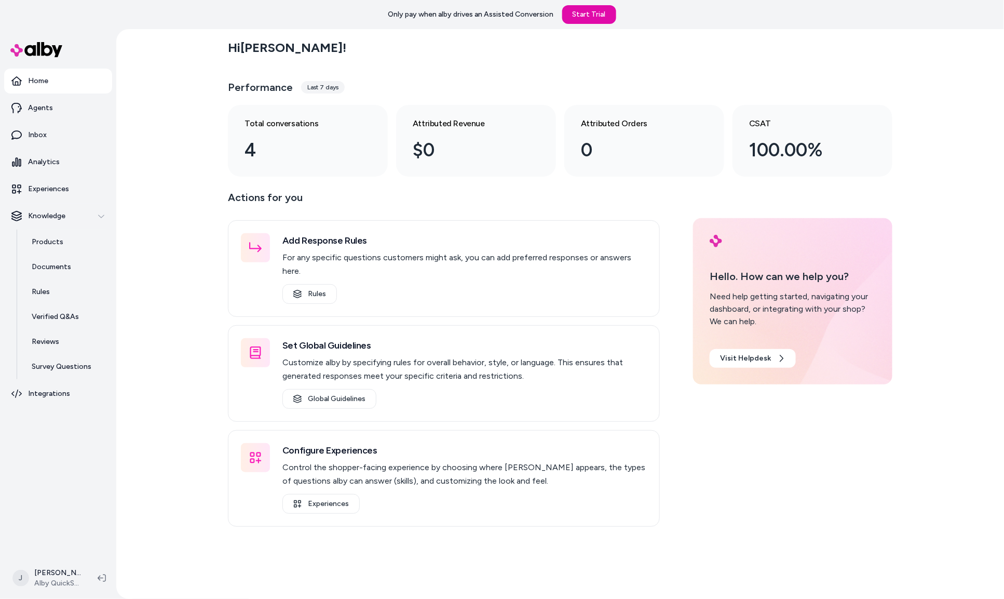
click at [122, 349] on div "Hi [PERSON_NAME] ! Performance Last 7 days Total conversations 4 Attributed Rev…" at bounding box center [560, 314] width 888 height 570
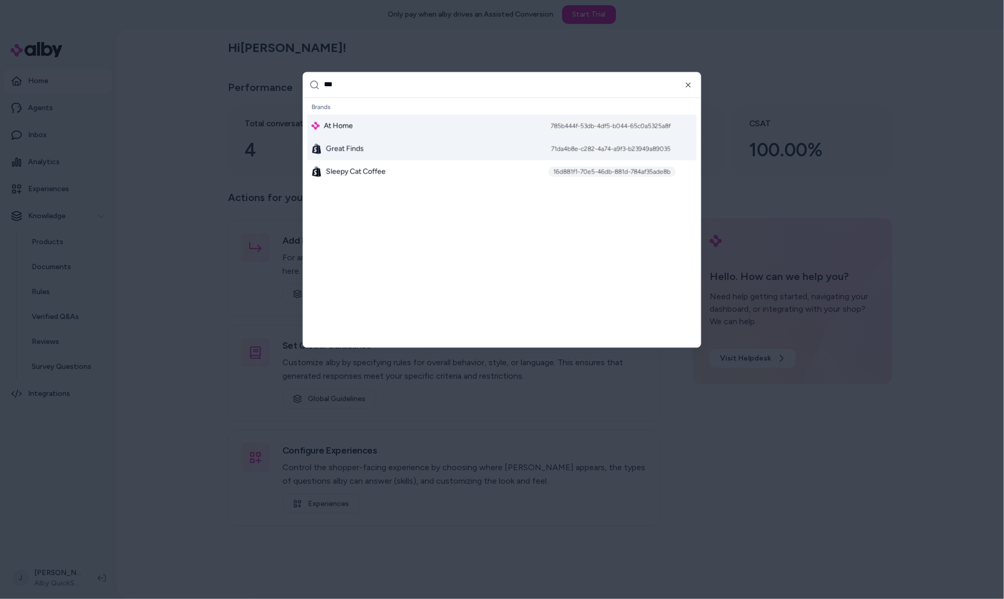
type input "**"
click at [331, 132] on div "At Home 785b444f-53db-4df5-b044-65c0a5325a8f" at bounding box center [501, 125] width 389 height 23
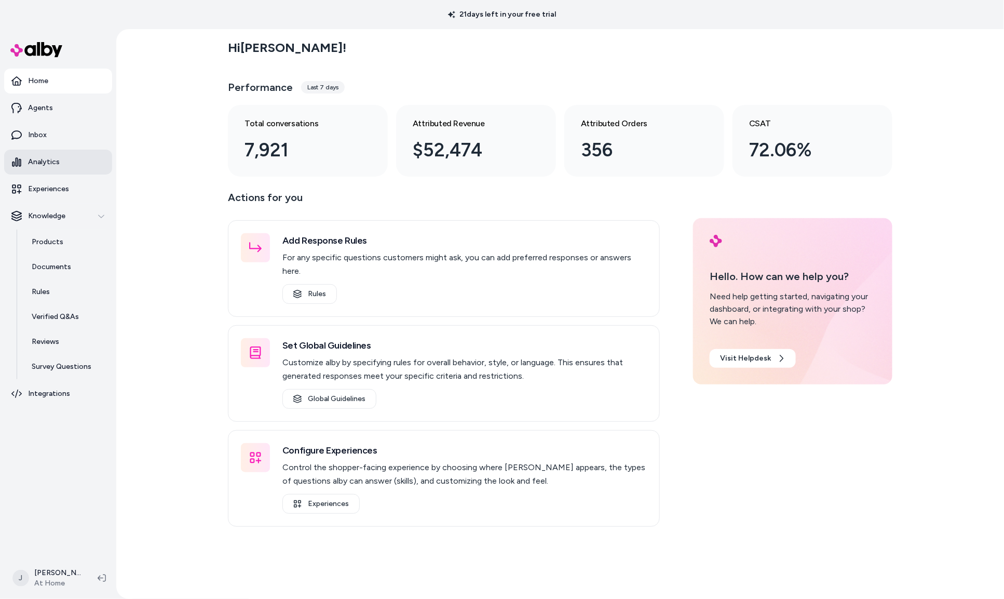
click at [39, 168] on link "Analytics" at bounding box center [58, 162] width 108 height 25
